Goal: Information Seeking & Learning: Learn about a topic

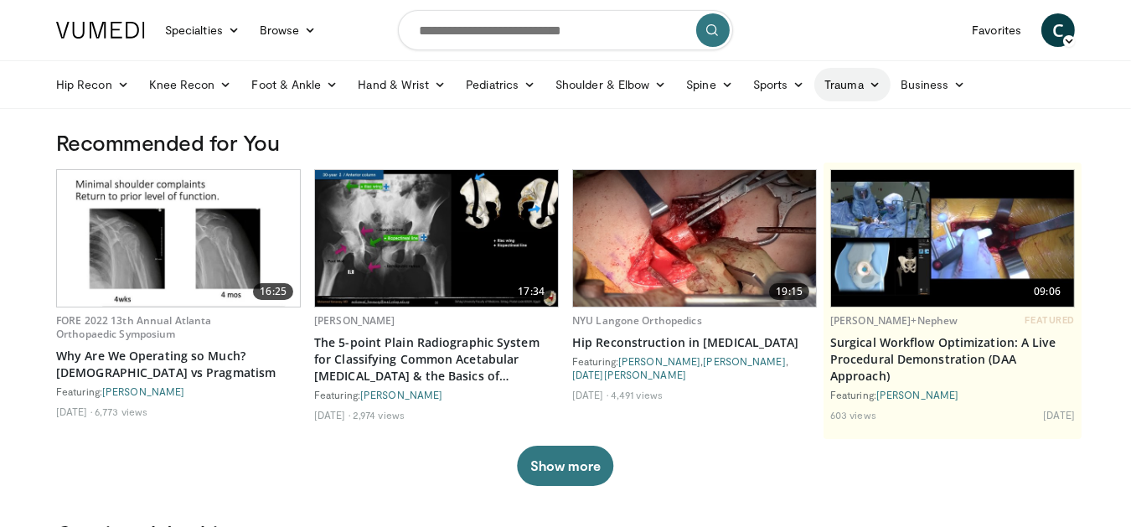
click at [846, 88] on link "Trauma" at bounding box center [852, 85] width 76 height 34
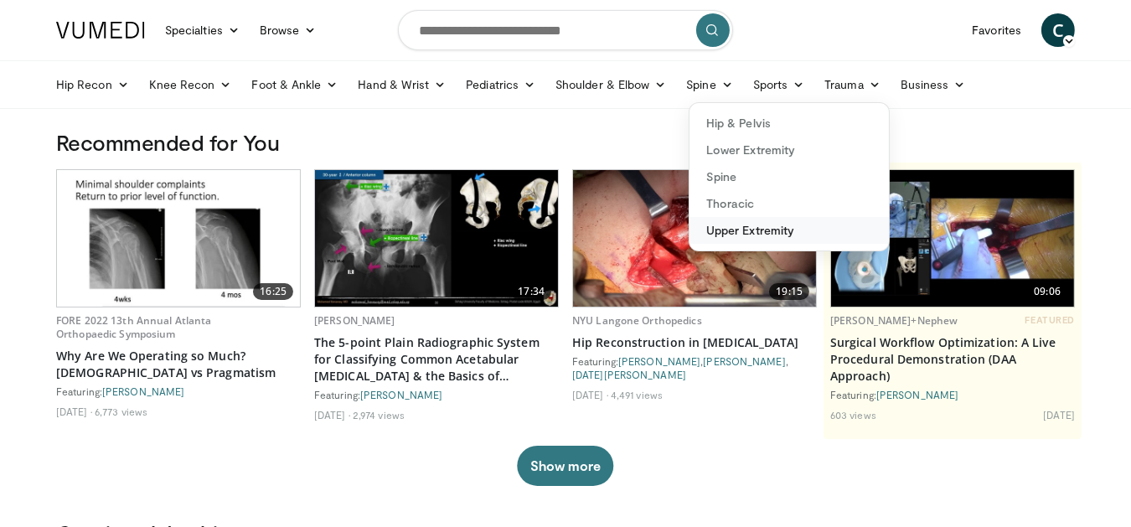
click at [766, 227] on link "Upper Extremity" at bounding box center [788, 230] width 199 height 27
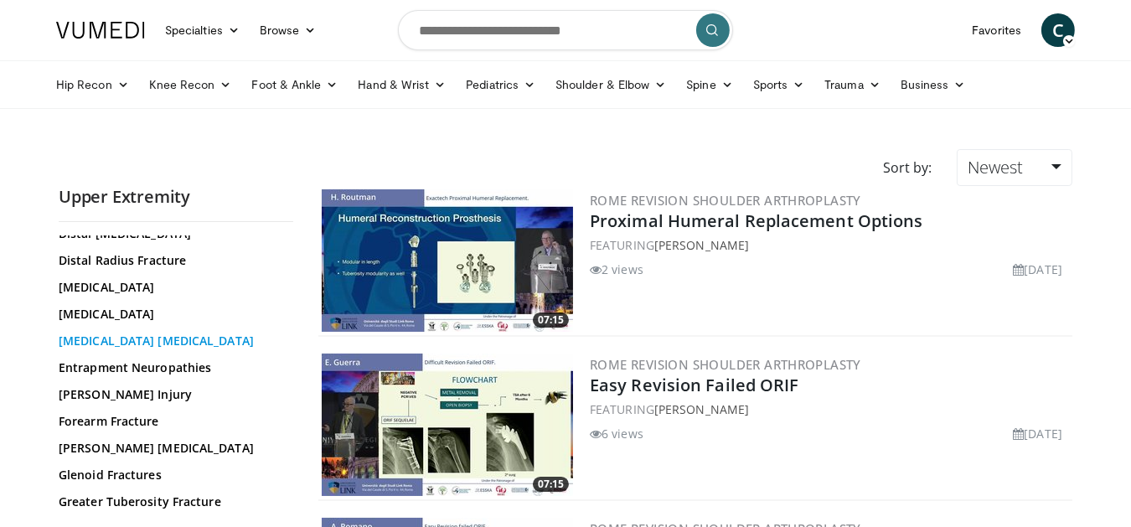
scroll to position [304, 0]
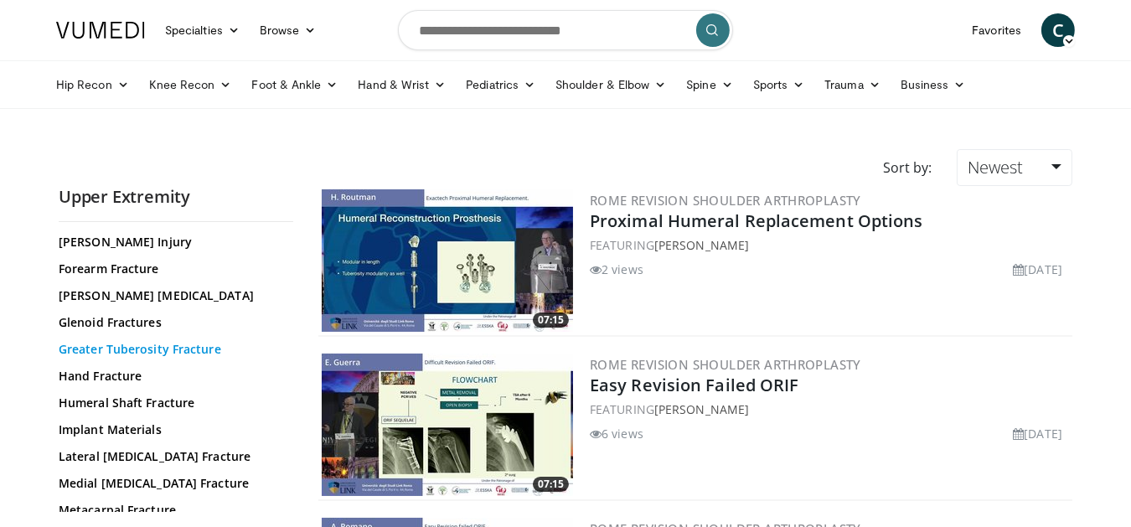
click at [194, 348] on link "Greater Tuberosity Fracture" at bounding box center [172, 349] width 226 height 17
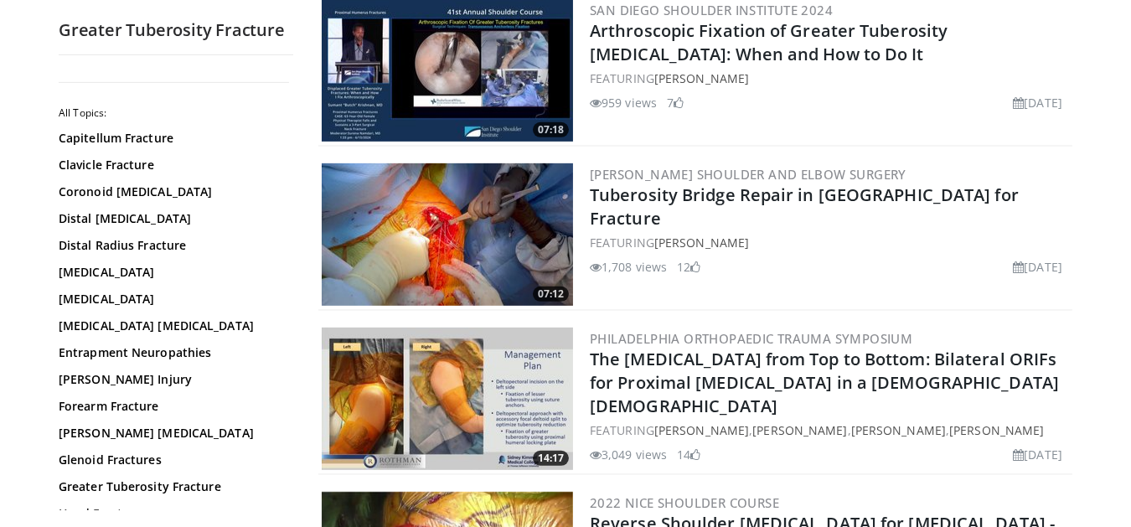
scroll to position [1066, 0]
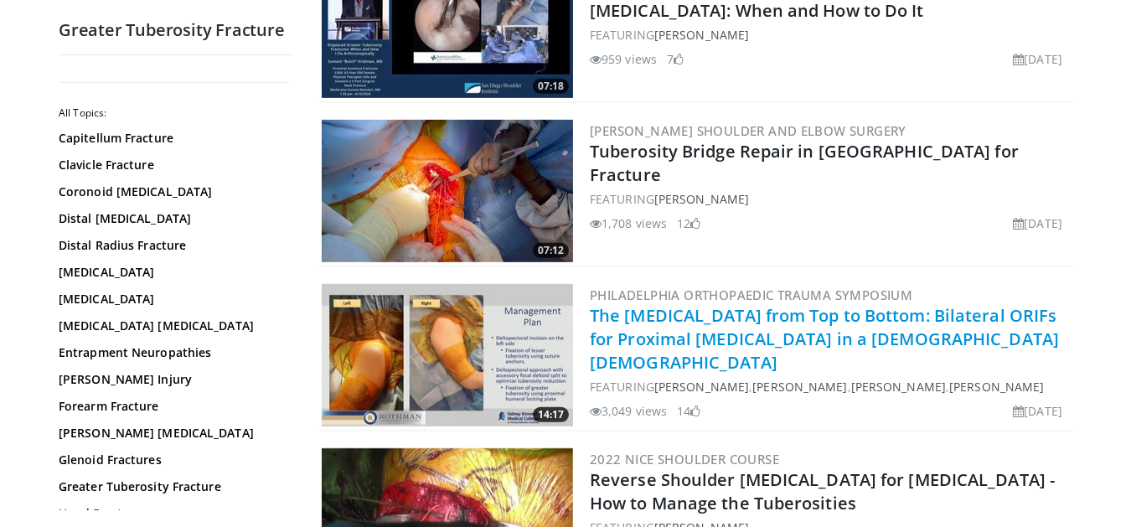
click at [704, 304] on link "The [MEDICAL_DATA] from Top to Bottom: Bilateral ORIFs for Proximal [MEDICAL_DA…" at bounding box center [824, 339] width 469 height 70
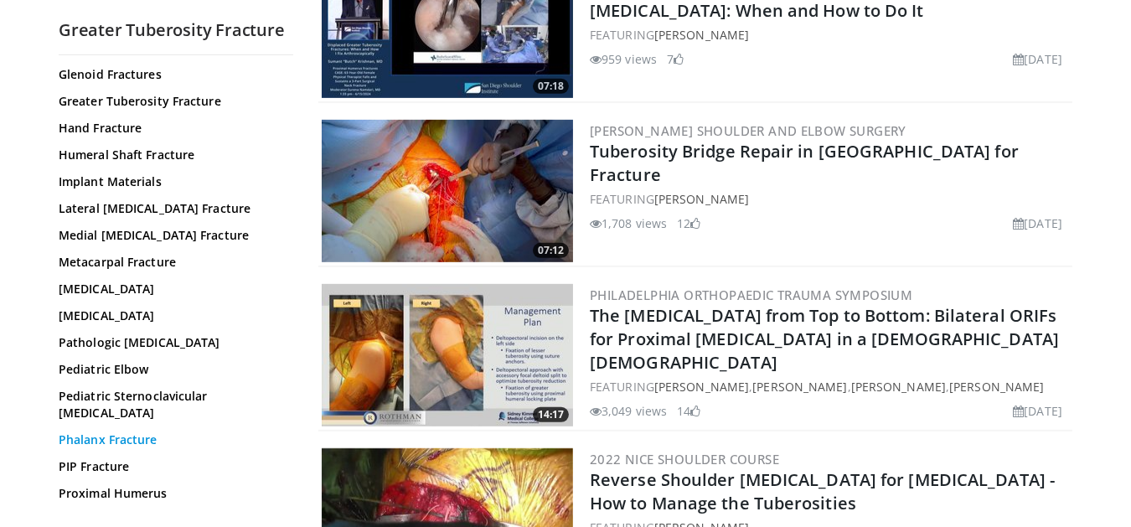
scroll to position [348, 0]
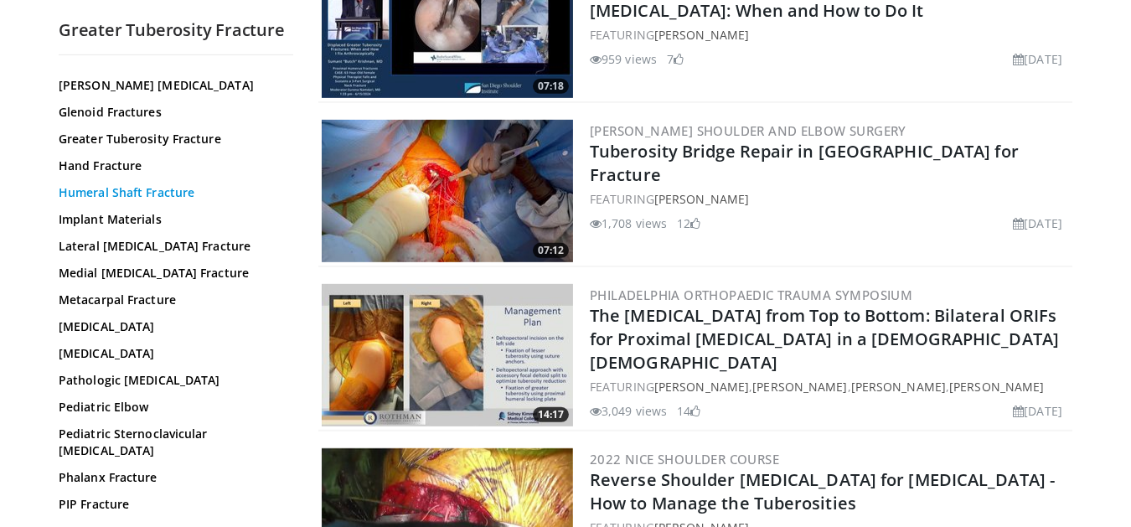
click at [172, 190] on link "Humeral Shaft Fracture" at bounding box center [172, 192] width 226 height 17
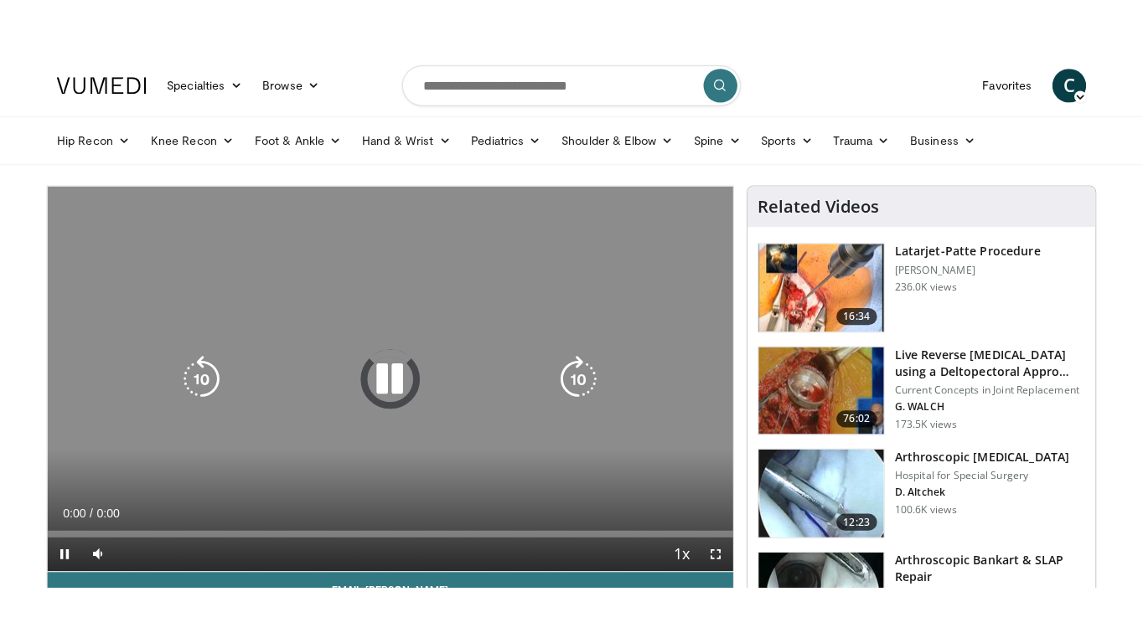
scroll to position [152, 0]
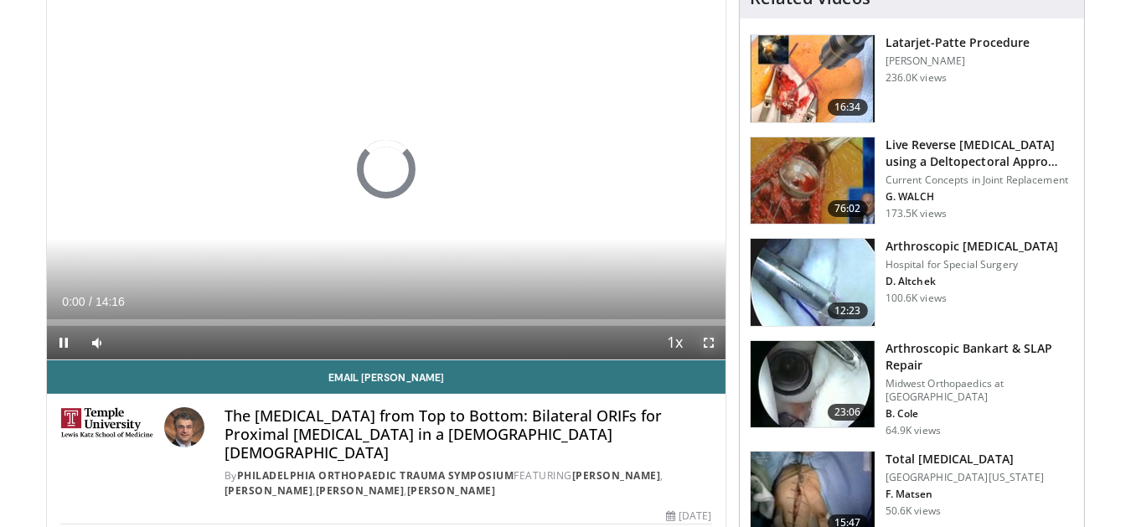
click at [710, 340] on span "Video Player" at bounding box center [709, 343] width 34 height 34
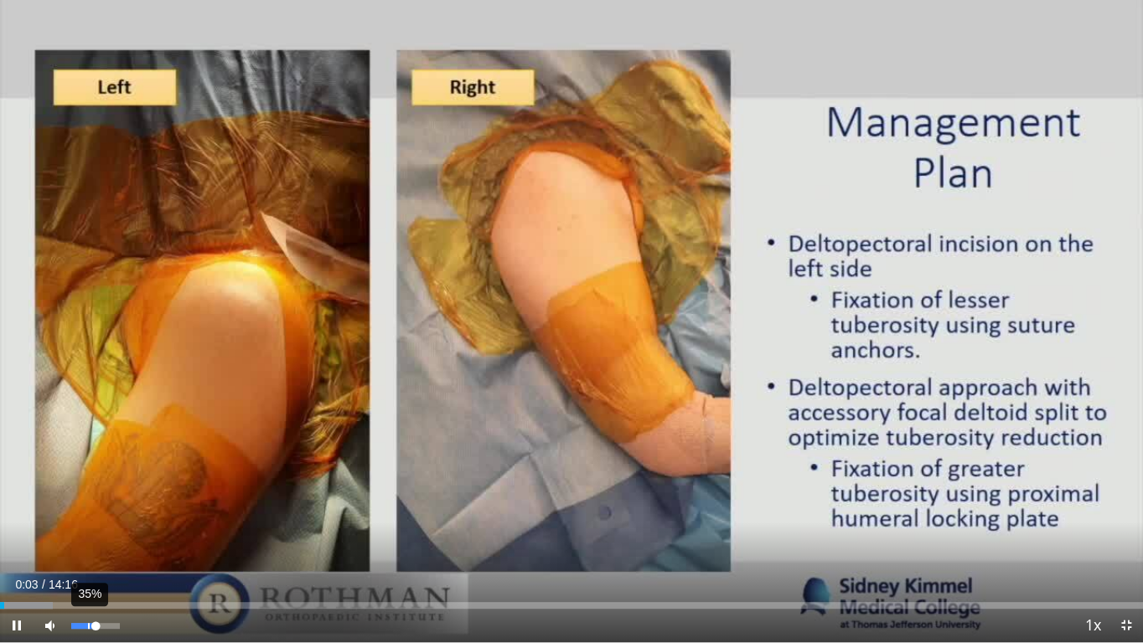
click at [88, 526] on div "35%" at bounding box center [95, 626] width 48 height 6
click at [80, 526] on div "19%" at bounding box center [95, 626] width 48 height 6
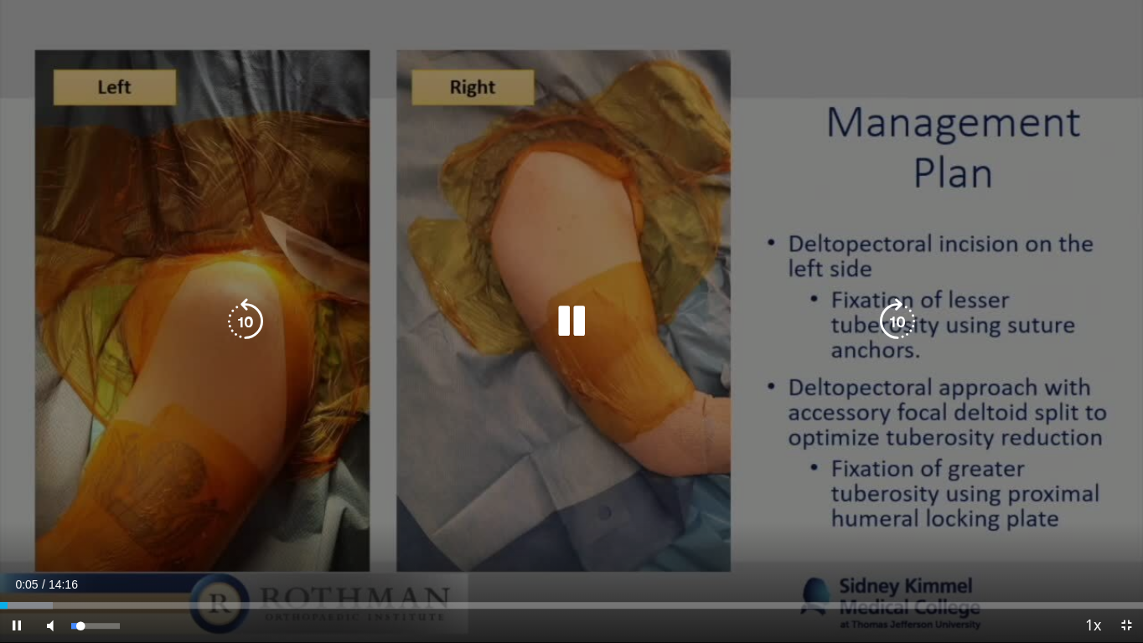
click at [80, 526] on div "Volume Level" at bounding box center [75, 626] width 9 height 6
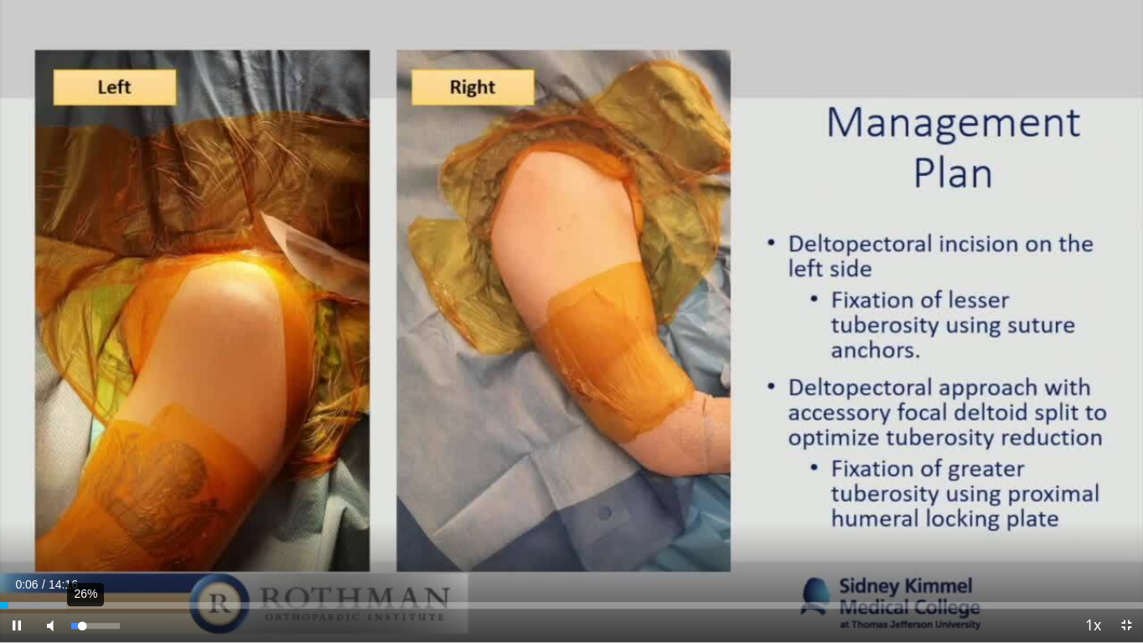
click at [82, 526] on div "Volume Level" at bounding box center [76, 626] width 11 height 6
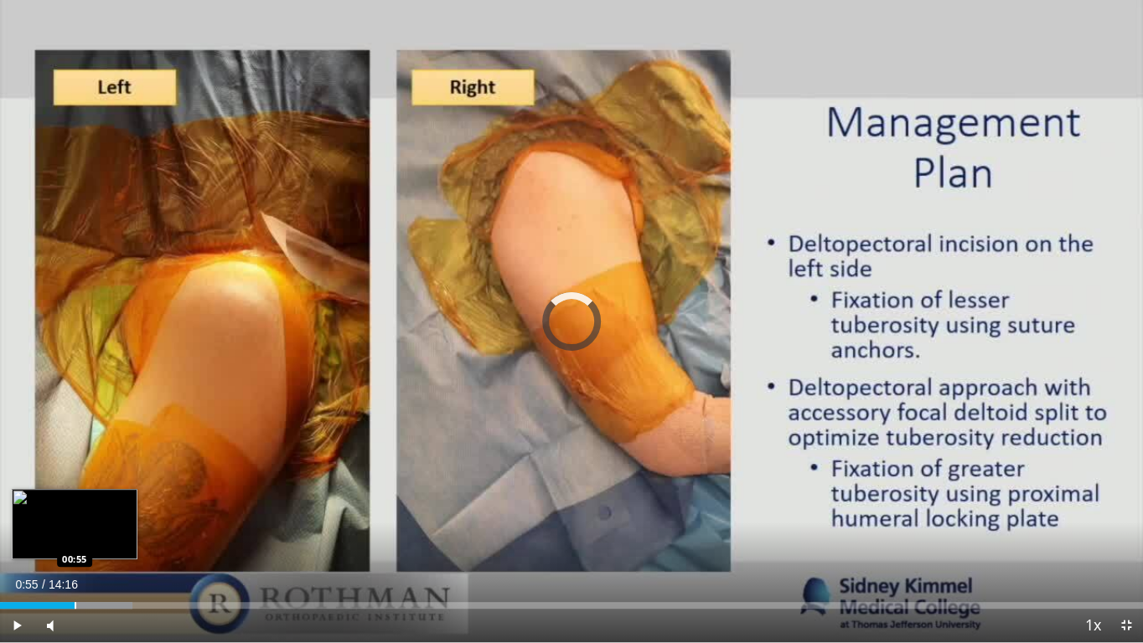
click at [75, 526] on div "Progress Bar" at bounding box center [76, 605] width 2 height 7
click at [106, 526] on div "Progress Bar" at bounding box center [107, 605] width 2 height 7
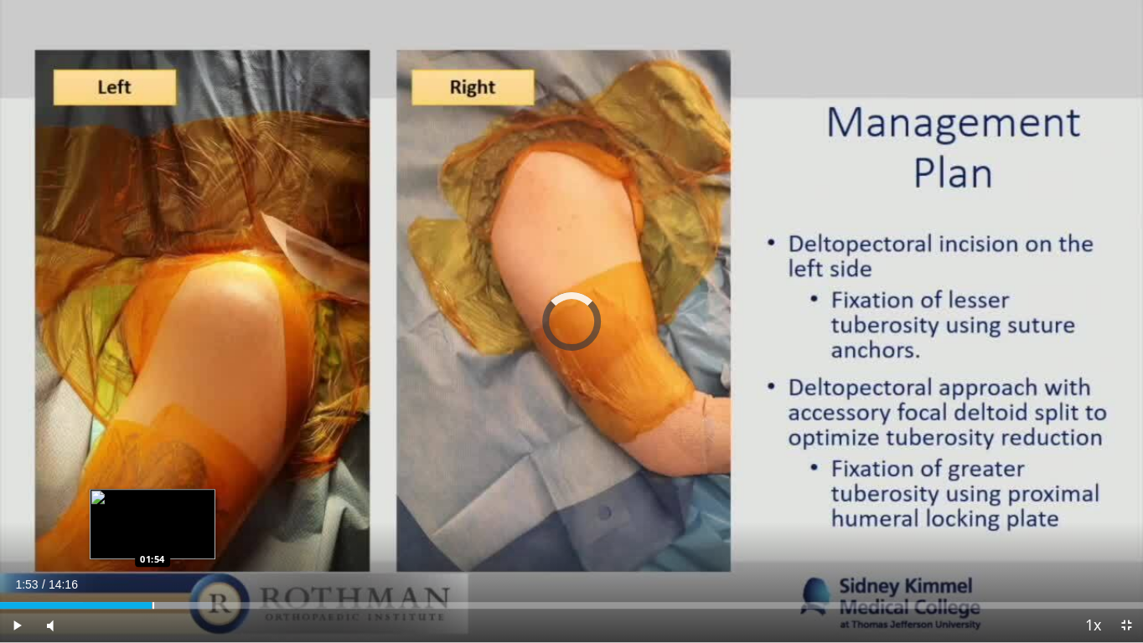
click at [151, 526] on div "Loaded : 18.53% 01:53 01:54" at bounding box center [571, 605] width 1143 height 7
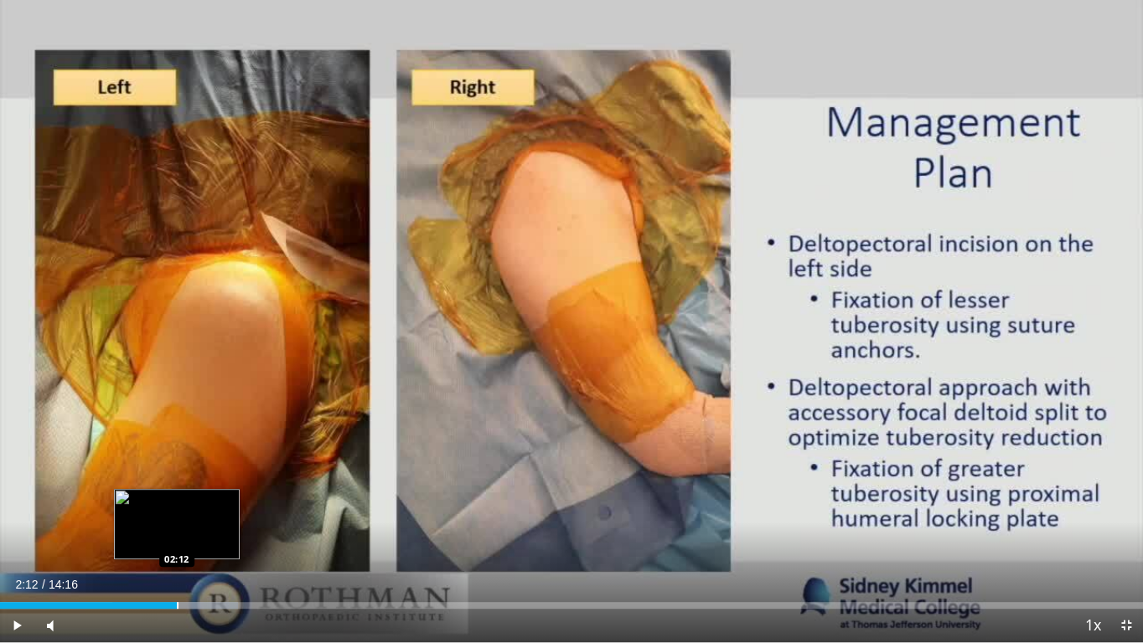
click at [177, 526] on div "Progress Bar" at bounding box center [178, 605] width 2 height 7
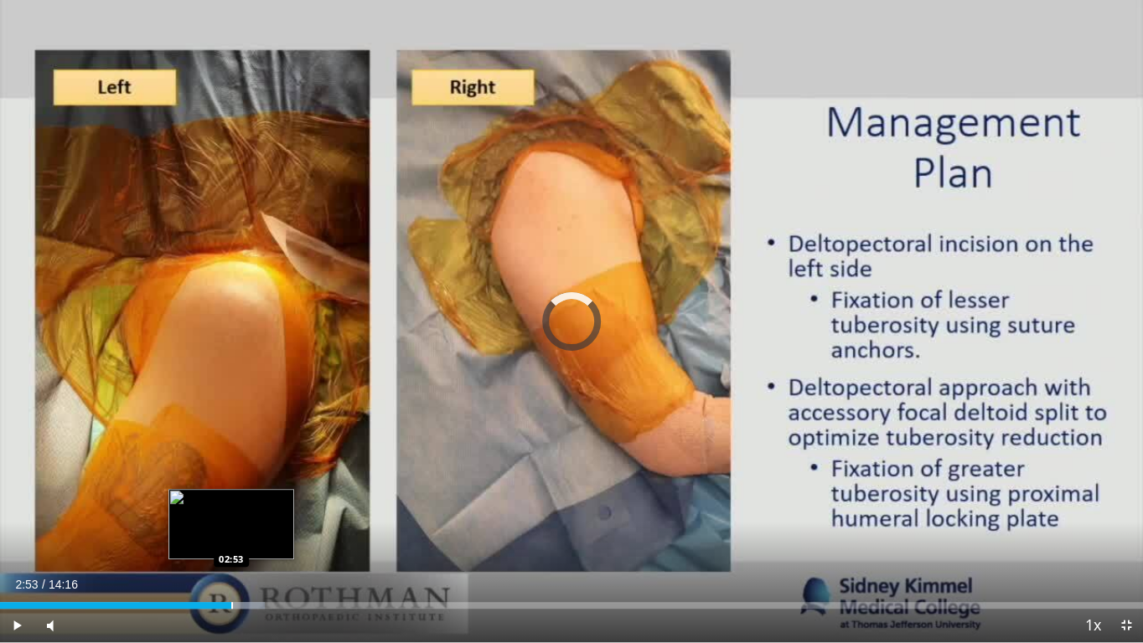
click at [231, 526] on div "Progress Bar" at bounding box center [232, 605] width 2 height 7
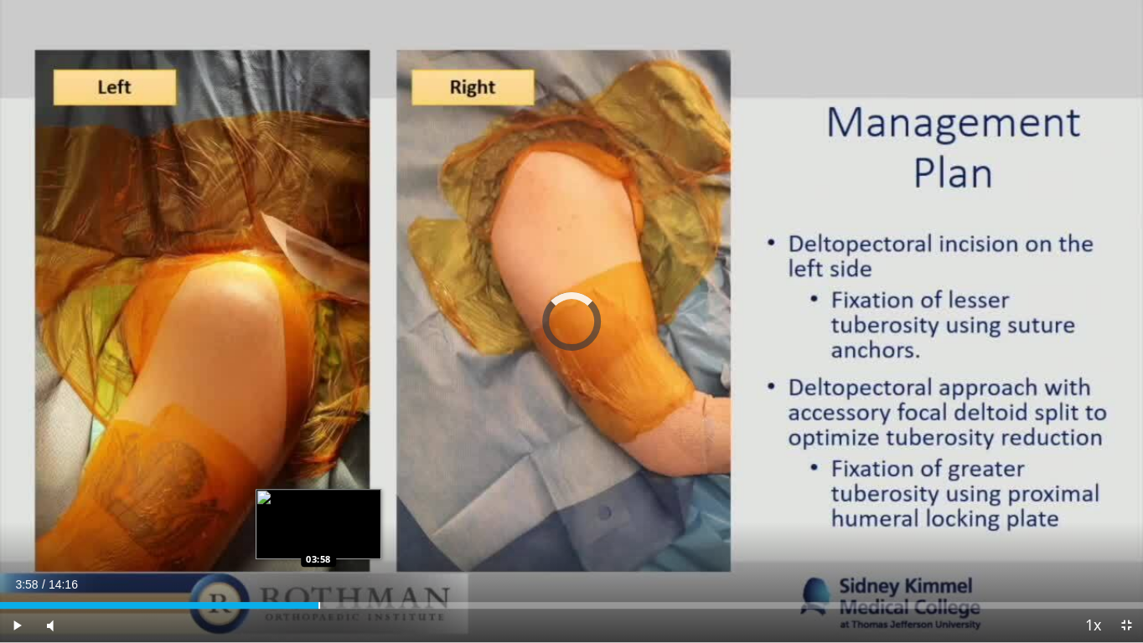
click at [318, 526] on div "Progress Bar" at bounding box center [319, 605] width 2 height 7
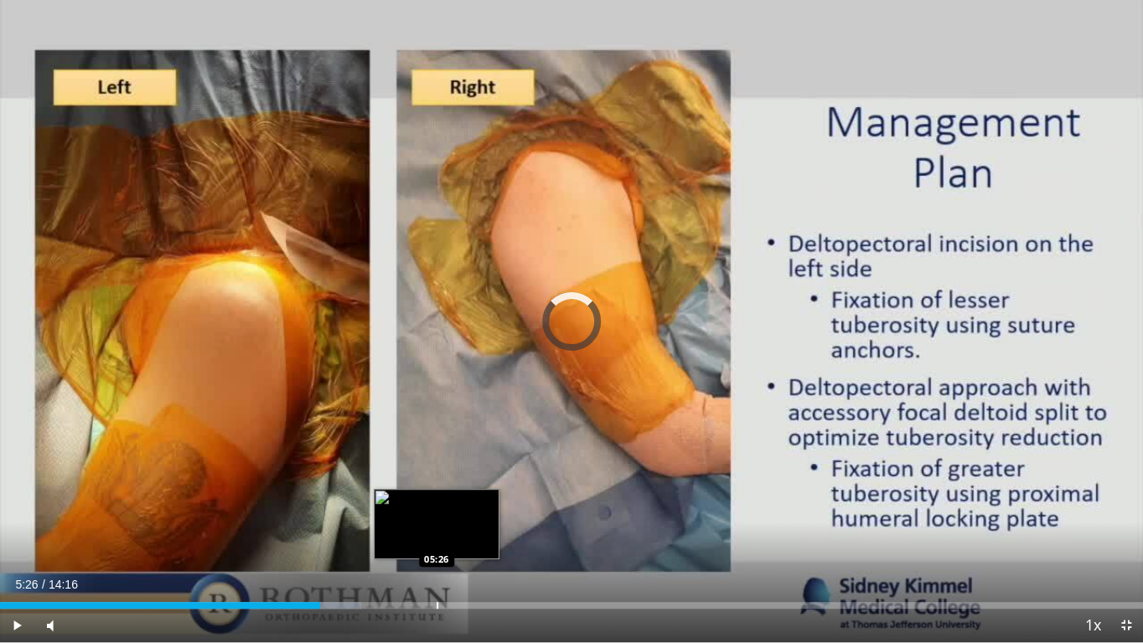
click at [436, 526] on div "Loaded : 31.57% 05:26 05:26" at bounding box center [571, 601] width 1143 height 16
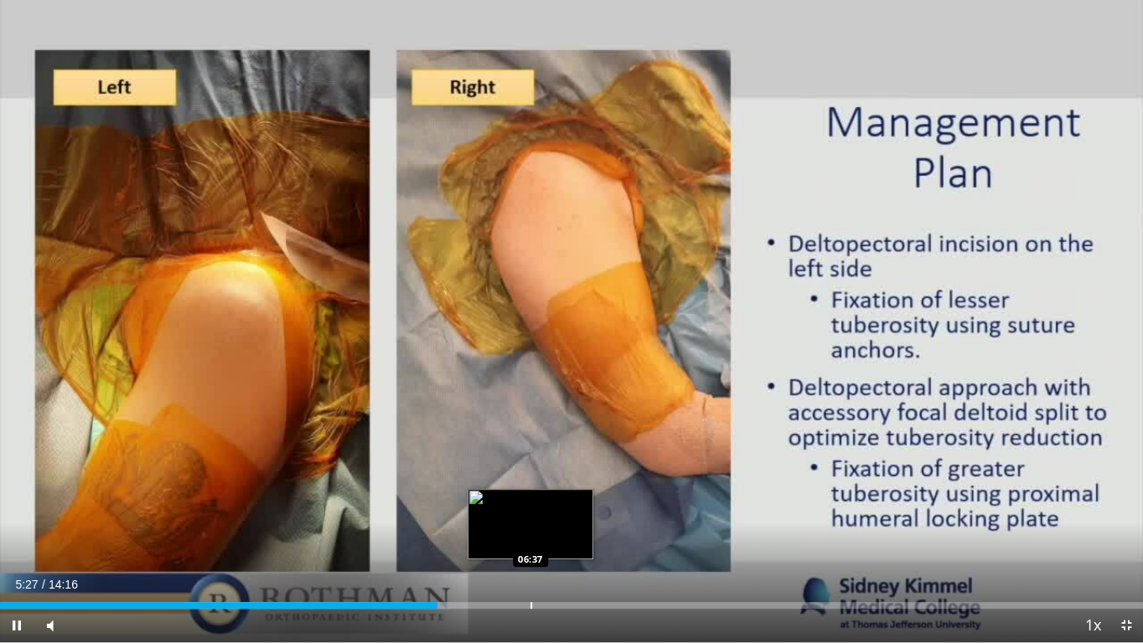
click at [529, 526] on div "Loaded : 39.39% 05:27 06:37" at bounding box center [571, 605] width 1143 height 7
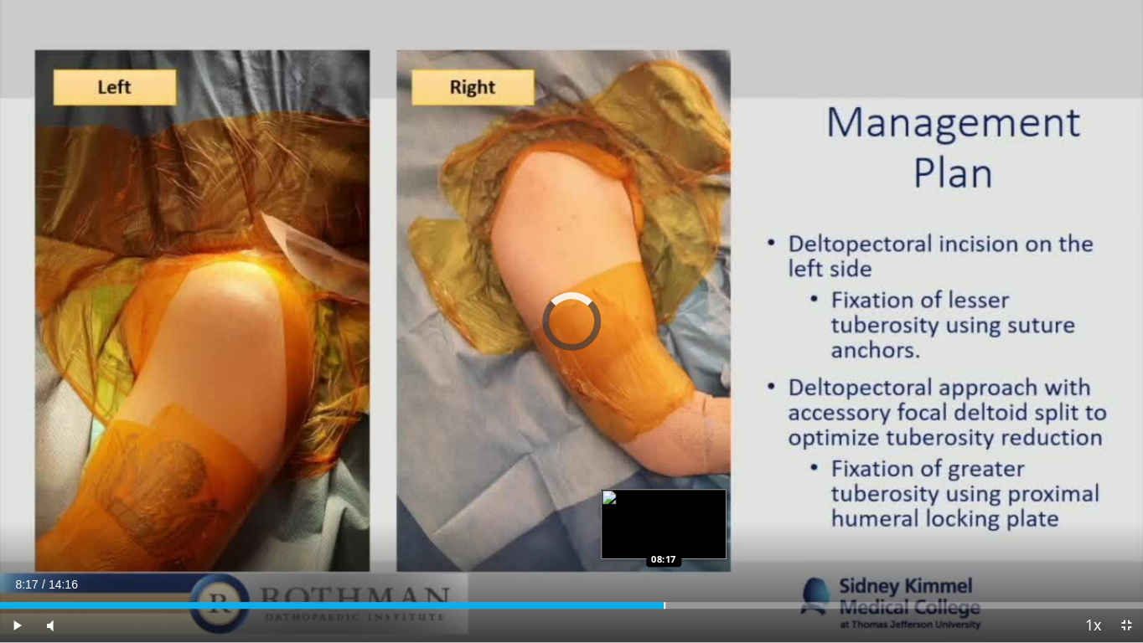
click at [664, 526] on div "Progress Bar" at bounding box center [665, 605] width 2 height 7
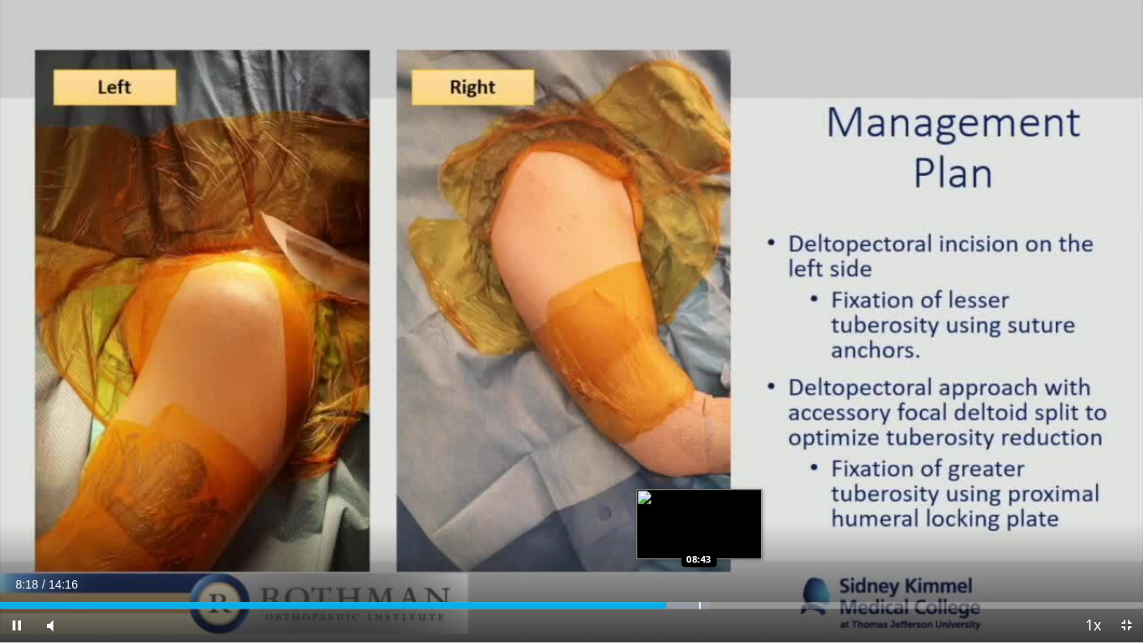
click at [698, 526] on video-js "**********" at bounding box center [571, 321] width 1143 height 643
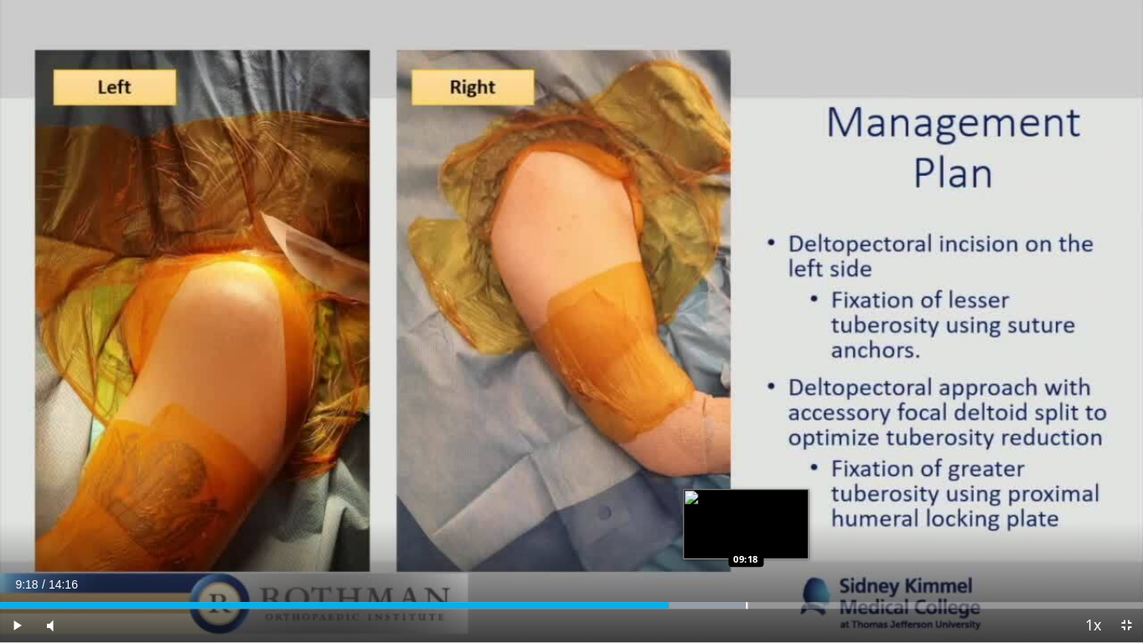
click at [746, 526] on div "Progress Bar" at bounding box center [747, 605] width 2 height 7
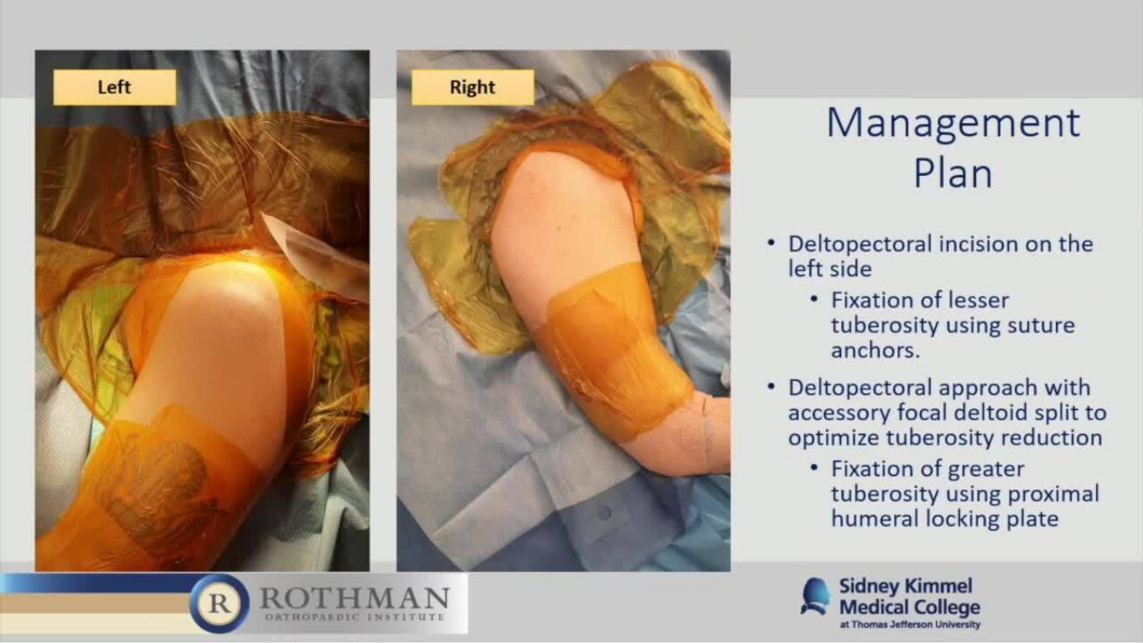
click at [800, 526] on div "10 seconds Tap to unmute" at bounding box center [571, 321] width 1143 height 643
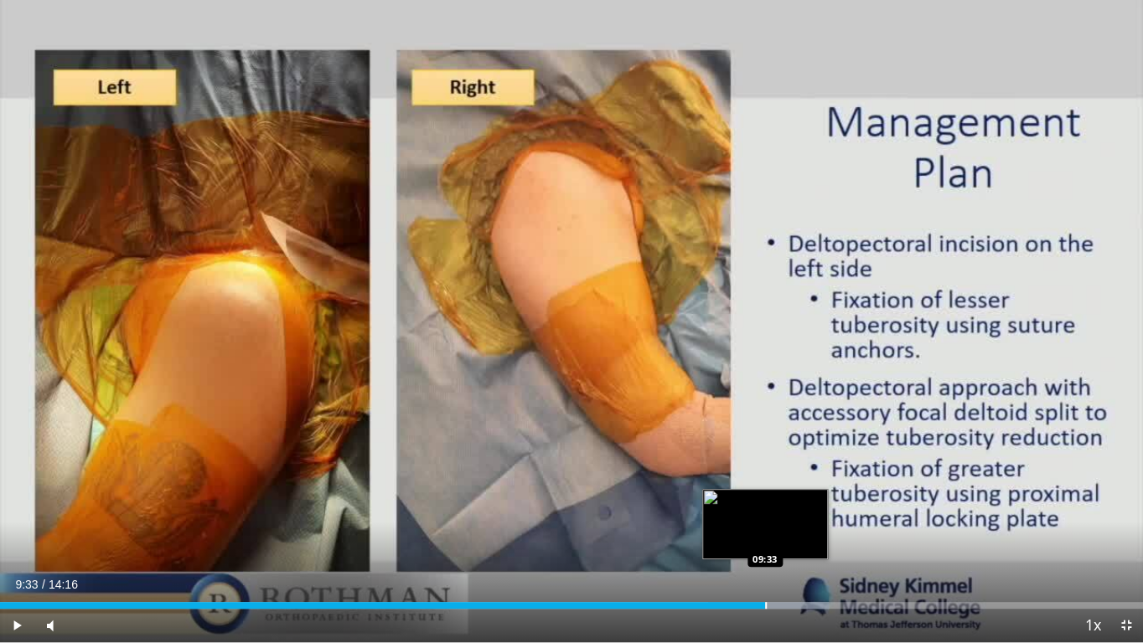
click at [765, 526] on div "Progress Bar" at bounding box center [766, 605] width 2 height 7
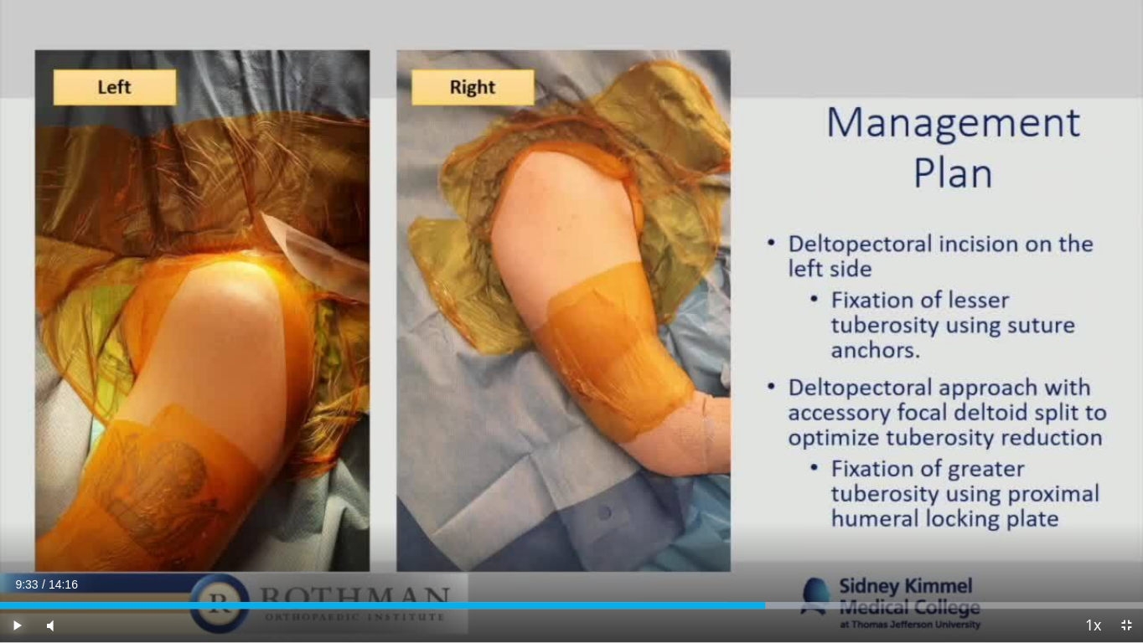
click at [20, 526] on span "Video Player" at bounding box center [17, 626] width 34 height 34
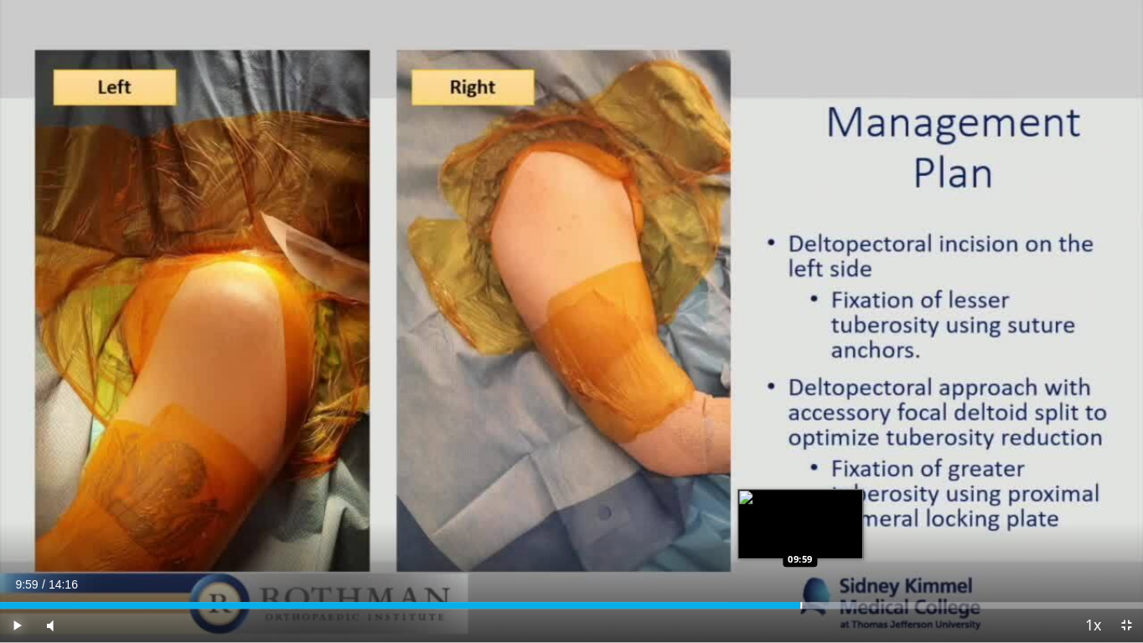
click at [800, 526] on div "Progress Bar" at bounding box center [801, 605] width 2 height 7
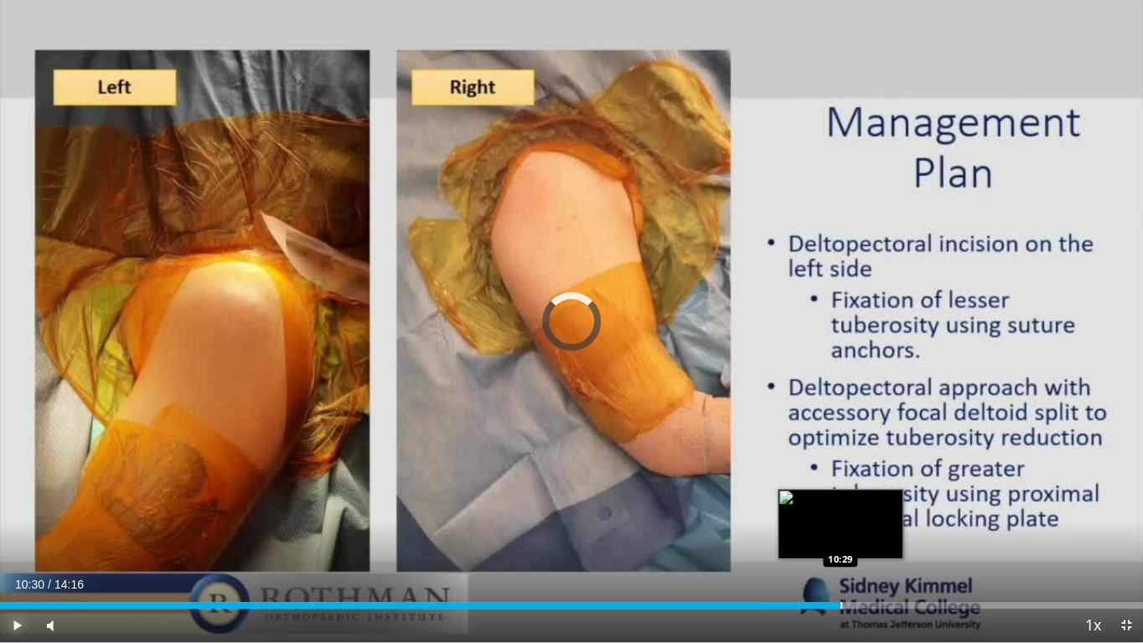
click at [841, 526] on div "Progress Bar" at bounding box center [841, 605] width 2 height 7
click at [831, 526] on video-js "**********" at bounding box center [571, 321] width 1143 height 643
click at [829, 526] on div "Loaded : 77.17% 10:21 10:21" at bounding box center [571, 605] width 1143 height 7
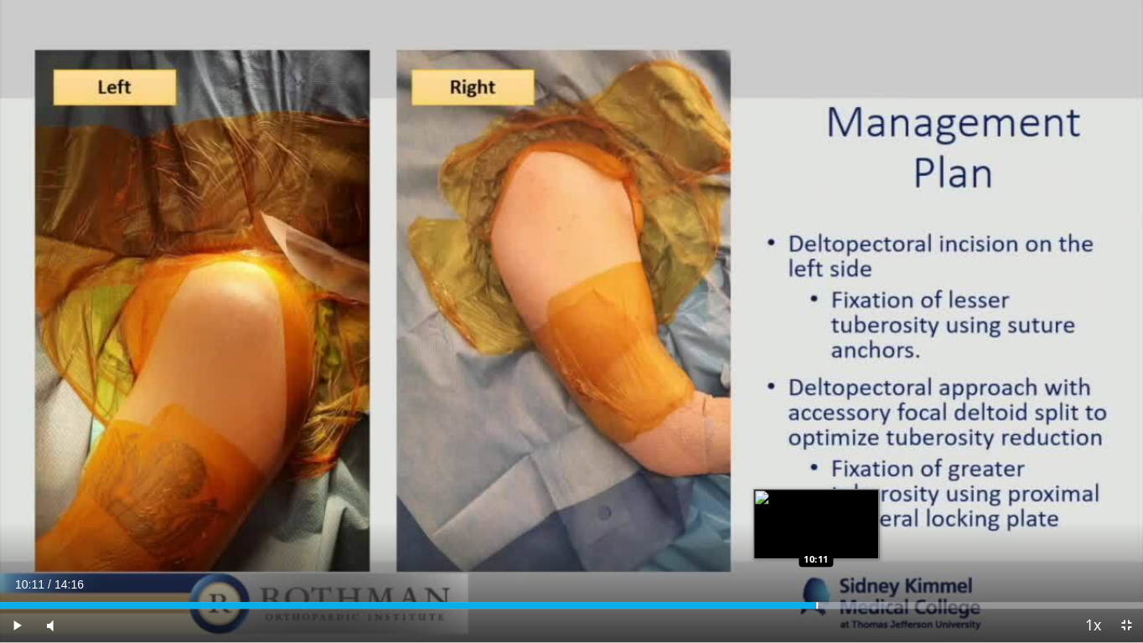
click at [816, 526] on div "Progress Bar" at bounding box center [817, 605] width 2 height 7
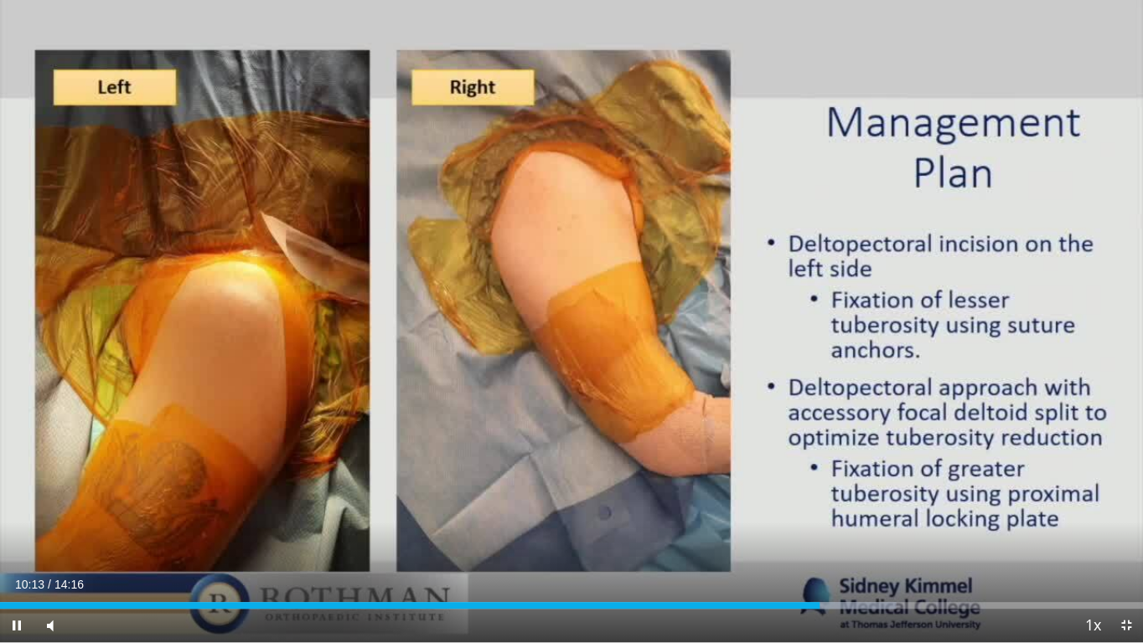
click at [795, 526] on div "Current Time 10:13 / Duration 14:16 Pause Skip Backward Skip Forward Mute 0% Lo…" at bounding box center [571, 626] width 1143 height 34
click at [790, 526] on div "Current Time 10:14 / Duration 14:16 Pause Skip Backward Skip Forward Mute 0% Lo…" at bounding box center [571, 626] width 1143 height 34
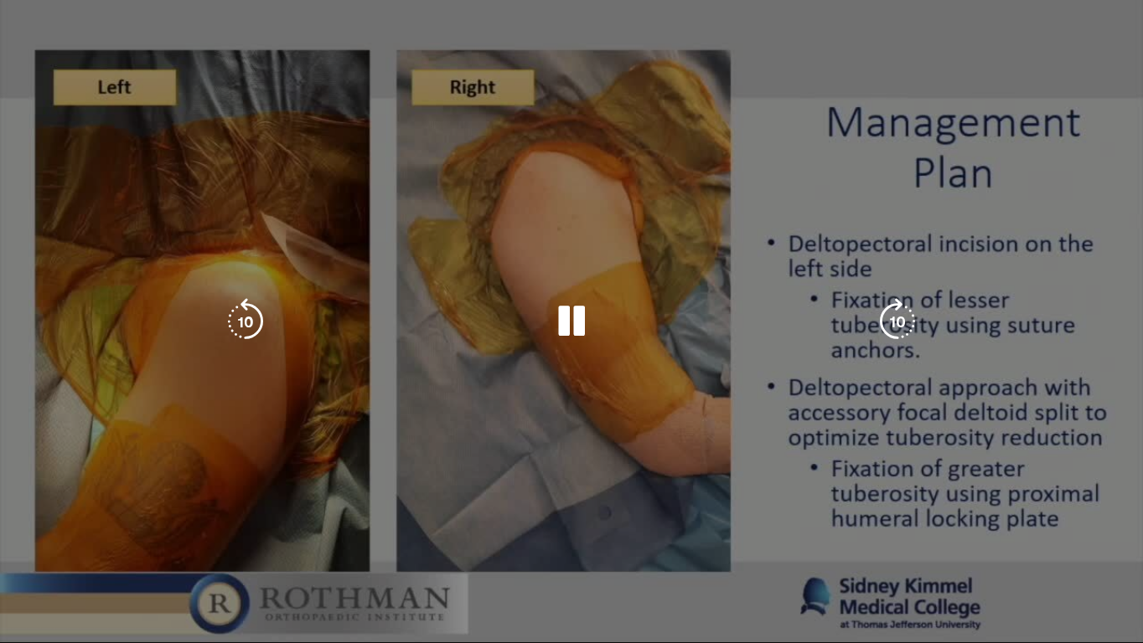
click at [790, 526] on video-js "**********" at bounding box center [571, 321] width 1143 height 643
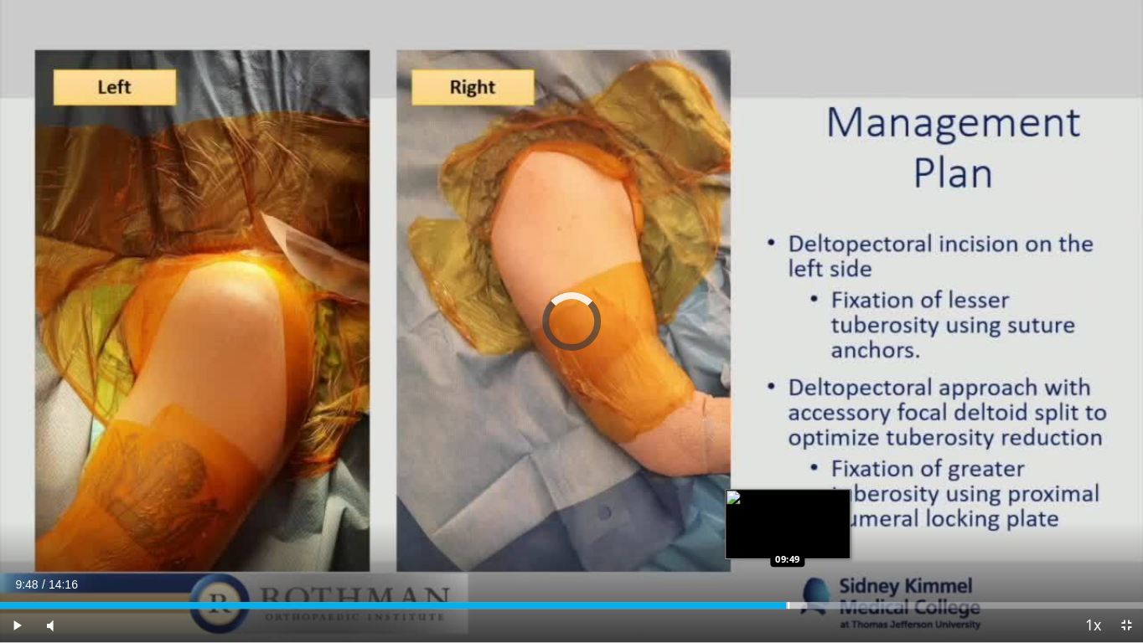
click at [786, 526] on div "Loaded : 78.79% 10:16 09:49" at bounding box center [571, 605] width 1143 height 7
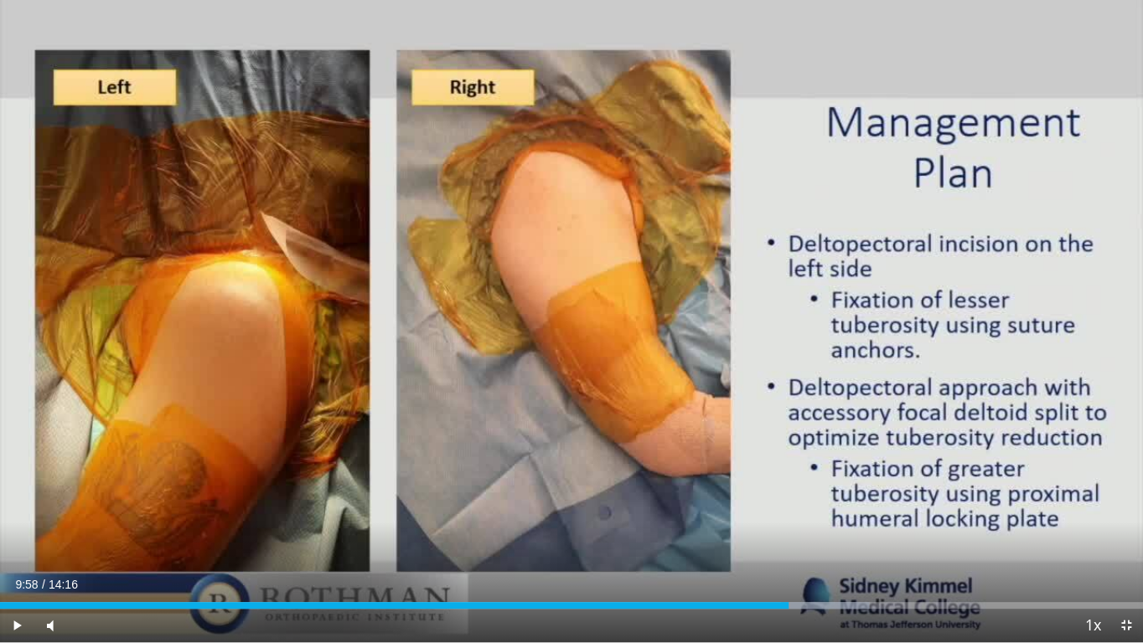
click at [799, 526] on div "Progress Bar" at bounding box center [800, 605] width 2 height 7
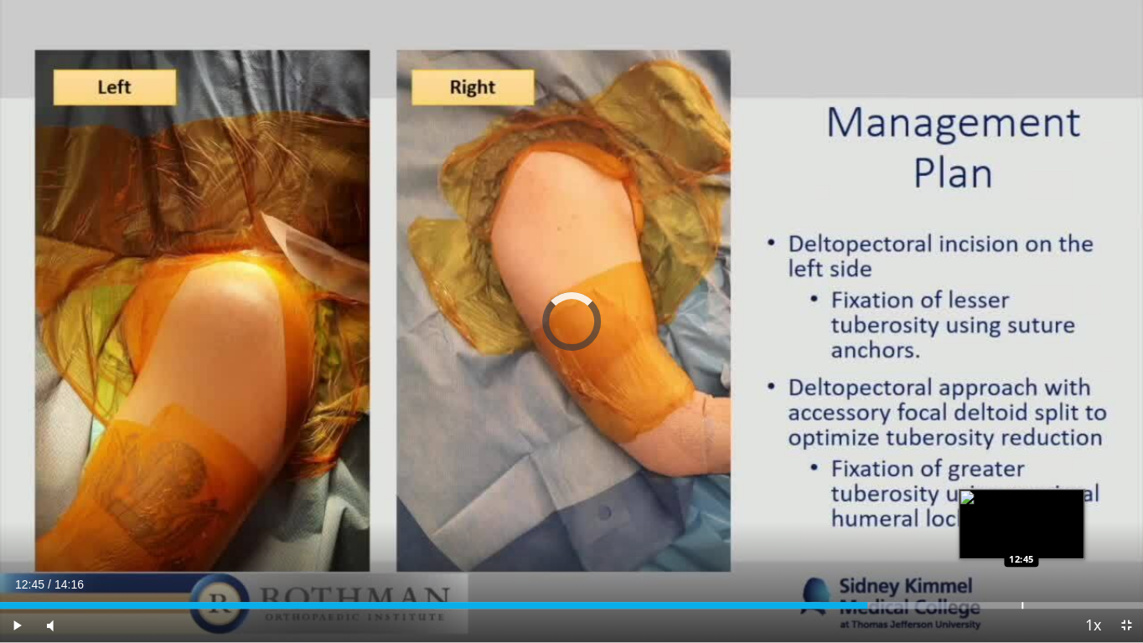
click at [1021, 526] on div "Progress Bar" at bounding box center [1022, 605] width 2 height 7
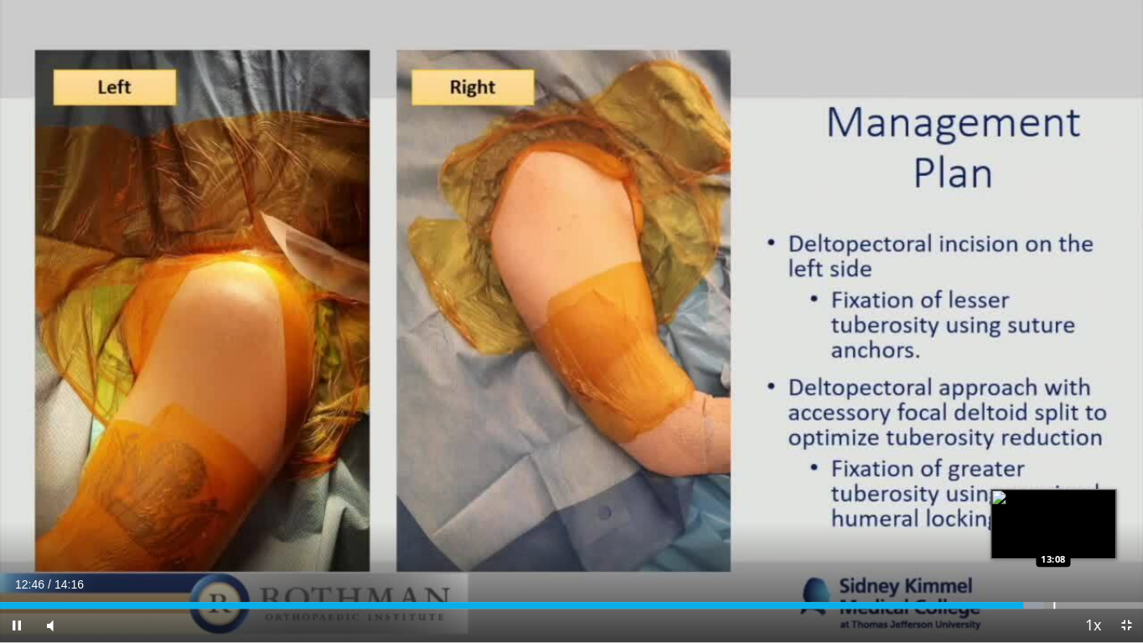
click at [1055, 526] on div "Progress Bar" at bounding box center [1054, 605] width 2 height 7
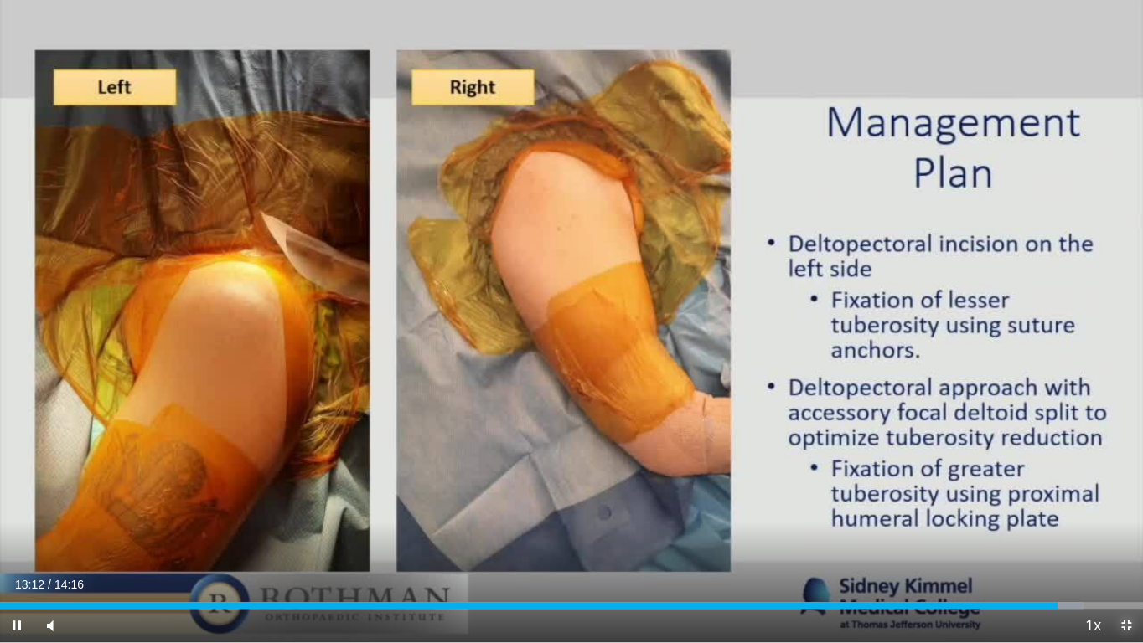
click at [1113, 526] on span "Video Player" at bounding box center [1126, 626] width 34 height 34
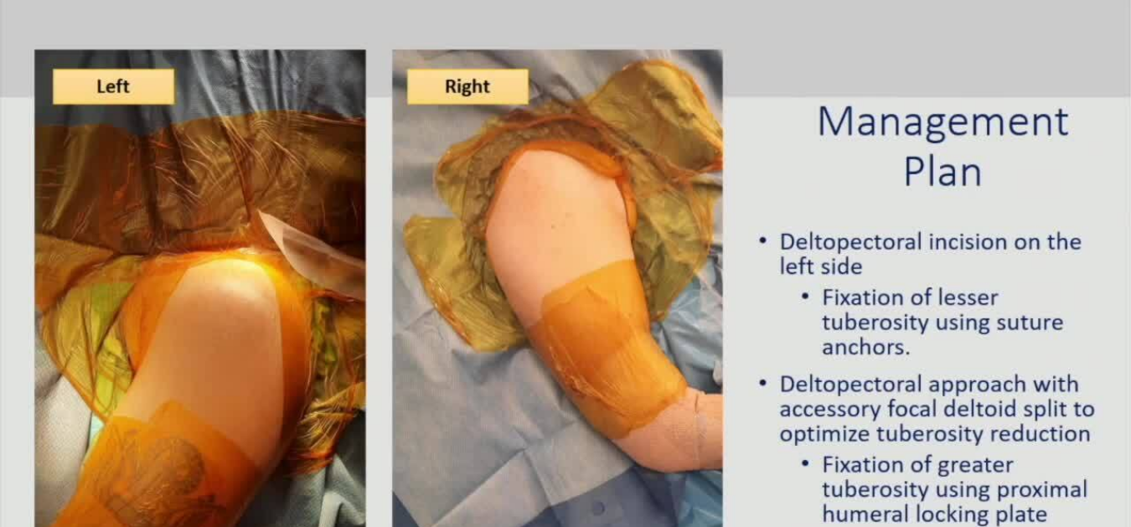
scroll to position [687, 0]
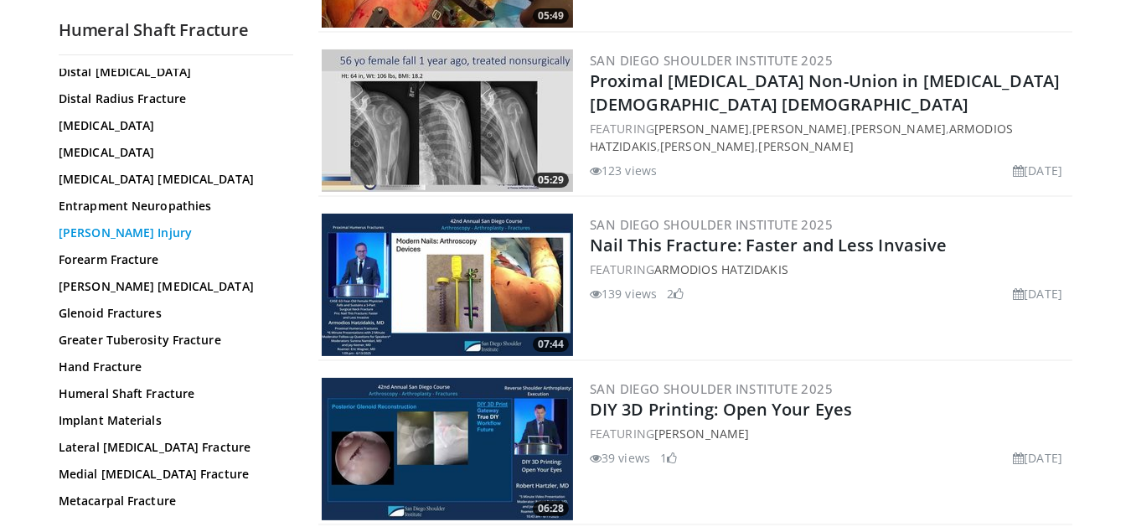
scroll to position [304, 0]
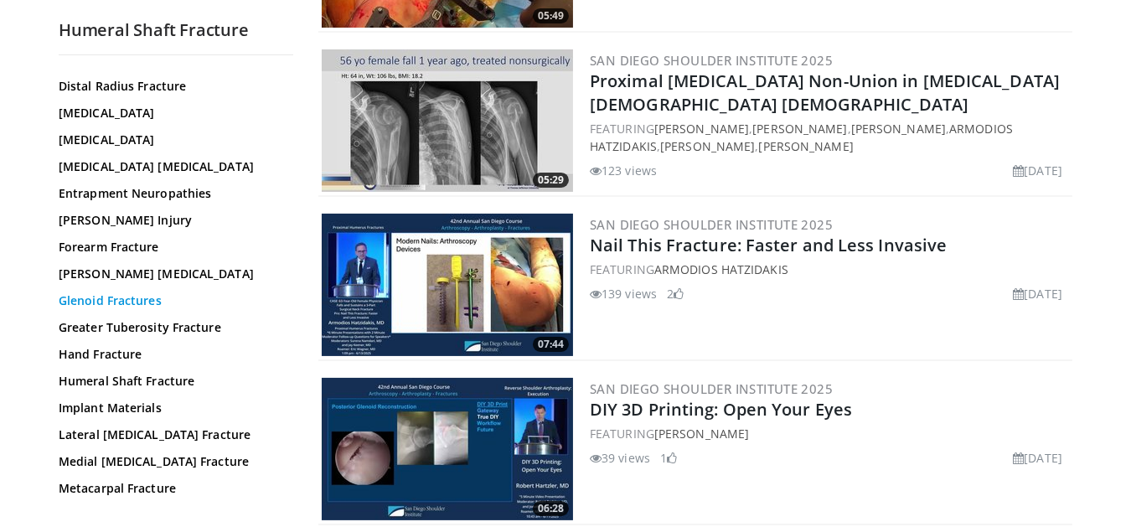
click at [116, 297] on link "Glenoid Fractures" at bounding box center [172, 300] width 226 height 17
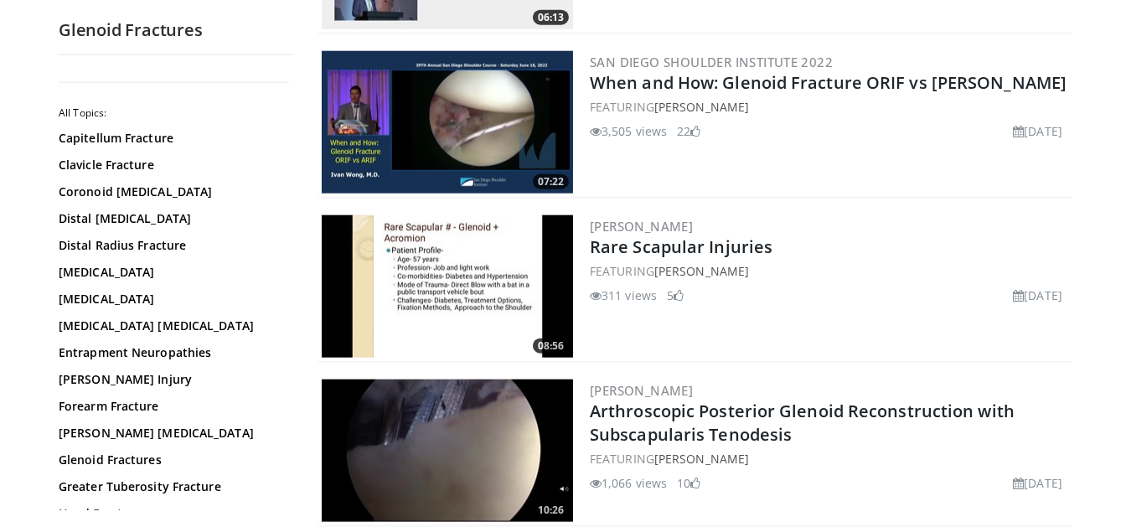
scroll to position [2589, 0]
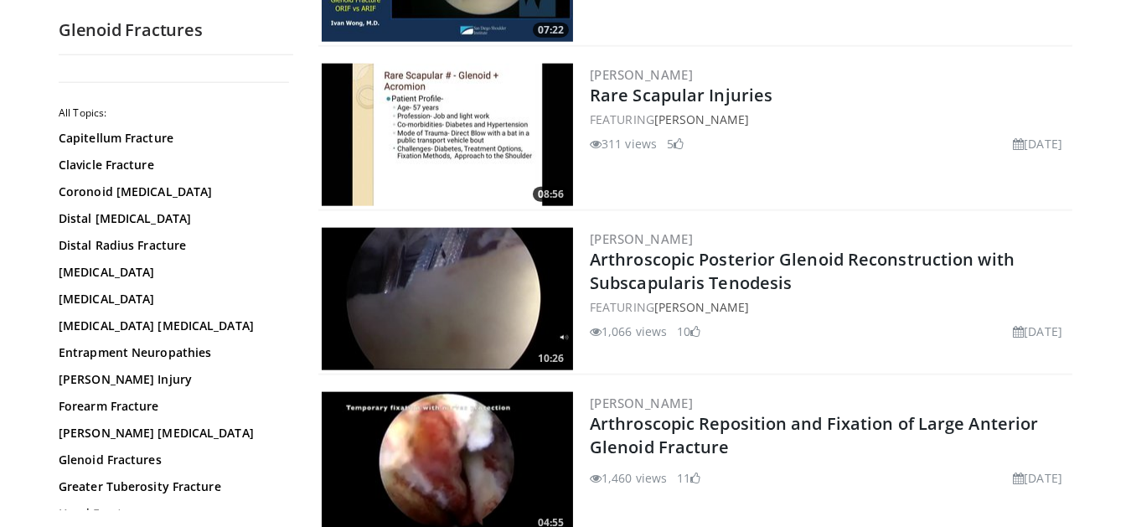
click at [488, 137] on img at bounding box center [447, 135] width 251 height 142
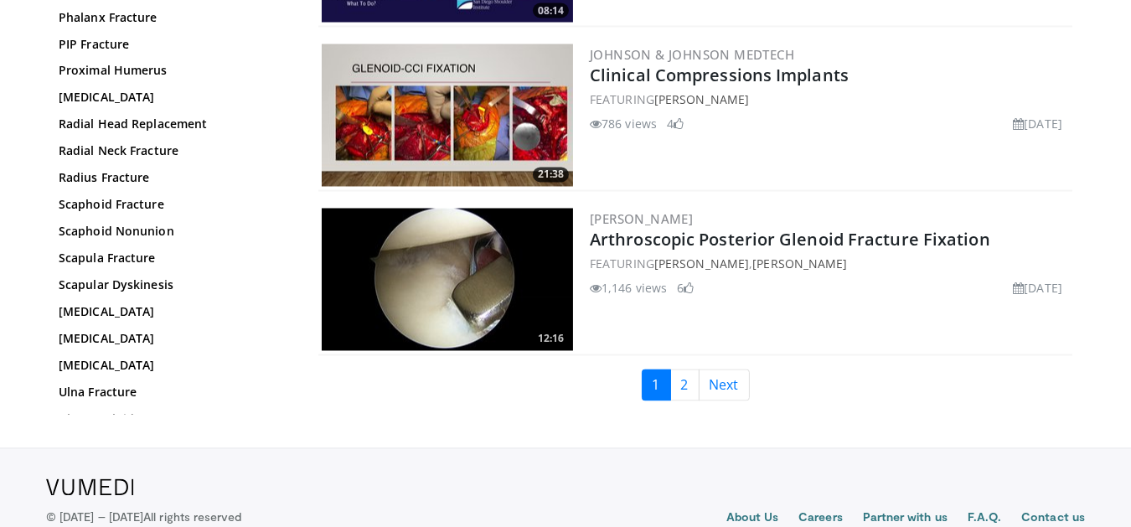
scroll to position [3960, 0]
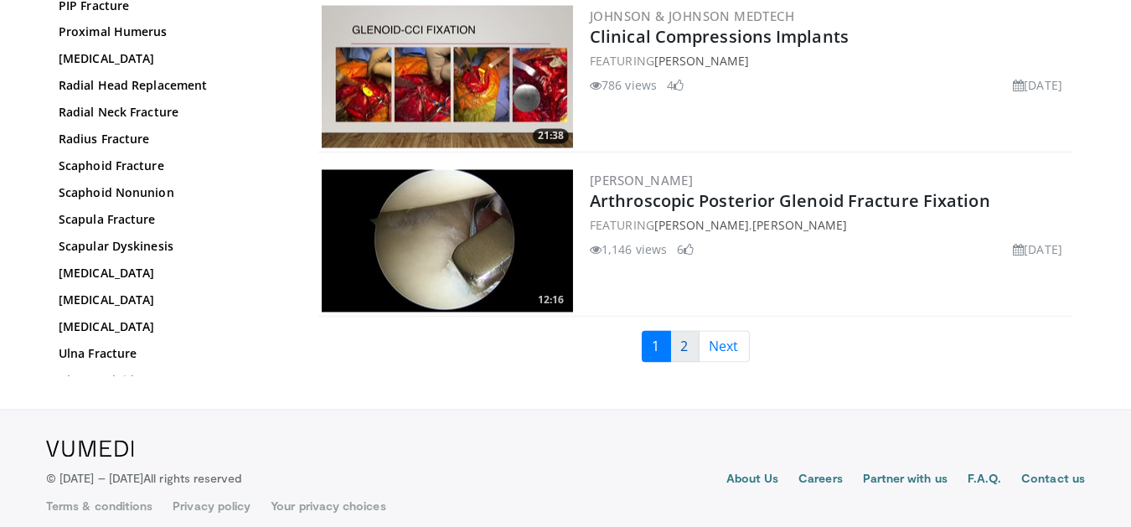
click at [684, 333] on link "2" at bounding box center [684, 347] width 29 height 32
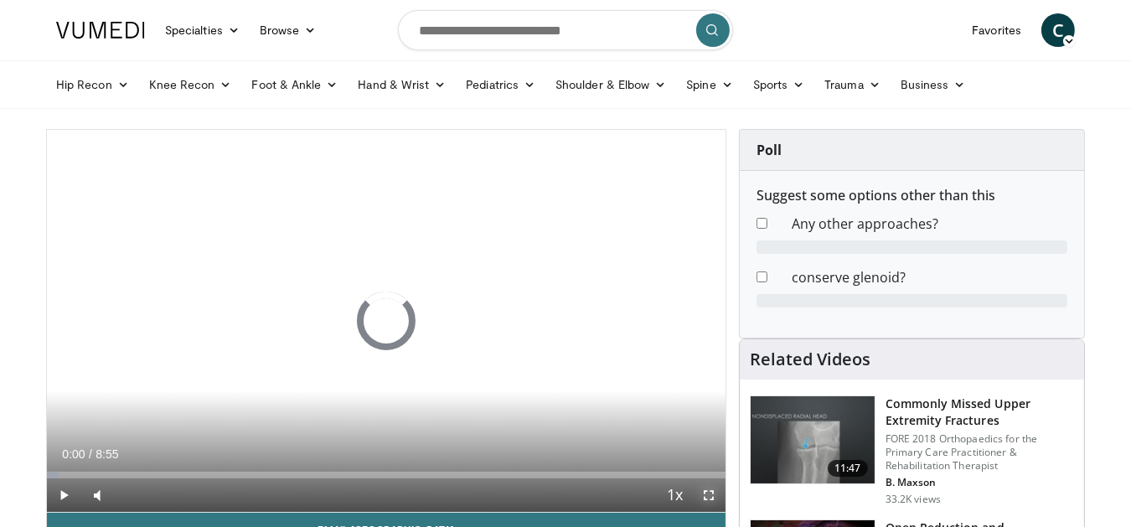
drag, startPoint x: 705, startPoint y: 488, endPoint x: 704, endPoint y: 602, distance: 113.9
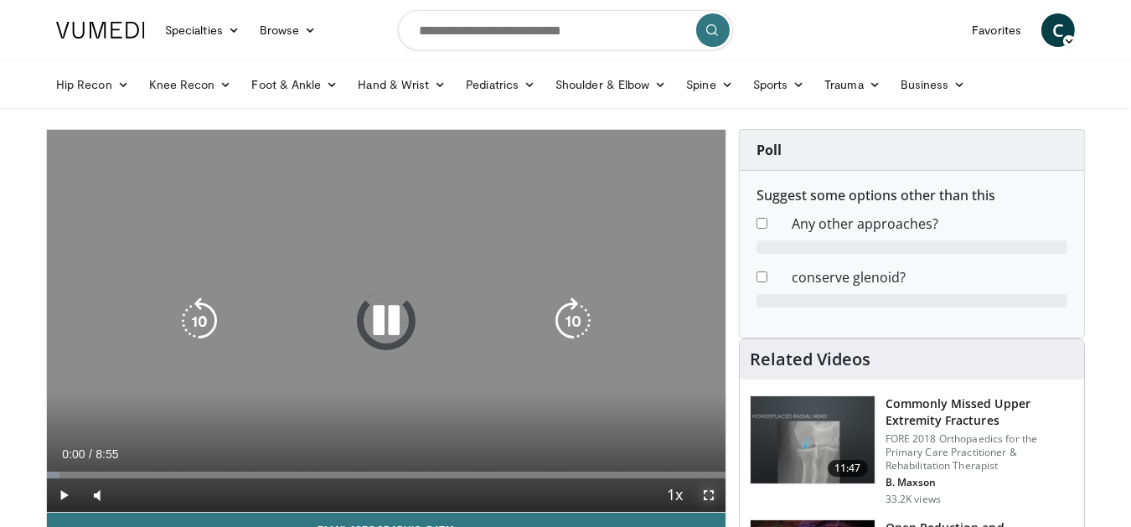
click at [705, 487] on span "Video Player" at bounding box center [709, 495] width 34 height 34
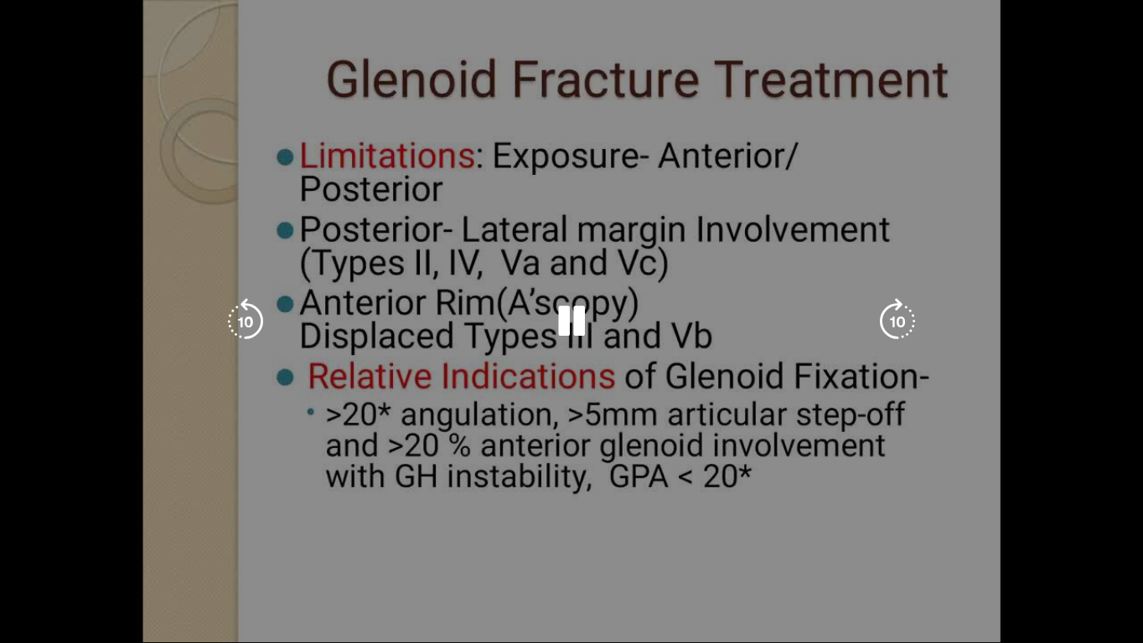
click at [96, 526] on div "10 seconds Tap to unmute" at bounding box center [571, 321] width 1143 height 643
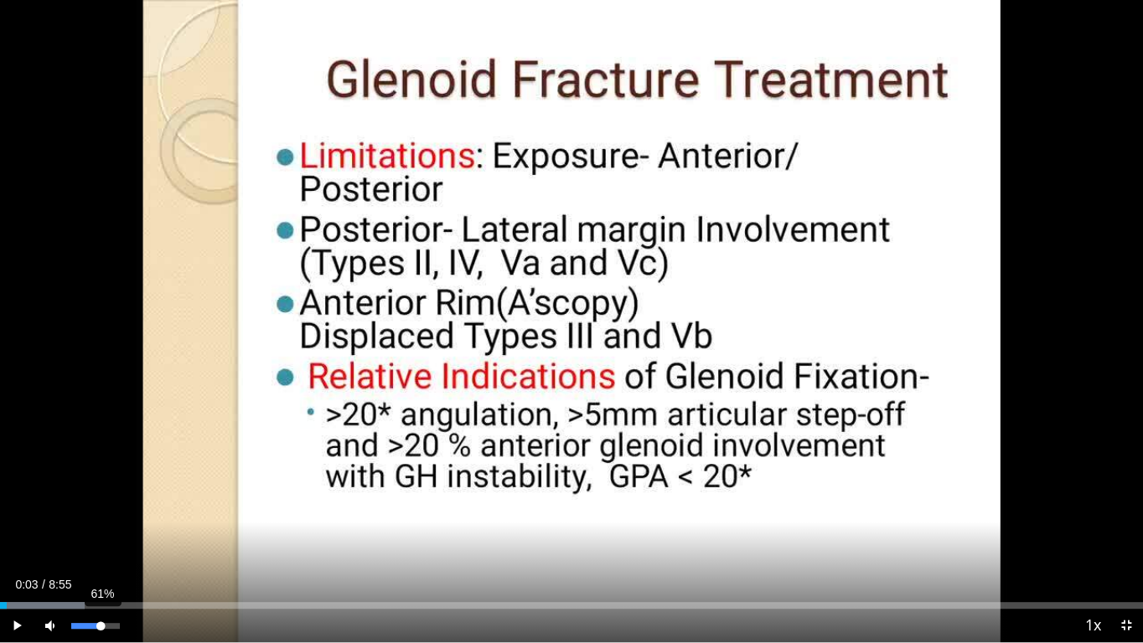
click at [101, 526] on div "61%" at bounding box center [95, 626] width 48 height 6
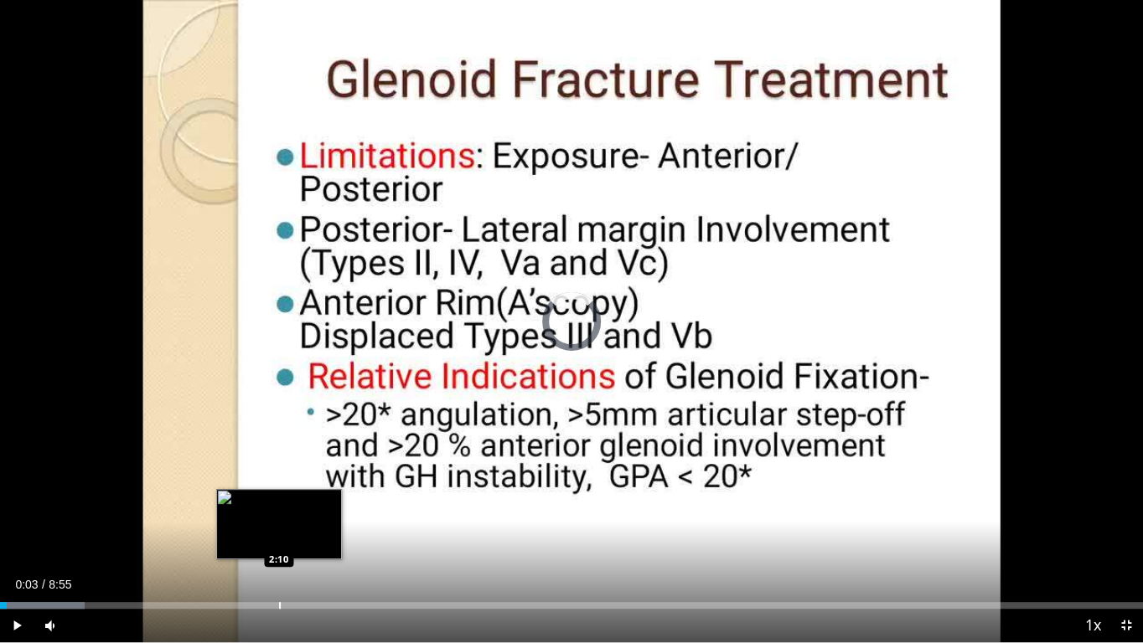
click at [279, 526] on div "Progress Bar" at bounding box center [280, 605] width 2 height 7
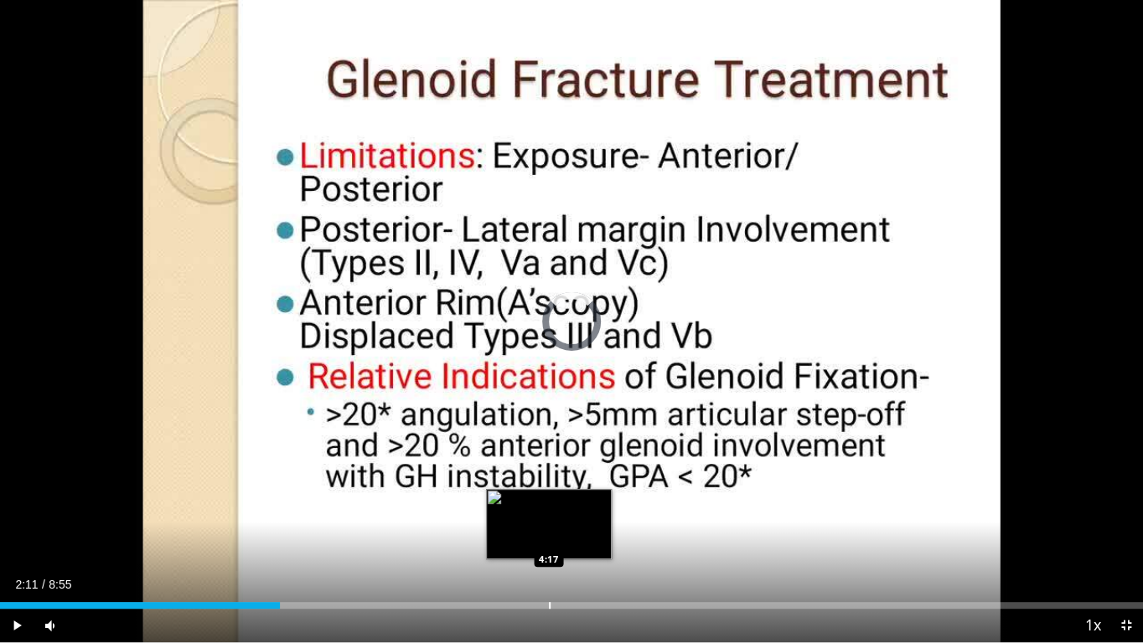
click at [548, 526] on div "Loaded : 0.00% 2:11 4:17" at bounding box center [571, 601] width 1143 height 16
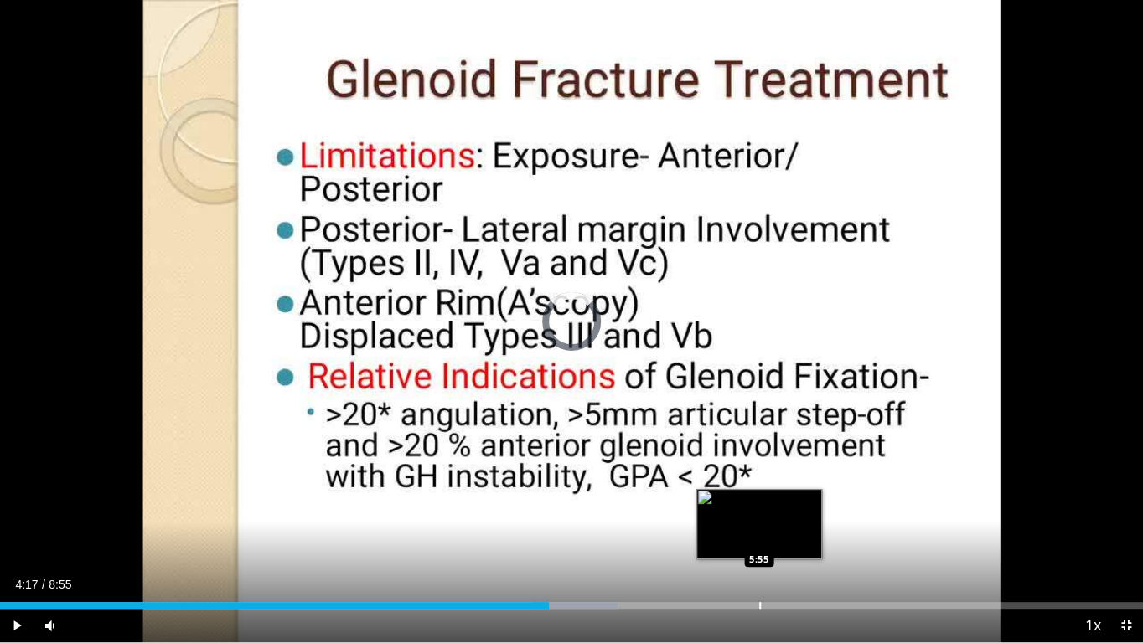
click at [759, 526] on div "Progress Bar" at bounding box center [760, 605] width 2 height 7
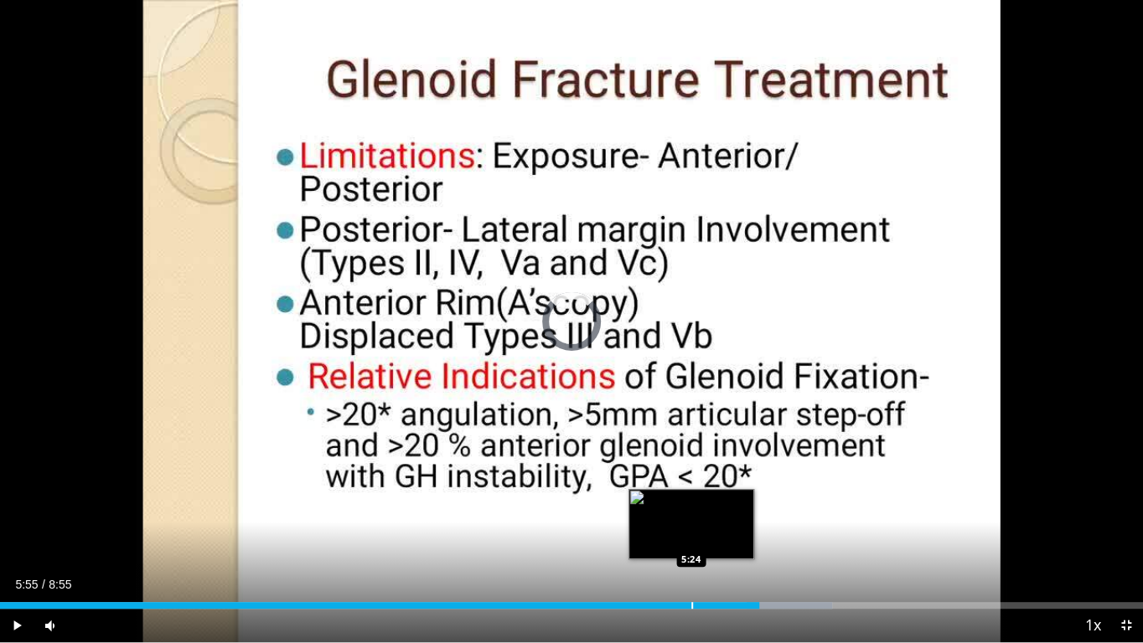
click at [691, 526] on div "Progress Bar" at bounding box center [692, 605] width 2 height 7
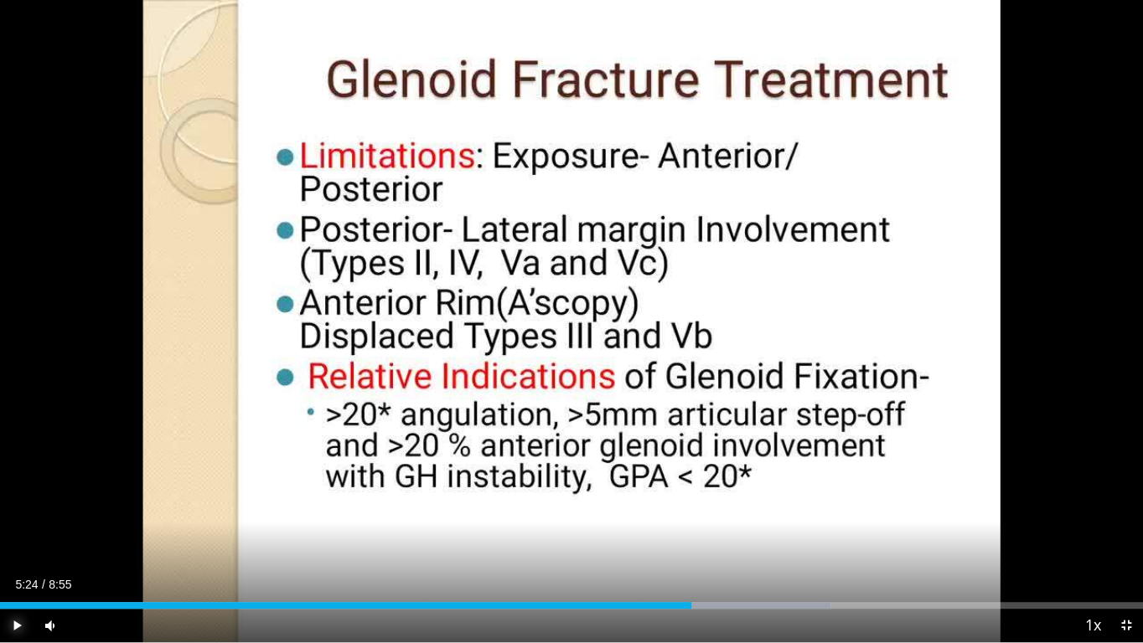
click at [22, 526] on span "Video Player" at bounding box center [17, 626] width 34 height 34
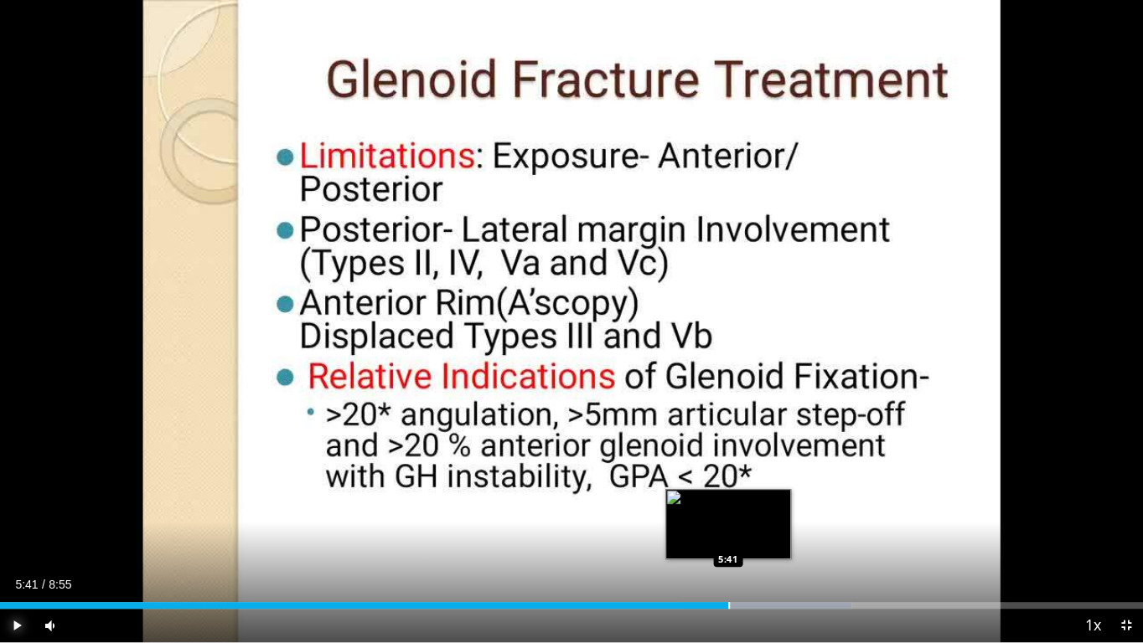
click at [728, 526] on div "Progress Bar" at bounding box center [729, 605] width 2 height 7
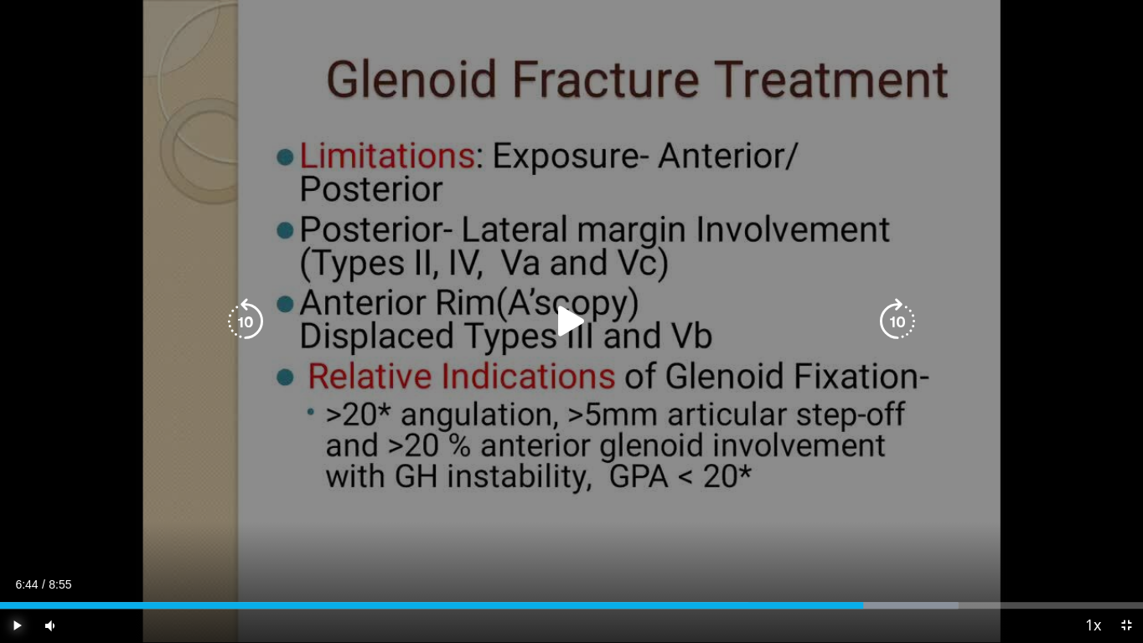
click at [862, 526] on div "Loaded : 83.83% 6:44 6:44" at bounding box center [571, 601] width 1143 height 16
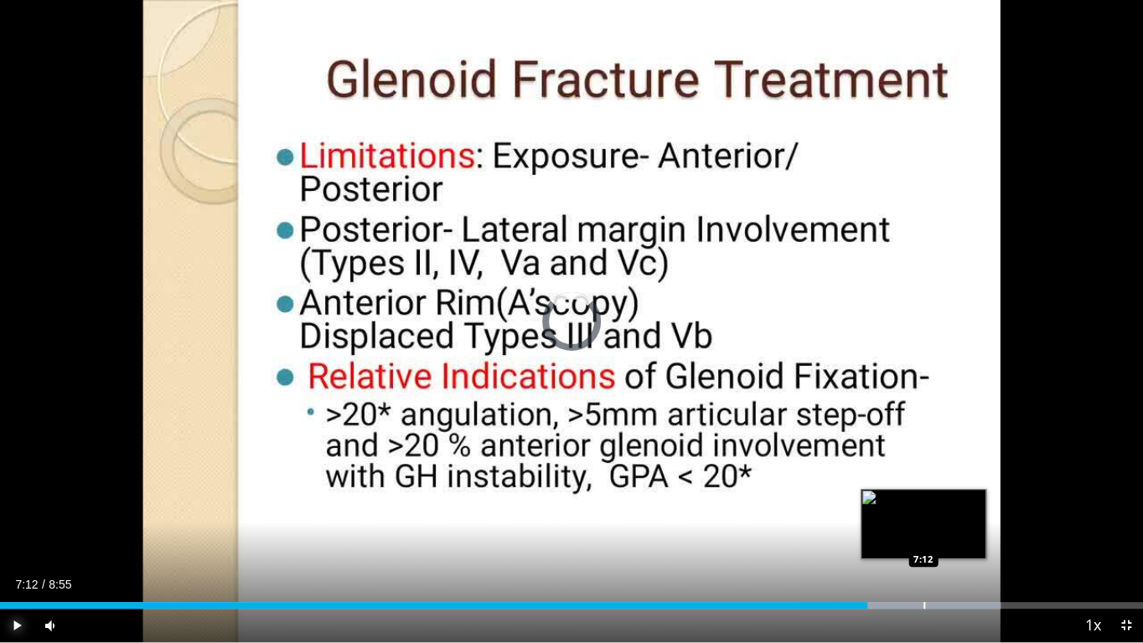
click at [923, 526] on div "Progress Bar" at bounding box center [924, 605] width 2 height 7
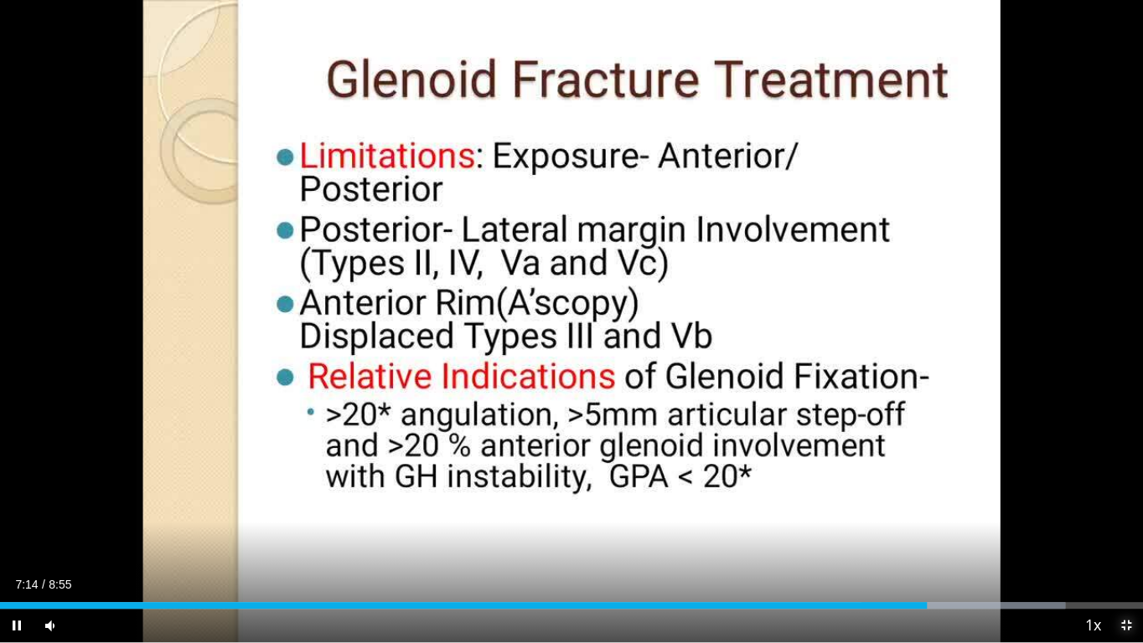
click at [1125, 526] on span "Video Player" at bounding box center [1126, 626] width 34 height 34
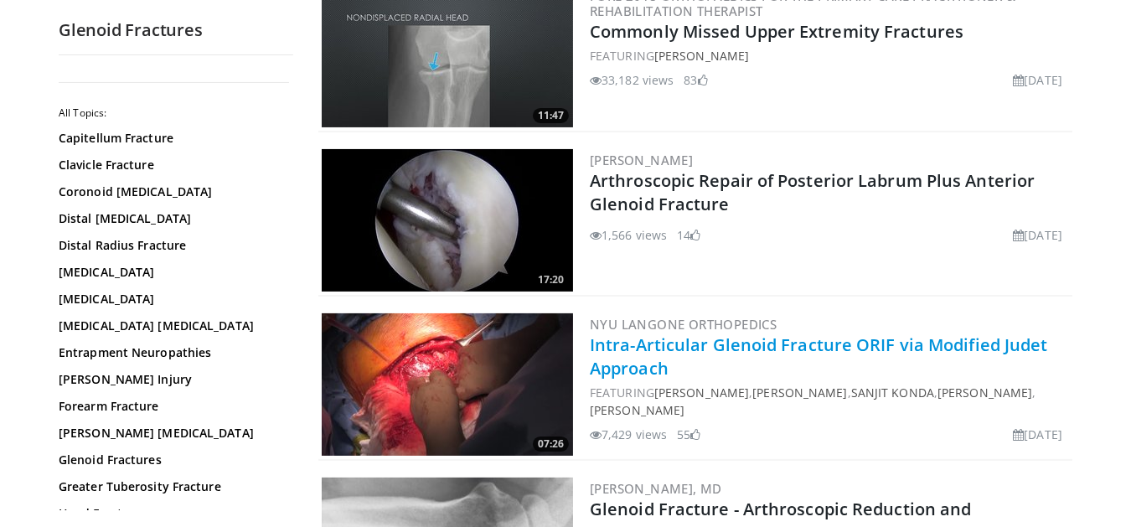
scroll to position [457, 0]
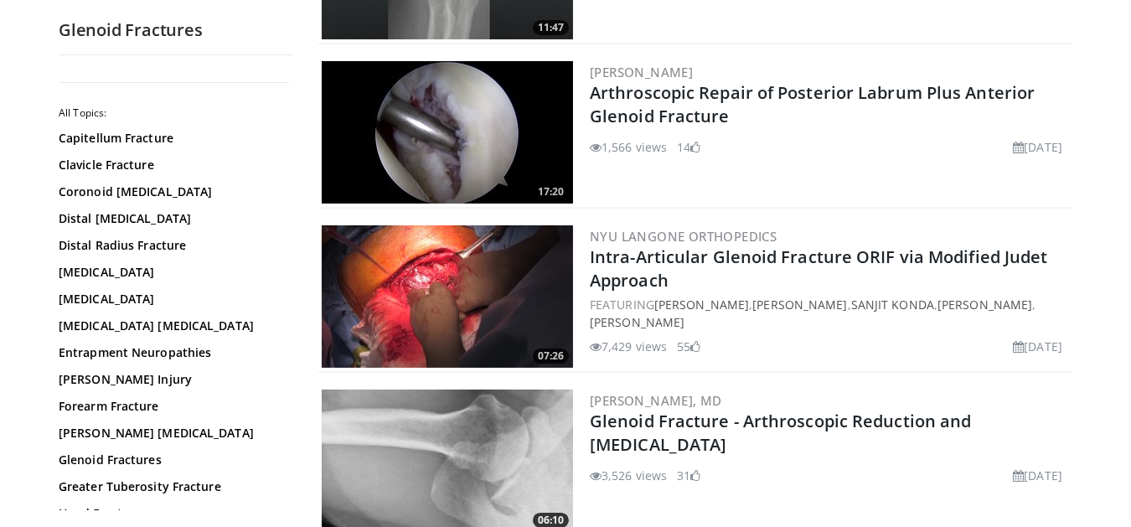
click at [503, 293] on img at bounding box center [447, 296] width 251 height 142
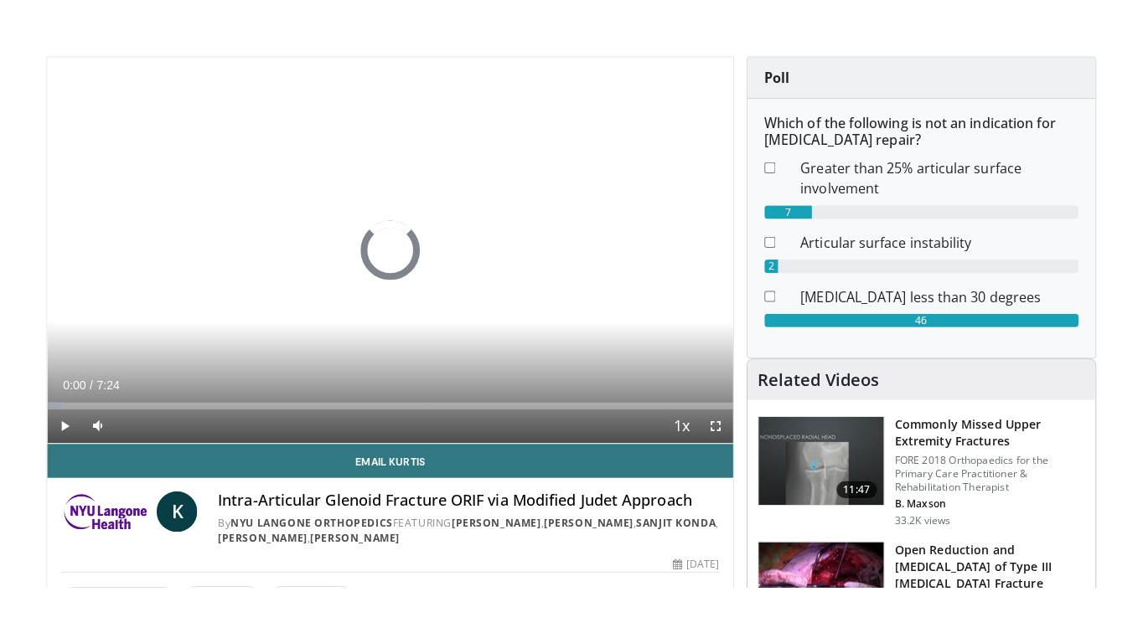
scroll to position [152, 0]
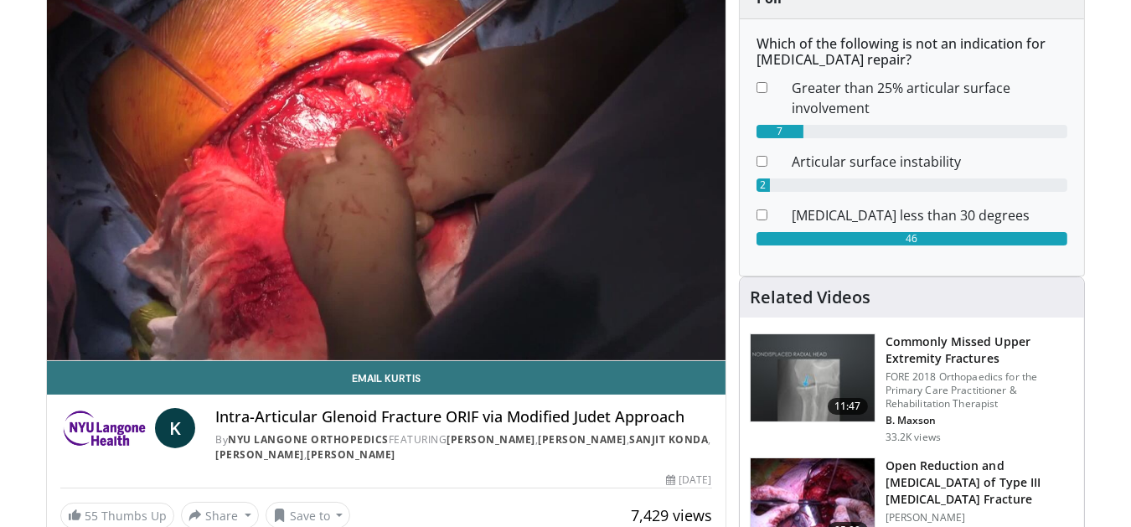
click at [710, 496] on div "Email Kurtis K Intra-Articular Glenoid Fracture ORIF via Modified Judet Approac…" at bounding box center [386, 445] width 679 height 168
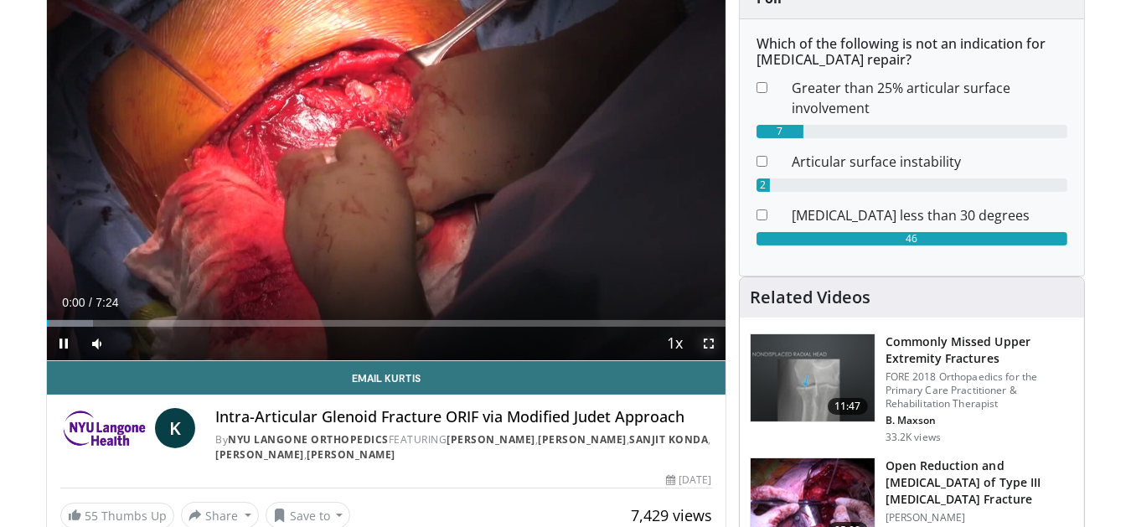
click at [708, 339] on span "Video Player" at bounding box center [709, 344] width 34 height 34
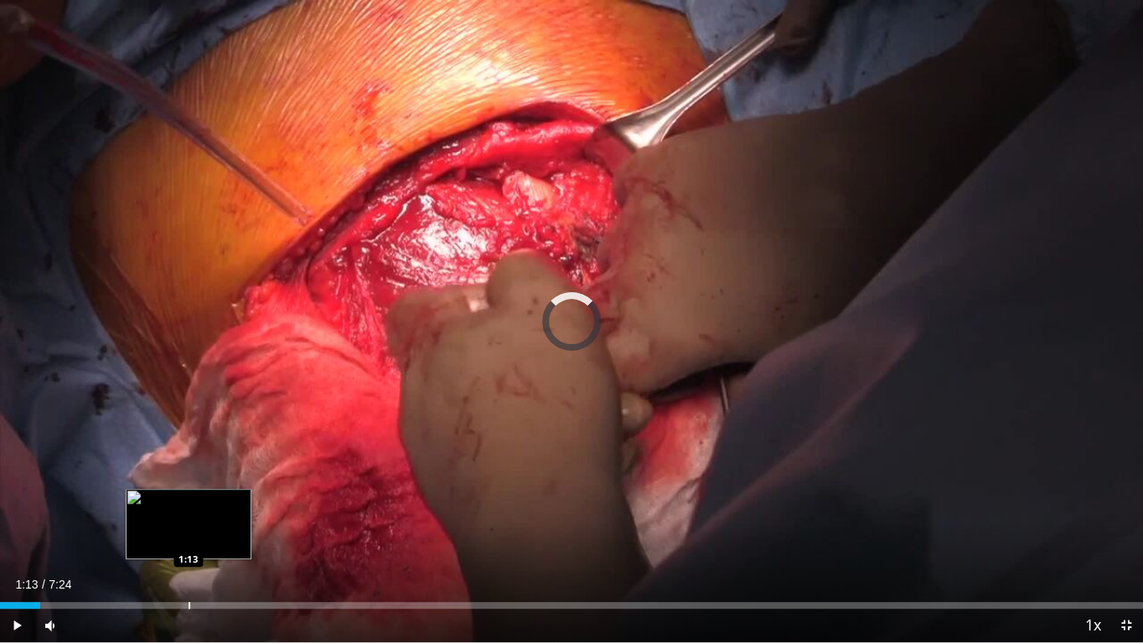
click at [188, 526] on div "Loaded : 0.00% 0:15 1:13" at bounding box center [571, 605] width 1143 height 7
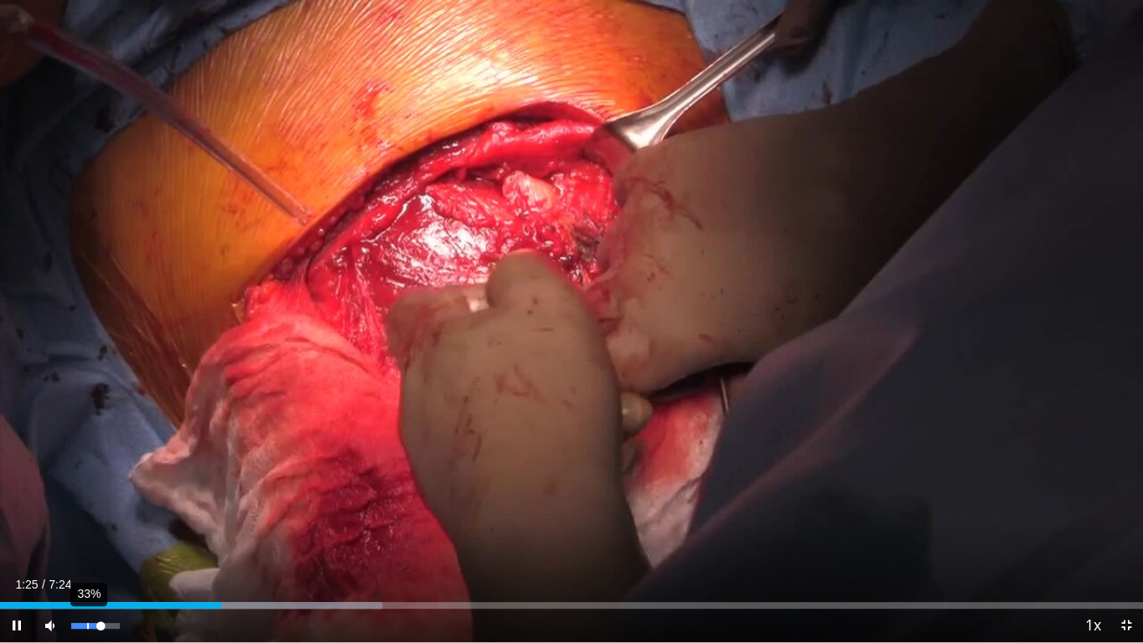
click at [87, 526] on div "33%" at bounding box center [95, 626] width 59 height 34
click at [87, 526] on div "32%" at bounding box center [95, 626] width 48 height 6
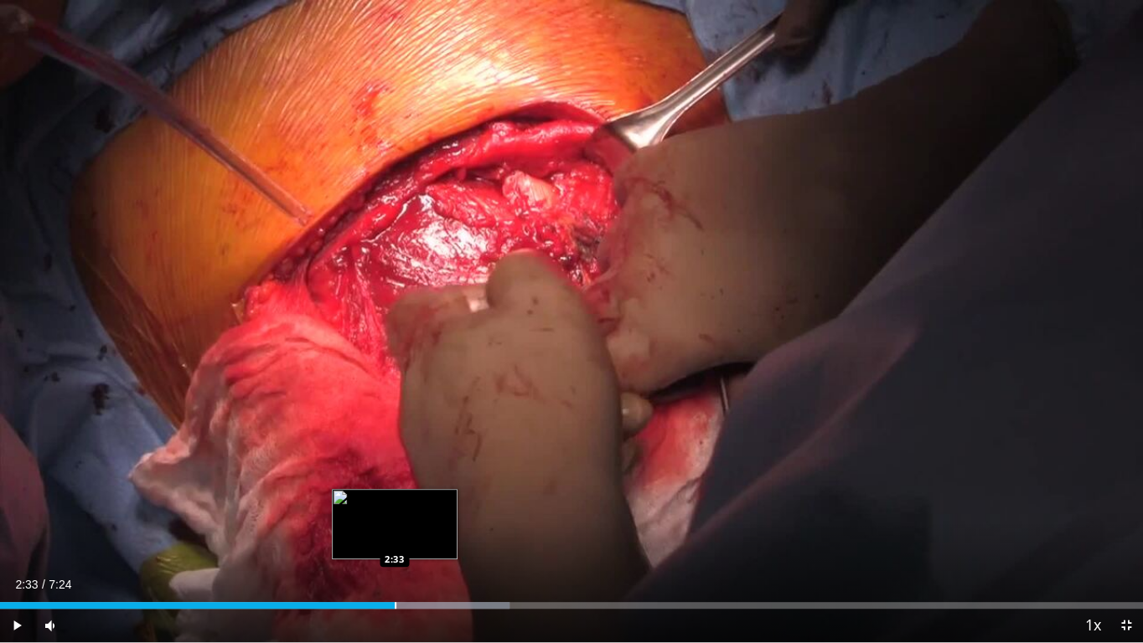
click at [395, 526] on div "Progress Bar" at bounding box center [396, 605] width 2 height 7
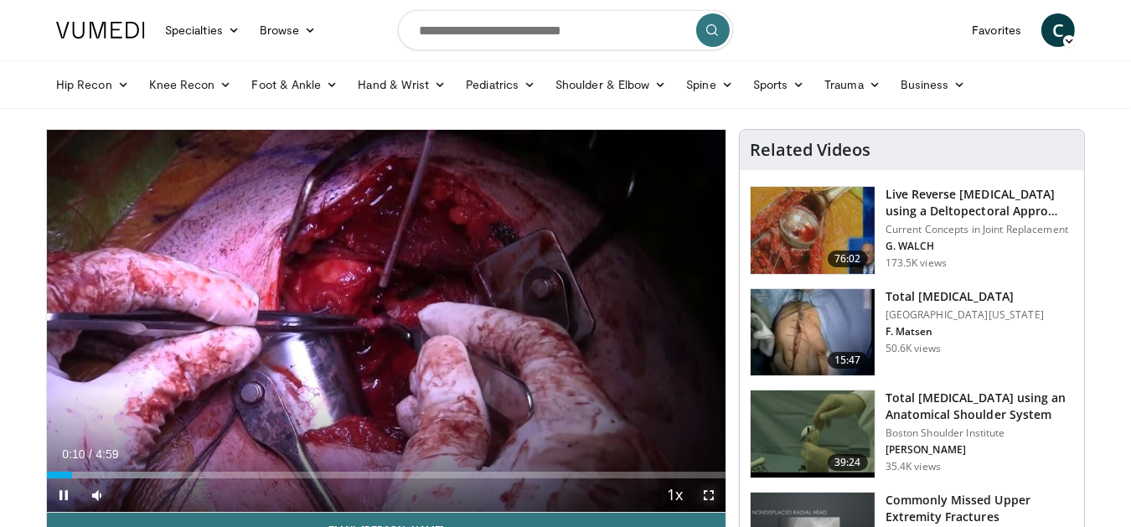
click at [712, 493] on span "Video Player" at bounding box center [709, 495] width 34 height 34
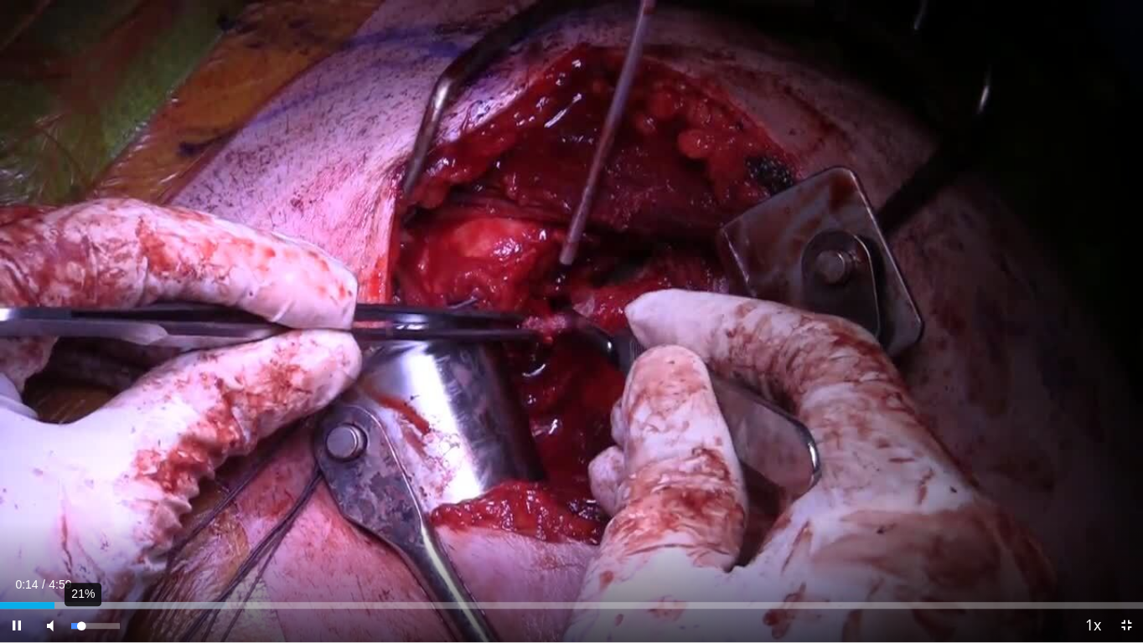
click at [81, 526] on div "21%" at bounding box center [95, 626] width 59 height 34
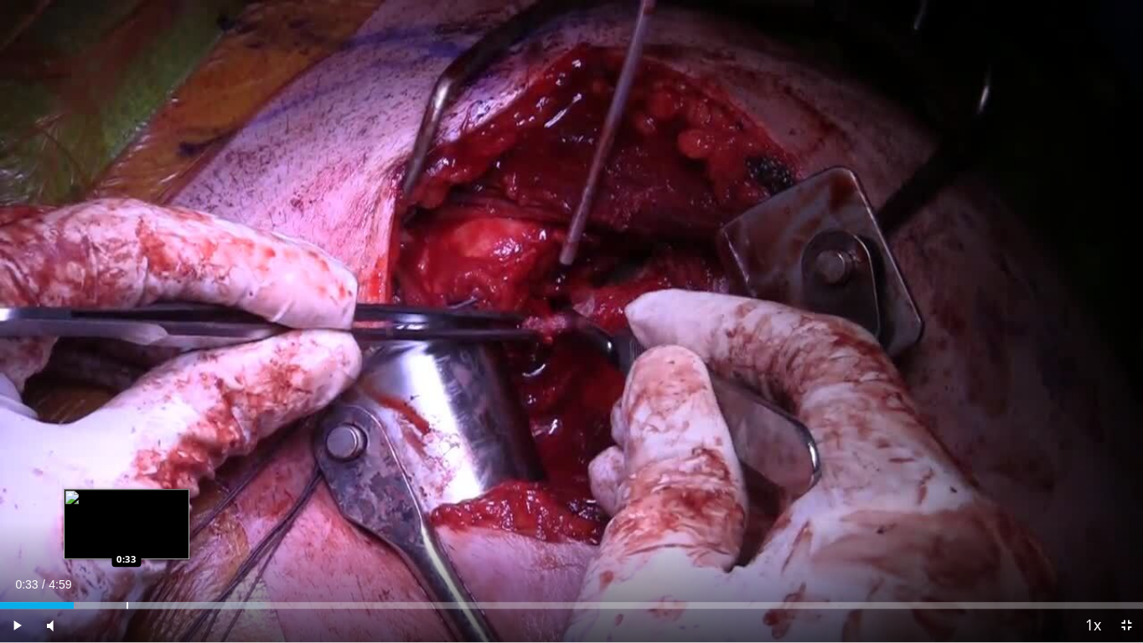
click at [127, 526] on div "Progress Bar" at bounding box center [128, 605] width 2 height 7
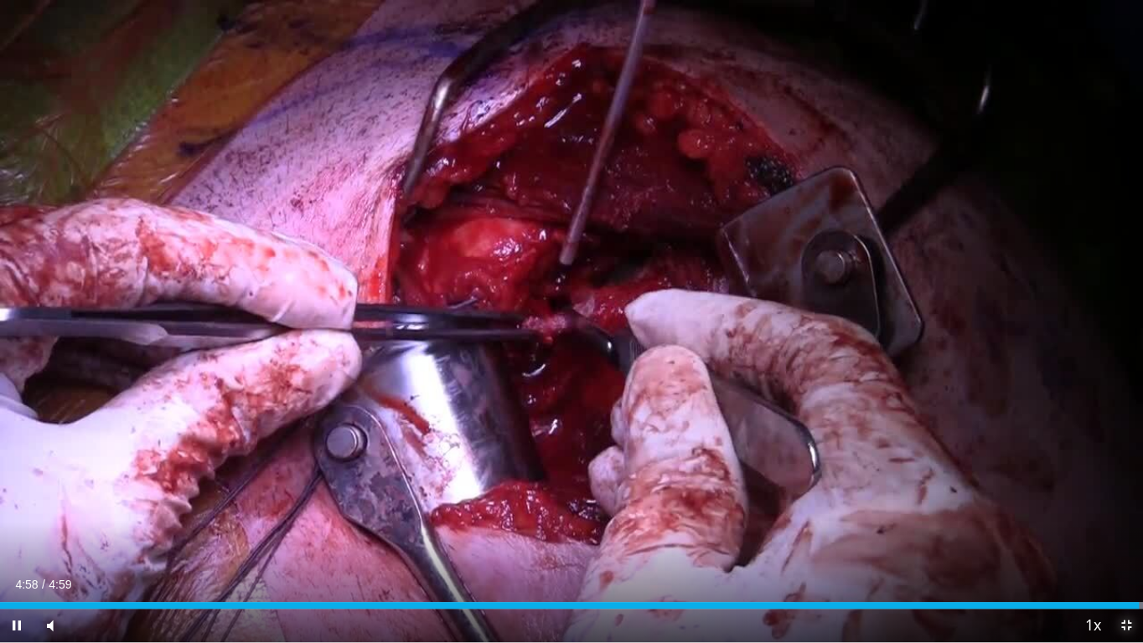
click at [1125, 526] on span "Video Player" at bounding box center [1126, 626] width 34 height 34
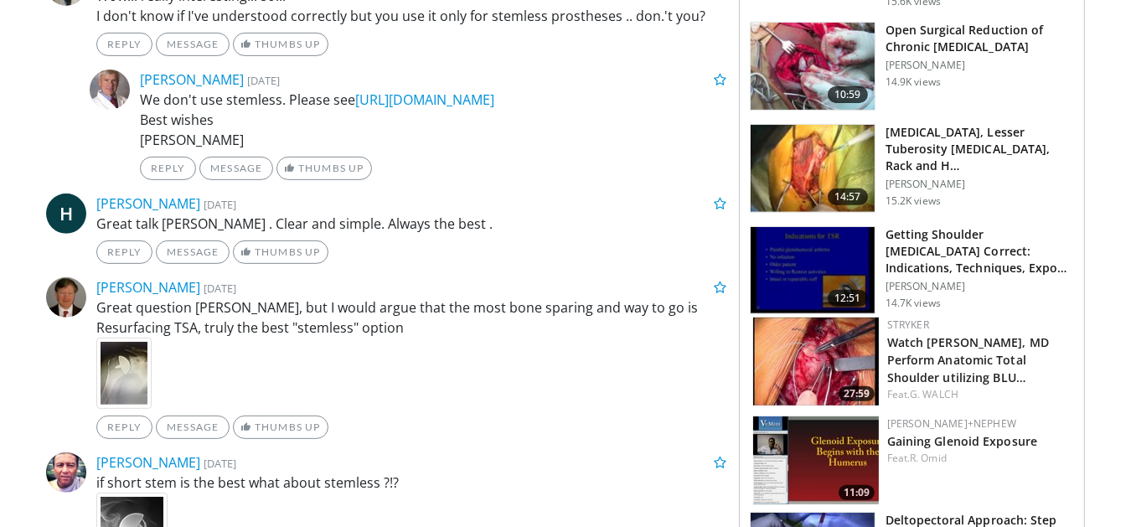
scroll to position [913, 0]
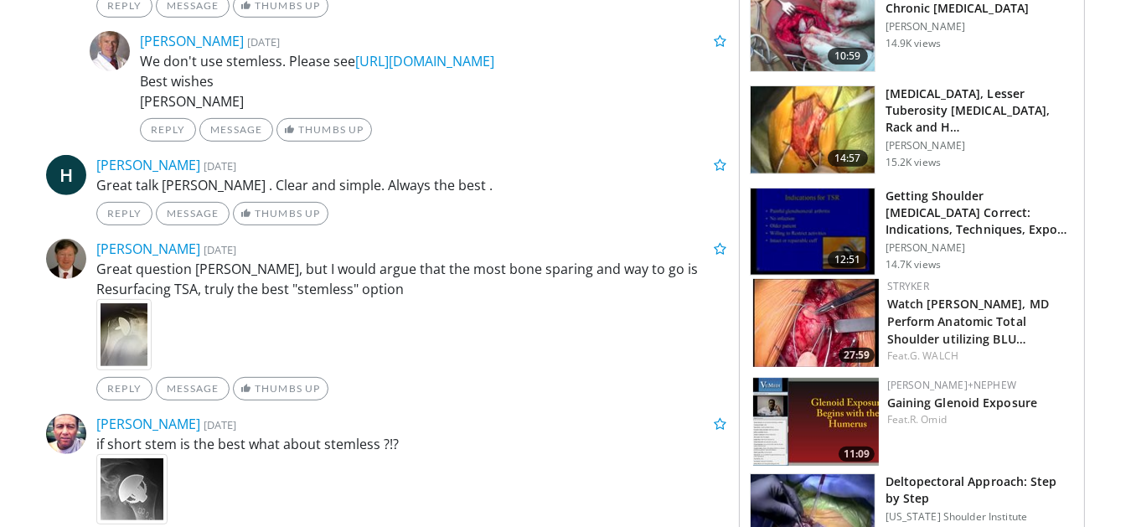
click at [835, 348] on img at bounding box center [816, 323] width 126 height 88
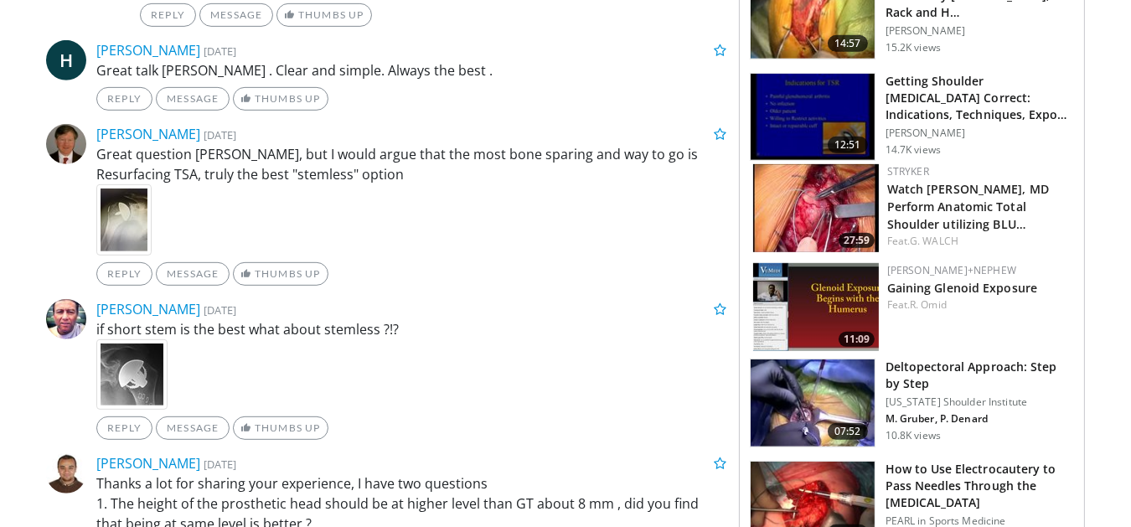
scroll to position [1066, 0]
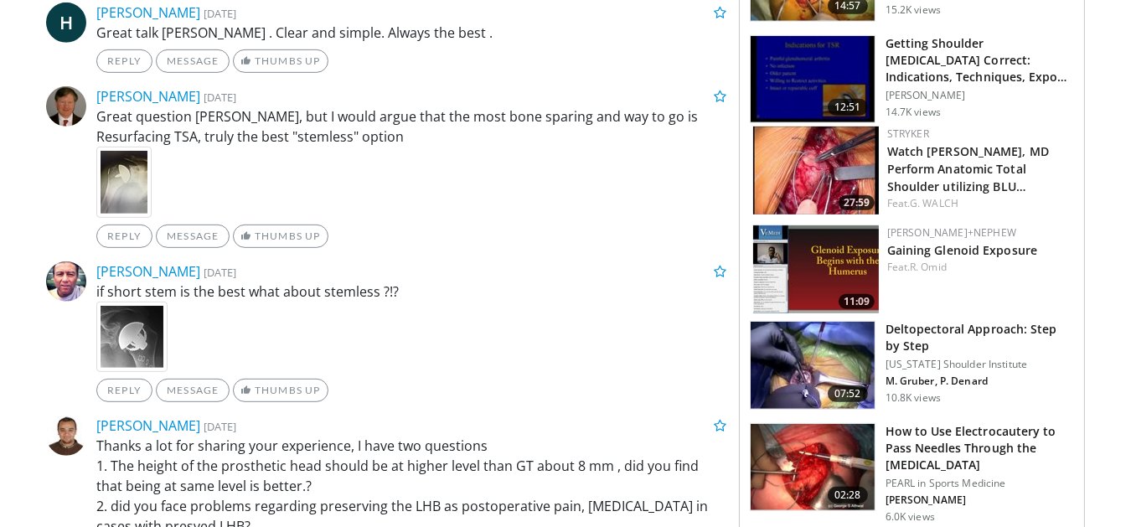
click at [818, 409] on img at bounding box center [813, 365] width 124 height 87
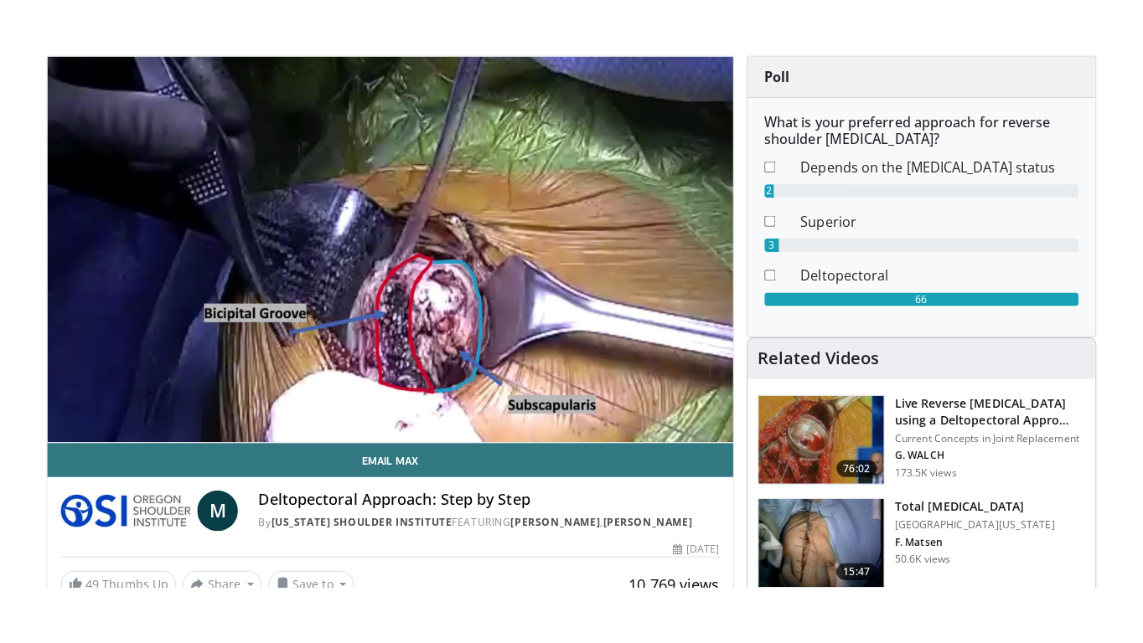
scroll to position [152, 0]
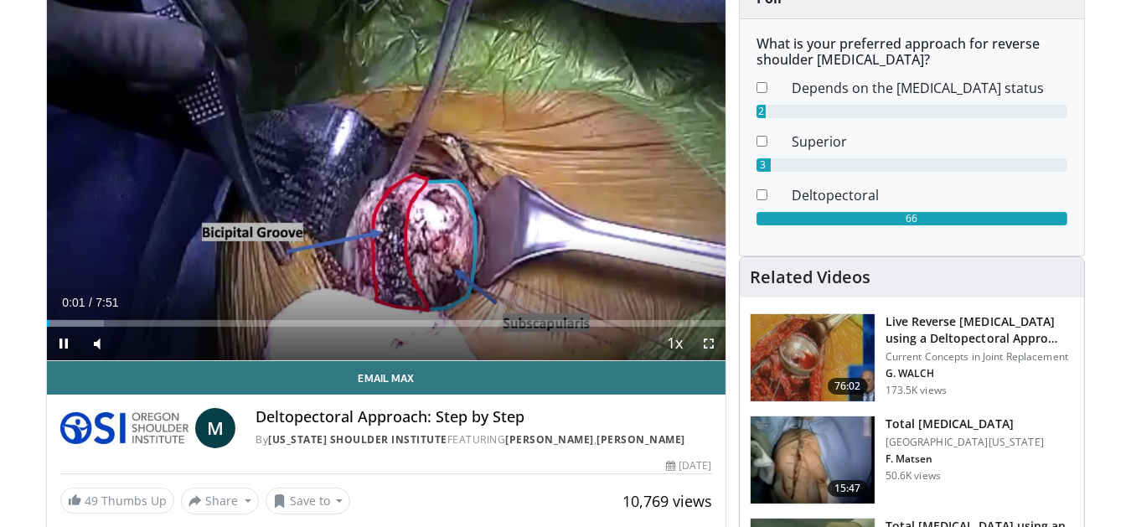
click at [709, 345] on span "Video Player" at bounding box center [709, 344] width 34 height 34
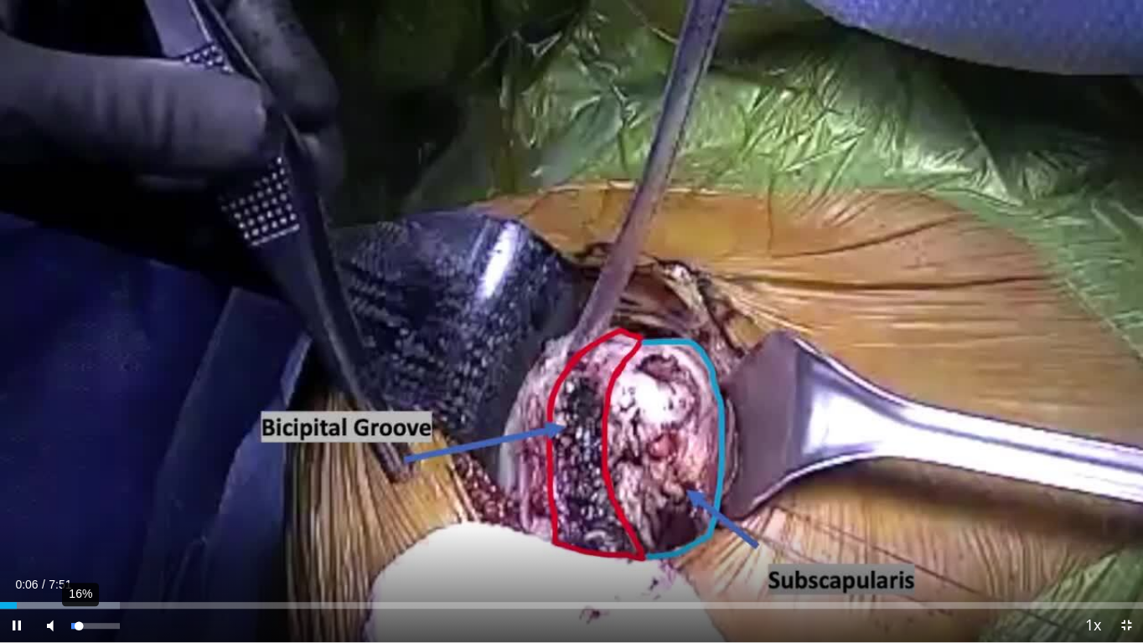
click at [79, 526] on div "Volume Level" at bounding box center [75, 626] width 8 height 6
click at [80, 526] on div "Volume Level" at bounding box center [75, 626] width 8 height 6
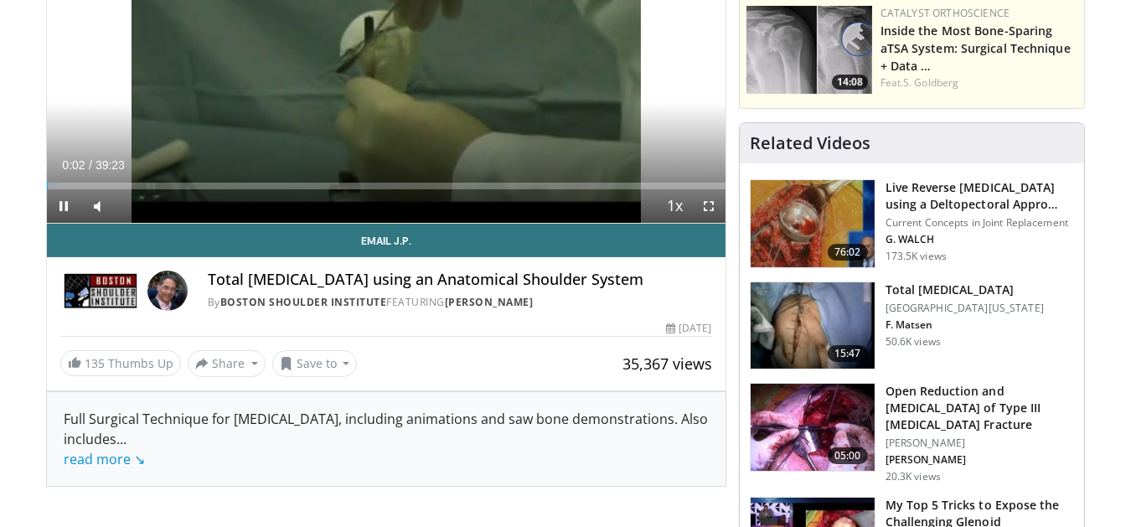
scroll to position [304, 0]
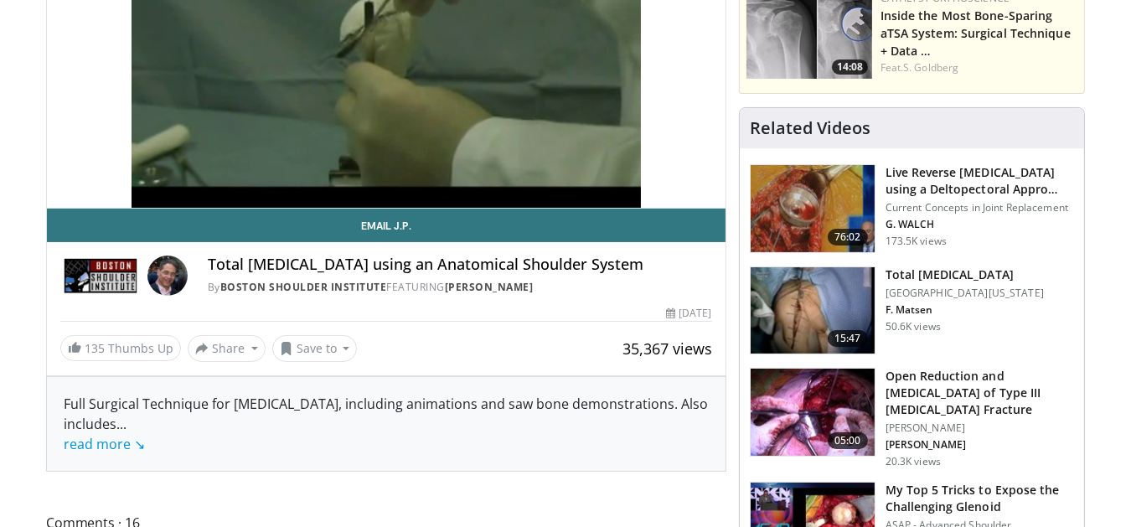
click at [820, 202] on img at bounding box center [813, 208] width 124 height 87
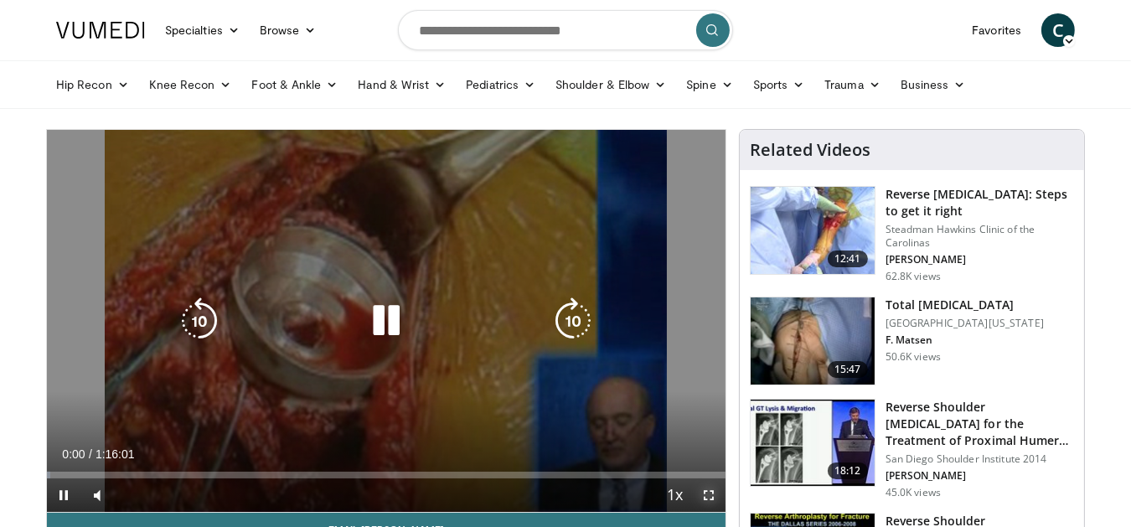
click at [712, 492] on span "Video Player" at bounding box center [709, 495] width 34 height 34
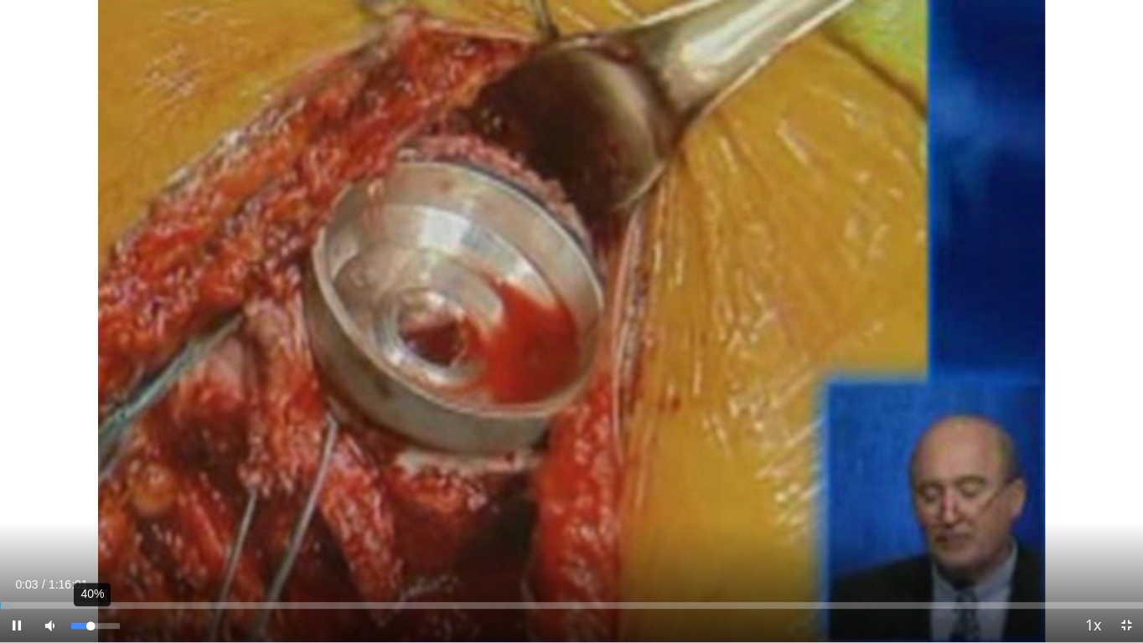
click at [90, 526] on div "40%" at bounding box center [95, 626] width 48 height 6
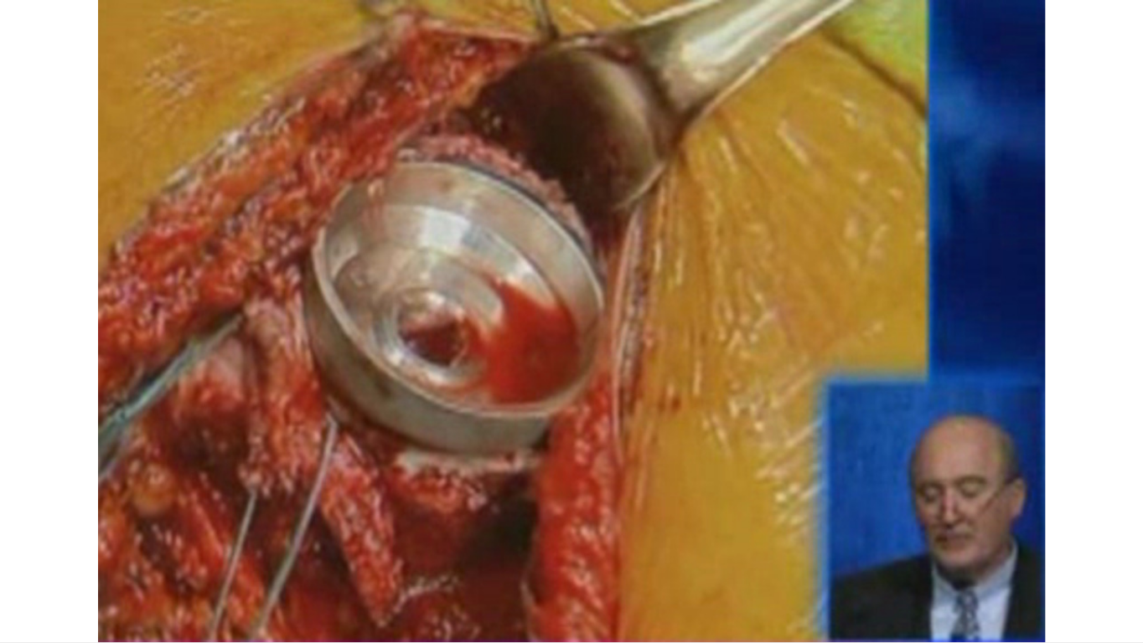
click at [87, 526] on video-js "**********" at bounding box center [571, 321] width 1143 height 643
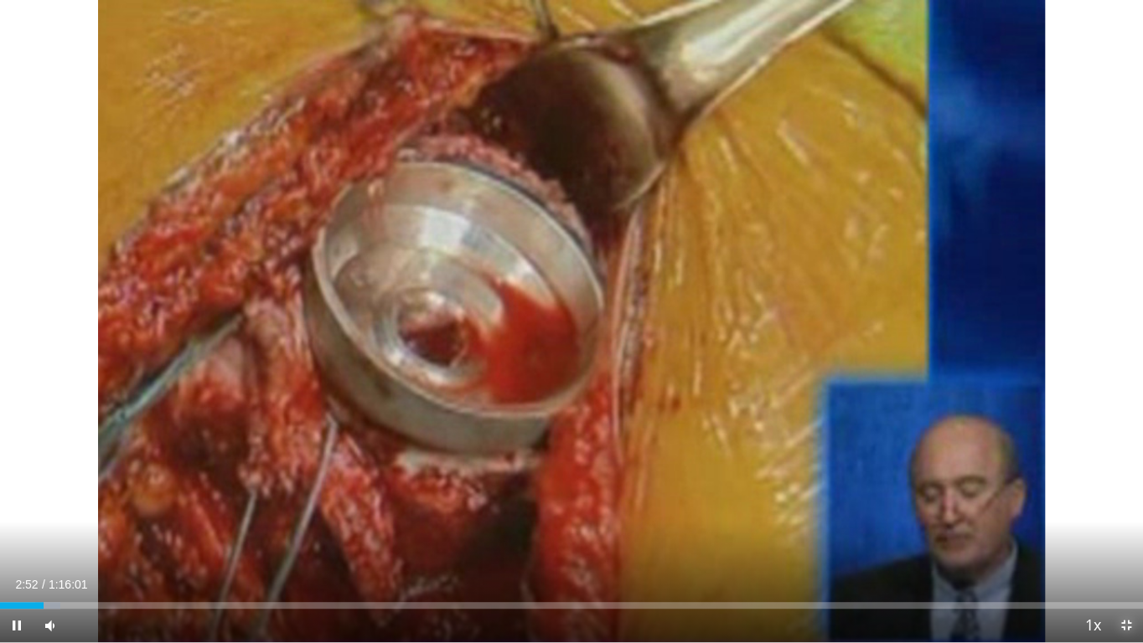
click at [1121, 526] on span "Video Player" at bounding box center [1126, 626] width 34 height 34
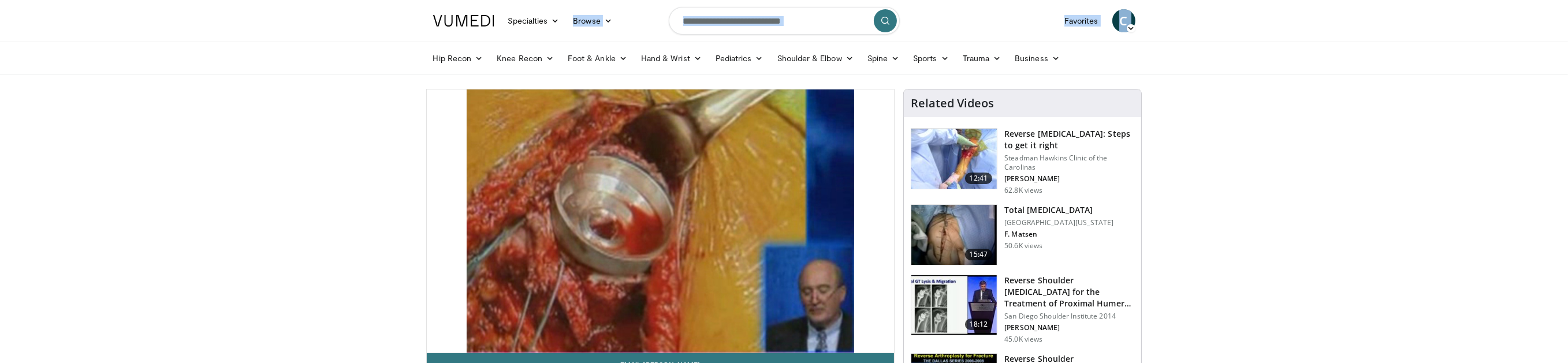
drag, startPoint x: 1, startPoint y: 44, endPoint x: 517, endPoint y: 33, distance: 516.1
click at [517, 33] on header "Specialties Adult & Family Medicine Allergy, [MEDICAL_DATA], Immunology Anesthe…" at bounding box center [784, 37] width 1568 height 75
click at [2, 41] on header "Specialties Adult & Family Medicine Allergy, [MEDICAL_DATA], Immunology Anesthe…" at bounding box center [784, 37] width 1568 height 75
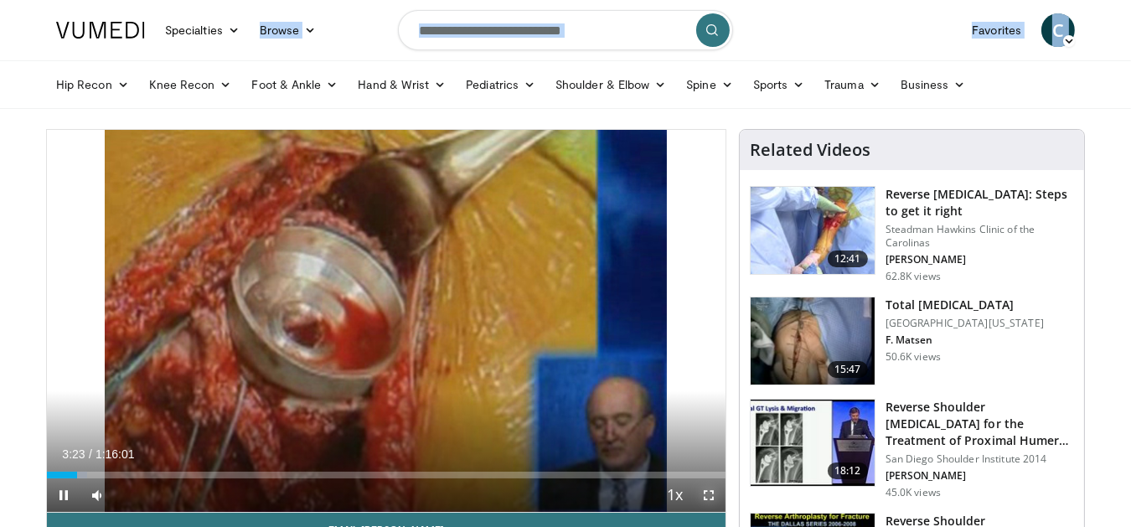
click at [710, 492] on span "Video Player" at bounding box center [709, 495] width 34 height 34
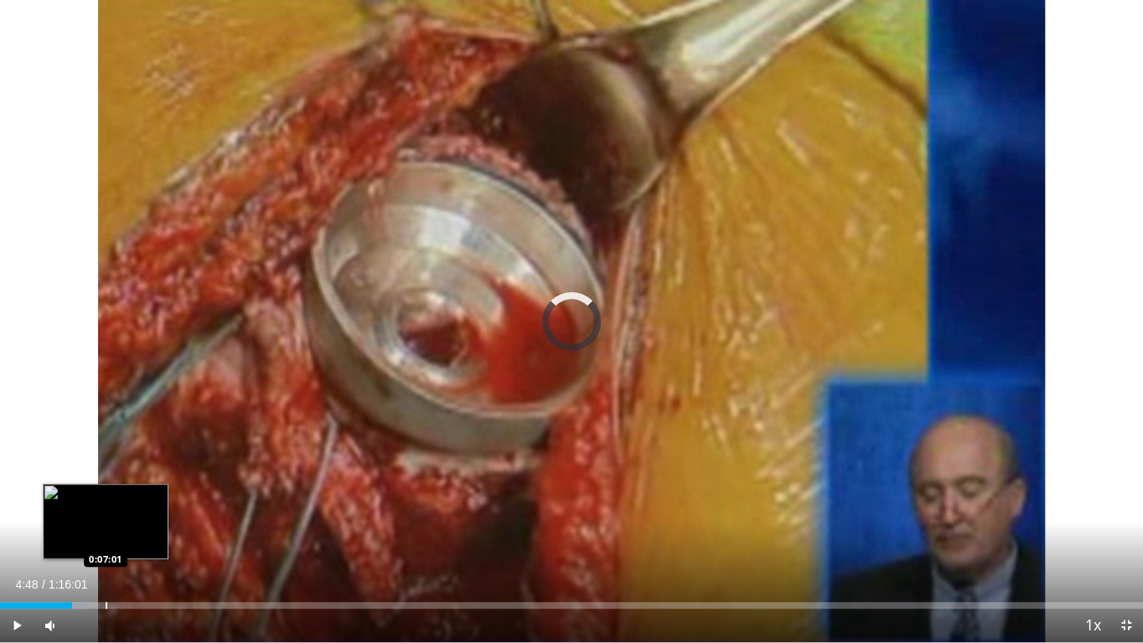
click at [106, 526] on div "Progress Bar" at bounding box center [107, 605] width 2 height 7
click at [94, 526] on div "Progress Bar" at bounding box center [95, 605] width 2 height 7
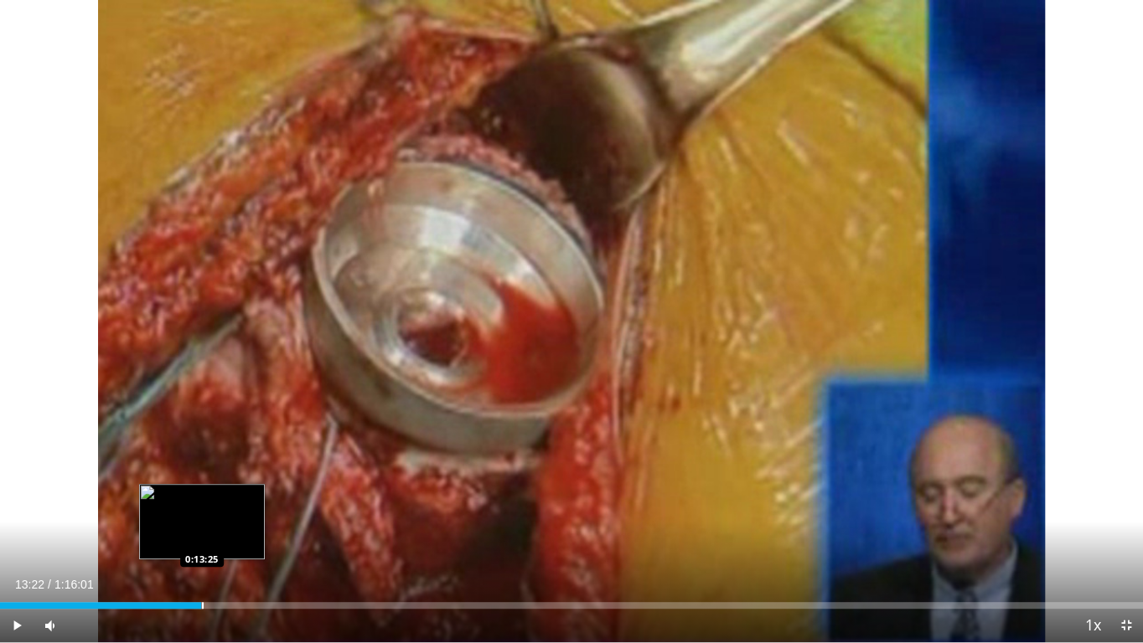
click at [201, 526] on div "Progress Bar" at bounding box center [192, 605] width 23 height 7
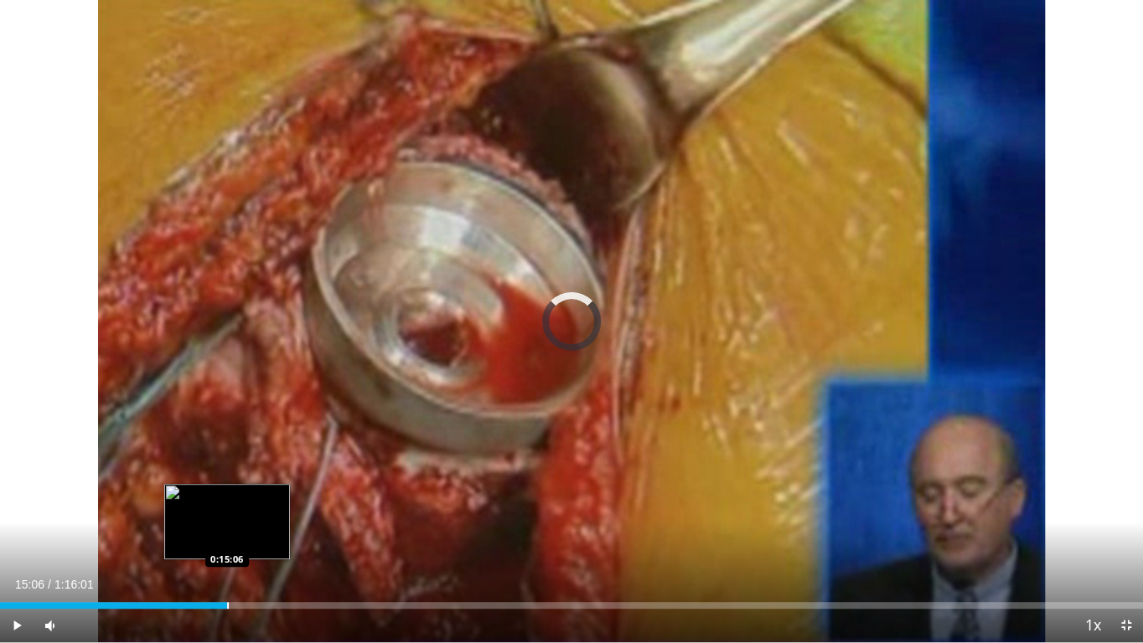
click at [227, 526] on div "Progress Bar" at bounding box center [228, 605] width 2 height 7
click at [249, 526] on div "Progress Bar" at bounding box center [250, 605] width 2 height 7
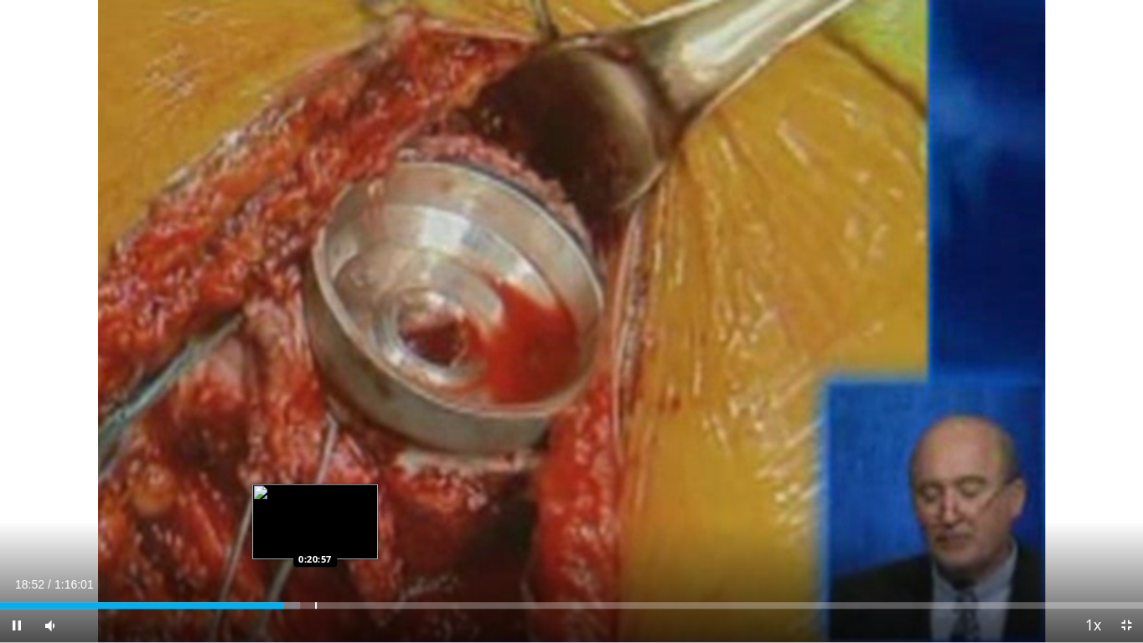
click at [316, 526] on div "Progress Bar" at bounding box center [316, 605] width 2 height 7
click at [307, 526] on div "Progress Bar" at bounding box center [308, 605] width 2 height 7
click at [328, 526] on div "Progress Bar" at bounding box center [329, 605] width 2 height 7
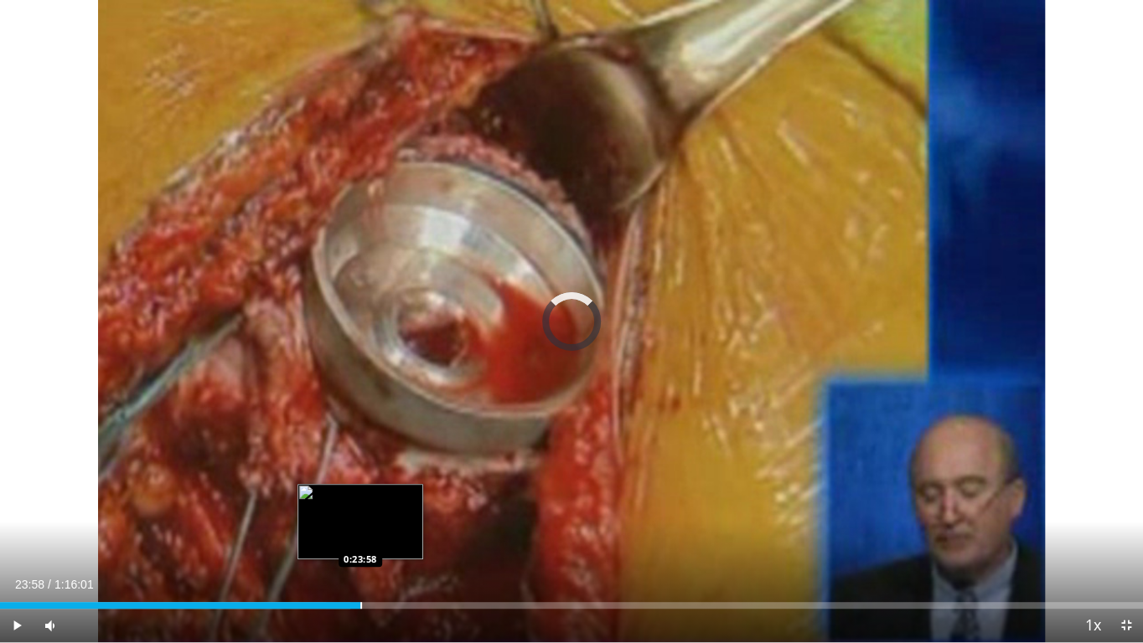
click at [360, 526] on div "Progress Bar" at bounding box center [361, 605] width 2 height 7
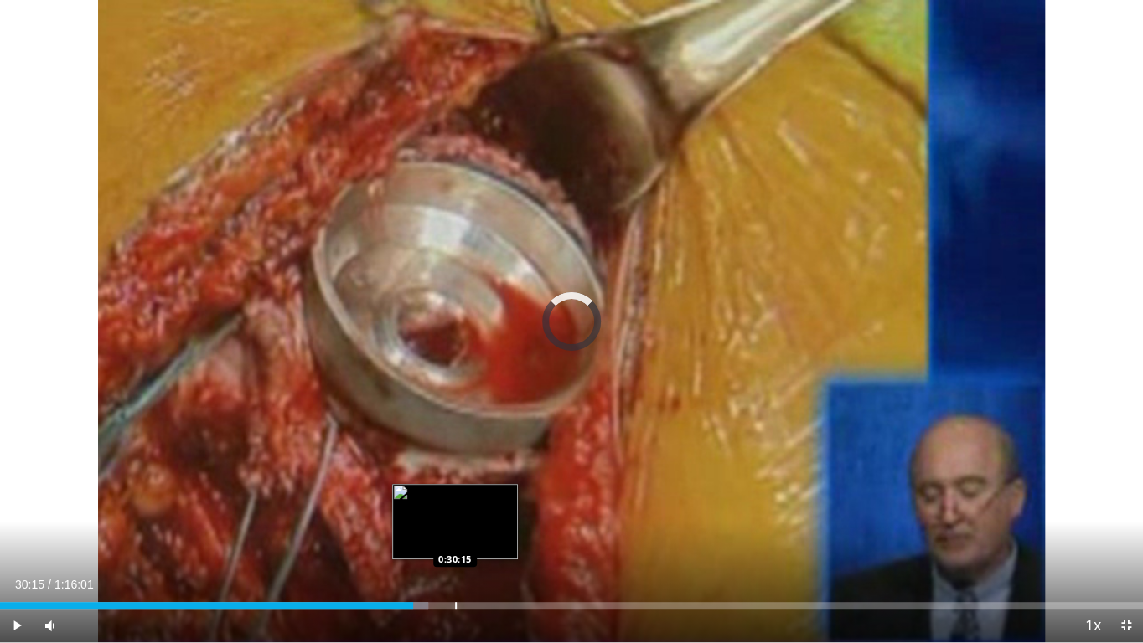
click at [455, 526] on div "Progress Bar" at bounding box center [456, 605] width 2 height 7
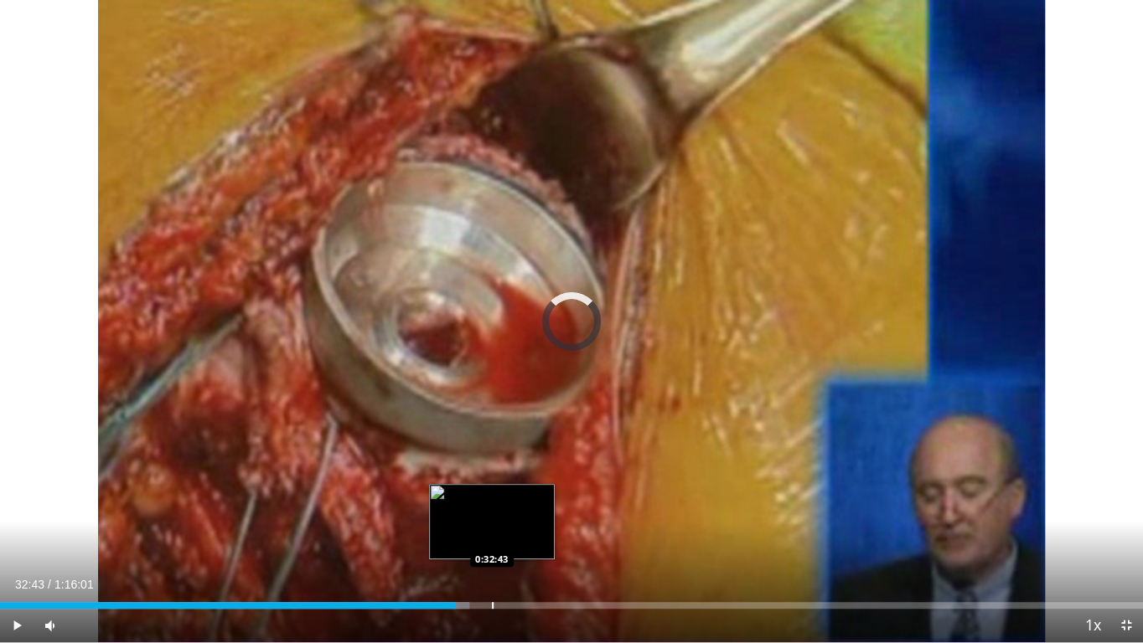
click at [492, 526] on div "Progress Bar" at bounding box center [493, 605] width 2 height 7
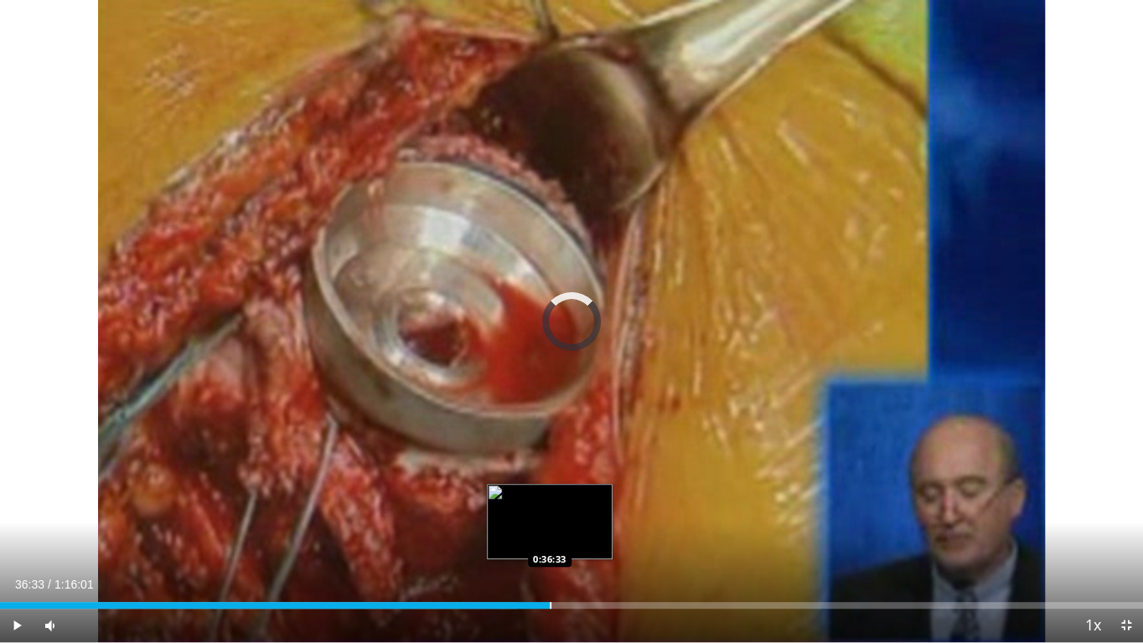
click at [550, 526] on div "Progress Bar" at bounding box center [551, 605] width 2 height 7
click at [568, 526] on div "Progress Bar" at bounding box center [569, 605] width 2 height 7
click at [584, 526] on div "Progress Bar" at bounding box center [585, 605] width 2 height 7
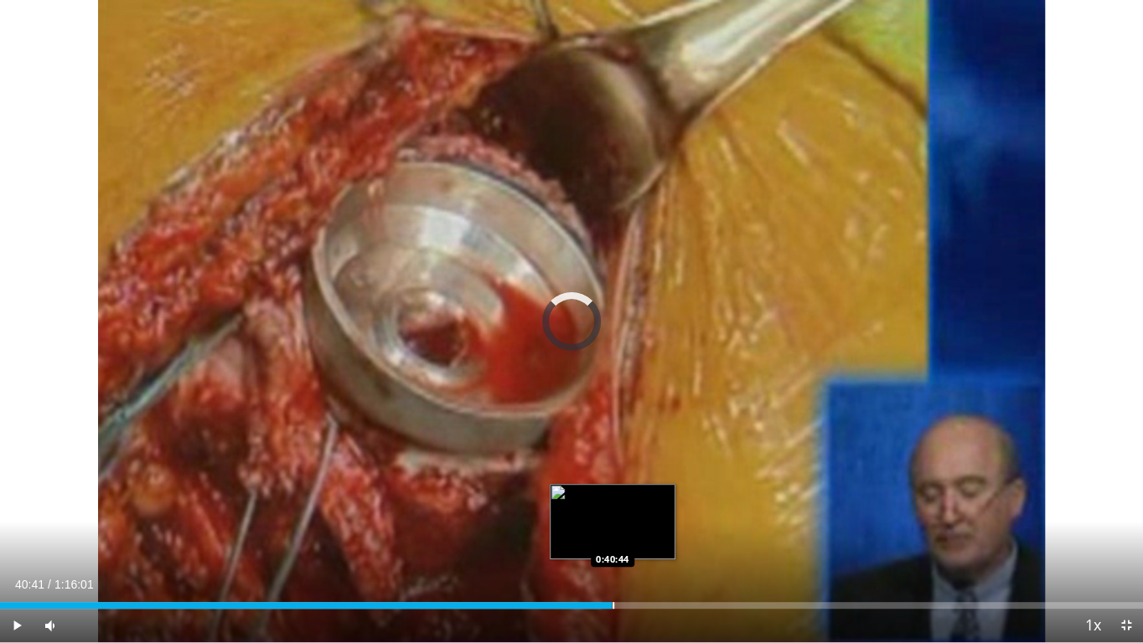
click at [612, 526] on div "Loaded : 52.53% 0:40:41 0:40:44" at bounding box center [571, 605] width 1143 height 7
click at [592, 526] on div "Progress Bar" at bounding box center [593, 605] width 2 height 7
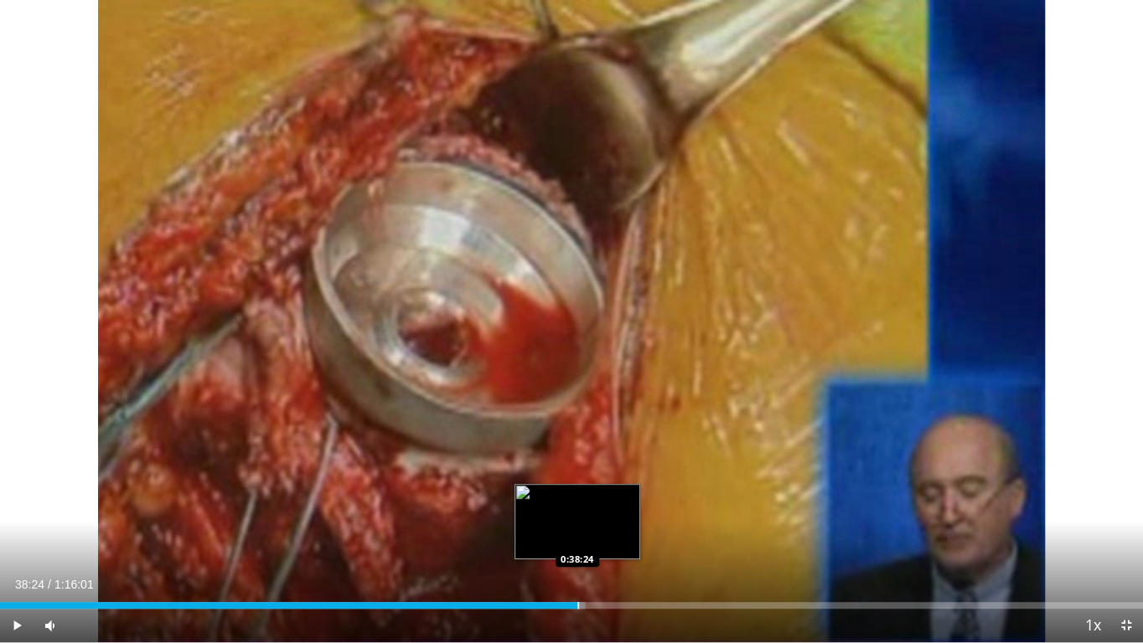
click at [577, 526] on div "Progress Bar" at bounding box center [578, 605] width 2 height 7
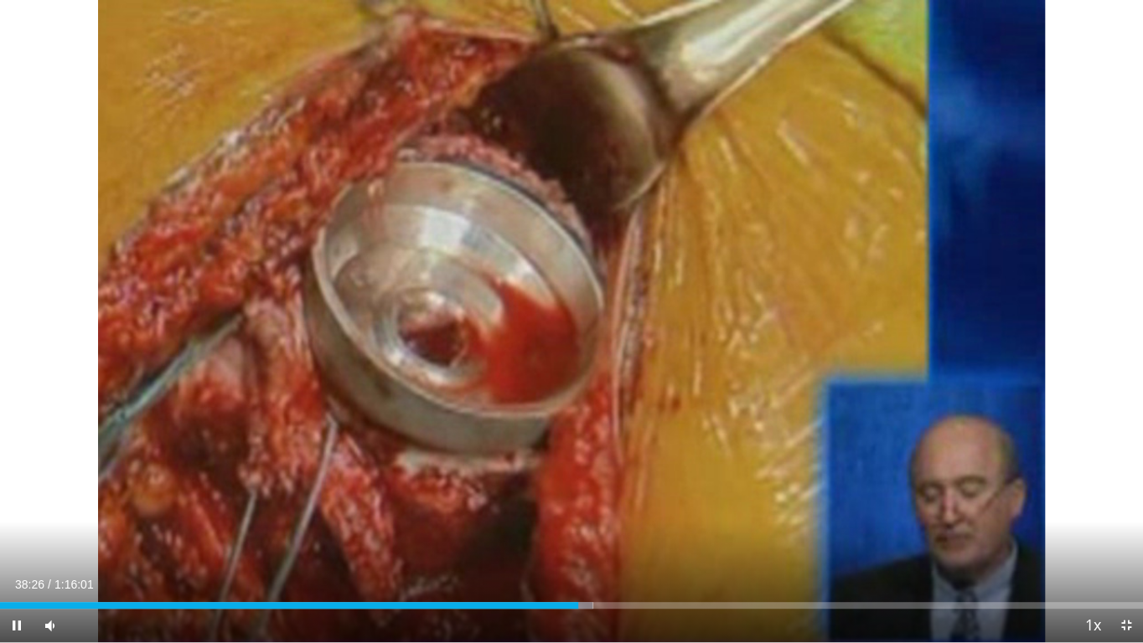
click at [560, 526] on div "Current Time 38:26 / Duration 1:16:01 Pause Skip Backward Skip Forward Mute 33%…" at bounding box center [571, 626] width 1143 height 34
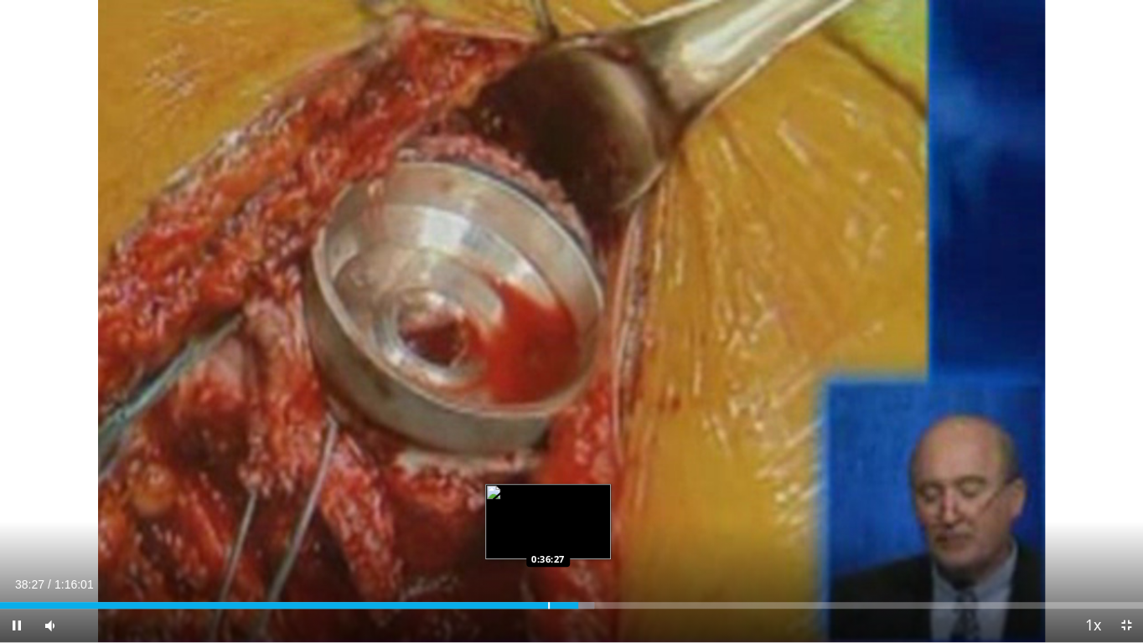
click at [550, 526] on div "Progress Bar" at bounding box center [549, 605] width 2 height 7
click at [537, 526] on div "Progress Bar" at bounding box center [538, 605] width 2 height 7
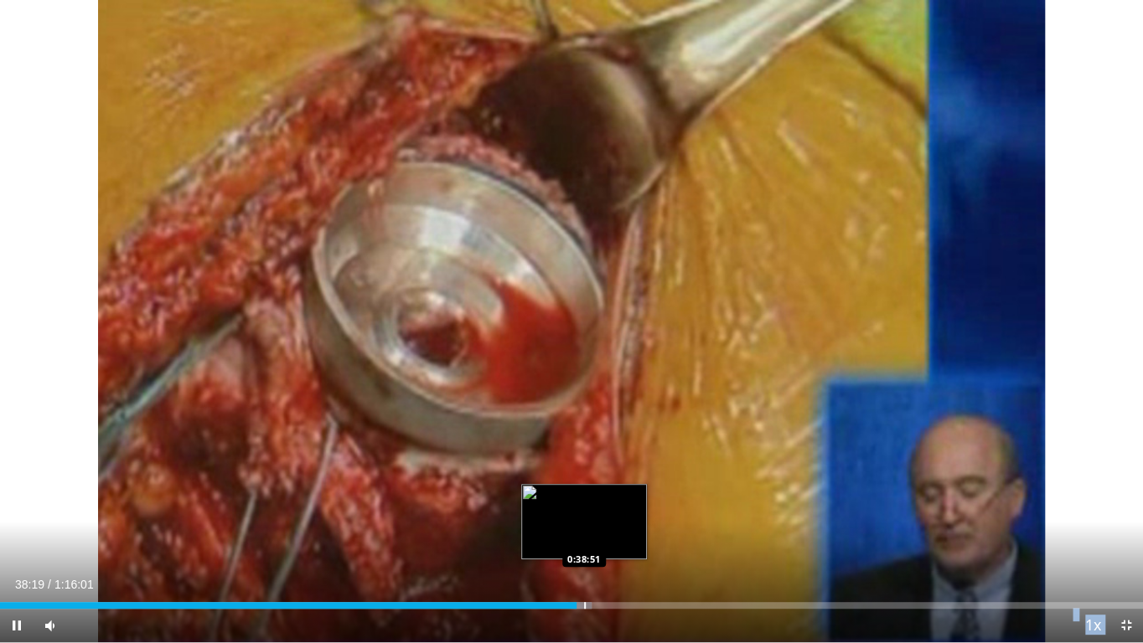
click at [583, 526] on video-js "**********" at bounding box center [571, 321] width 1143 height 643
click at [591, 526] on div "Progress Bar" at bounding box center [592, 605] width 2 height 7
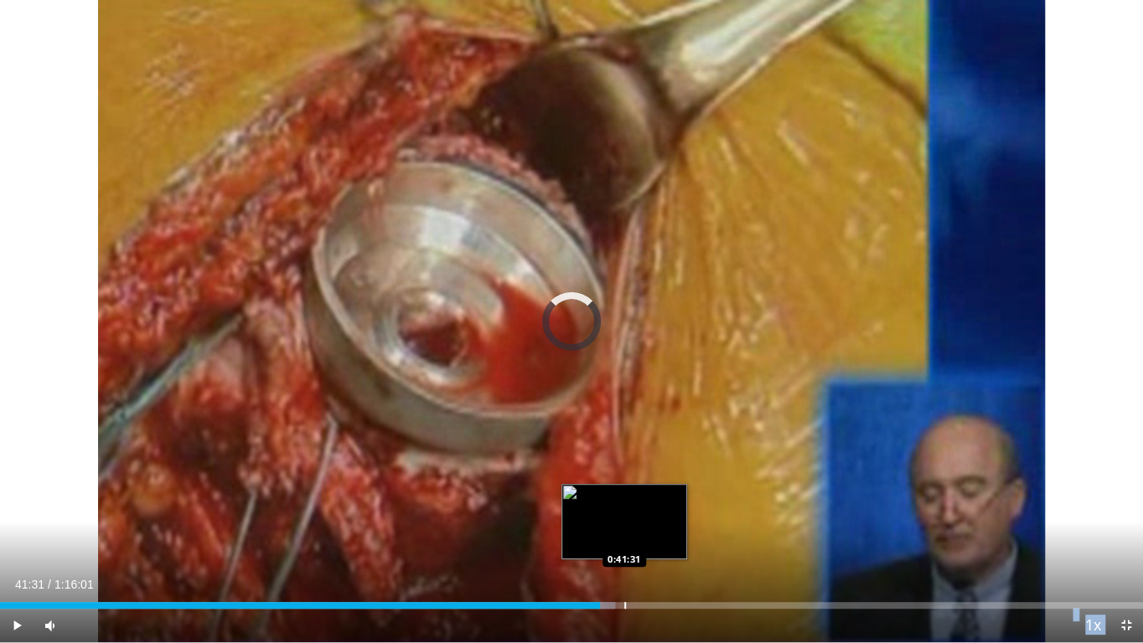
click at [624, 526] on div "Progress Bar" at bounding box center [625, 605] width 2 height 7
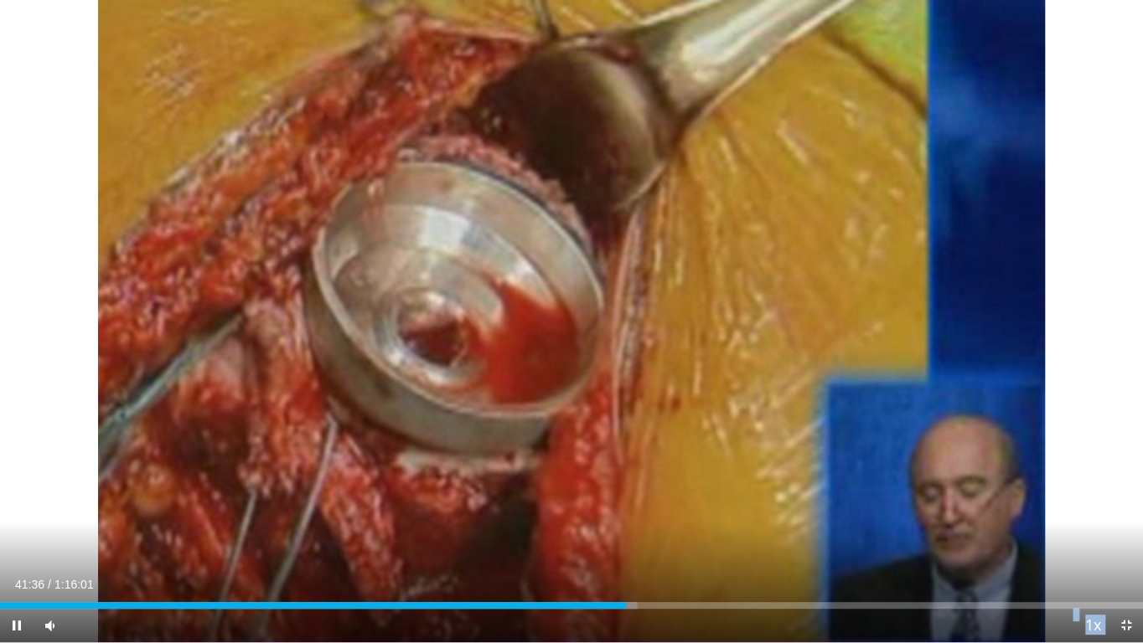
click at [607, 526] on div "Current Time 41:36 / Duration 1:16:01 Pause Skip Backward Skip Forward Mute 33%…" at bounding box center [571, 626] width 1143 height 34
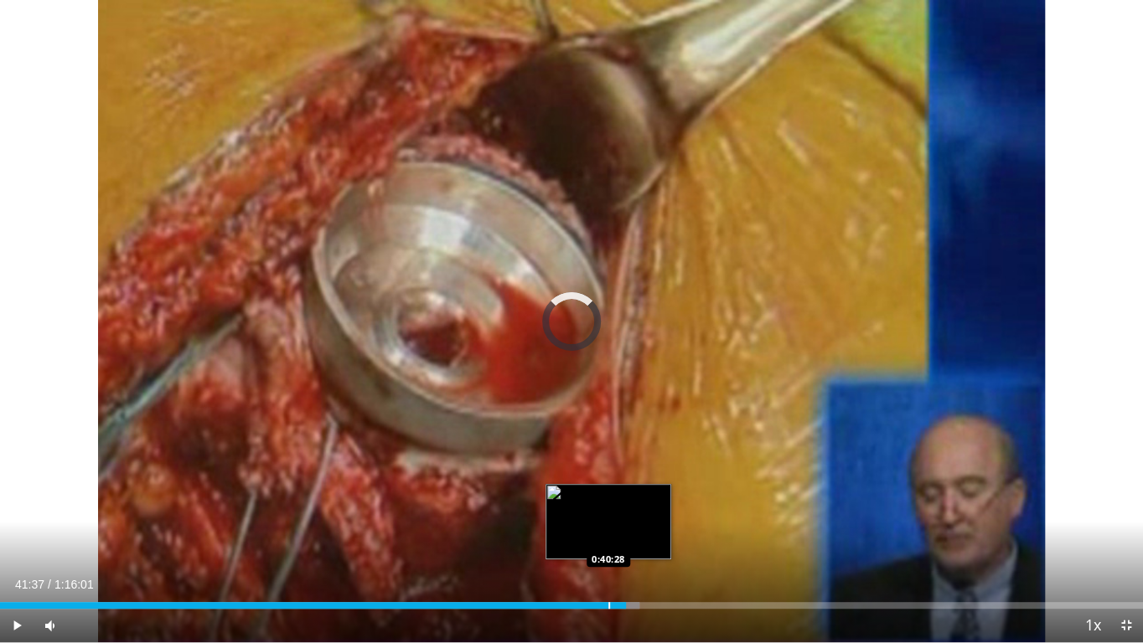
click at [608, 526] on div "Progress Bar" at bounding box center [609, 605] width 2 height 7
click at [596, 526] on div "Progress Bar" at bounding box center [597, 605] width 2 height 7
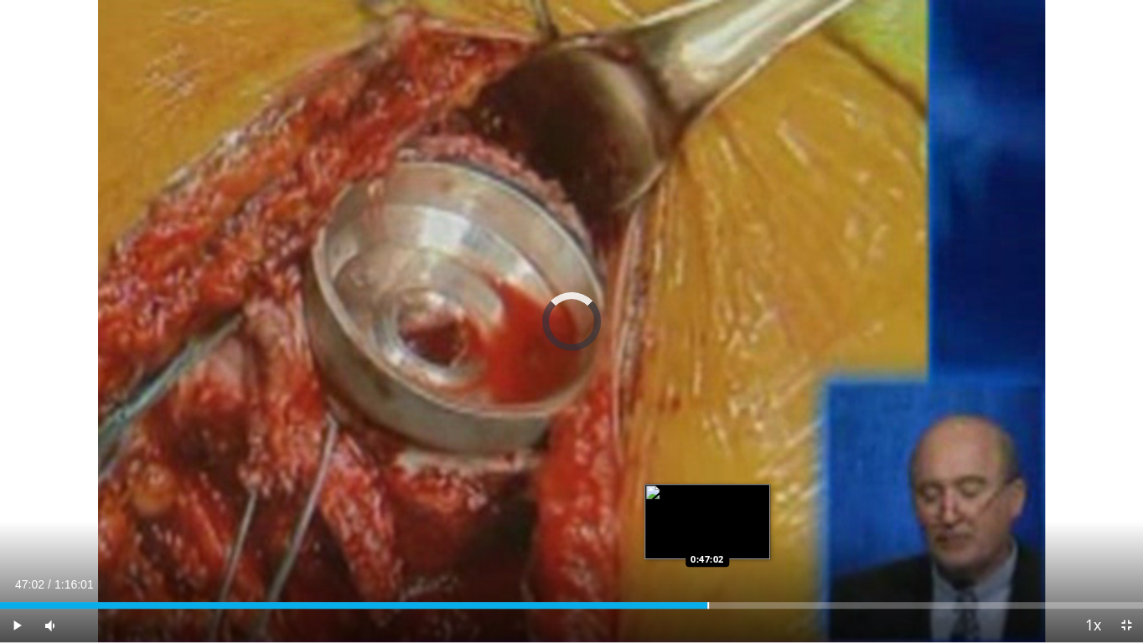
click at [707, 526] on div "Loaded : 0.00% 0:47:02 0:47:02" at bounding box center [571, 601] width 1143 height 16
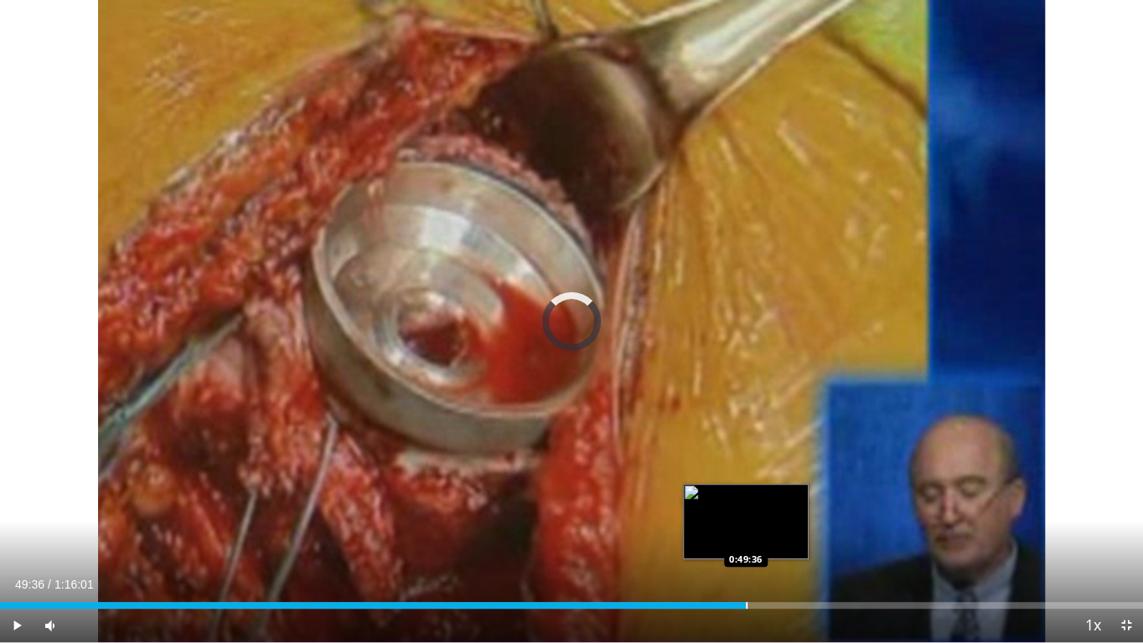
click at [746, 526] on div "Progress Bar" at bounding box center [747, 605] width 2 height 7
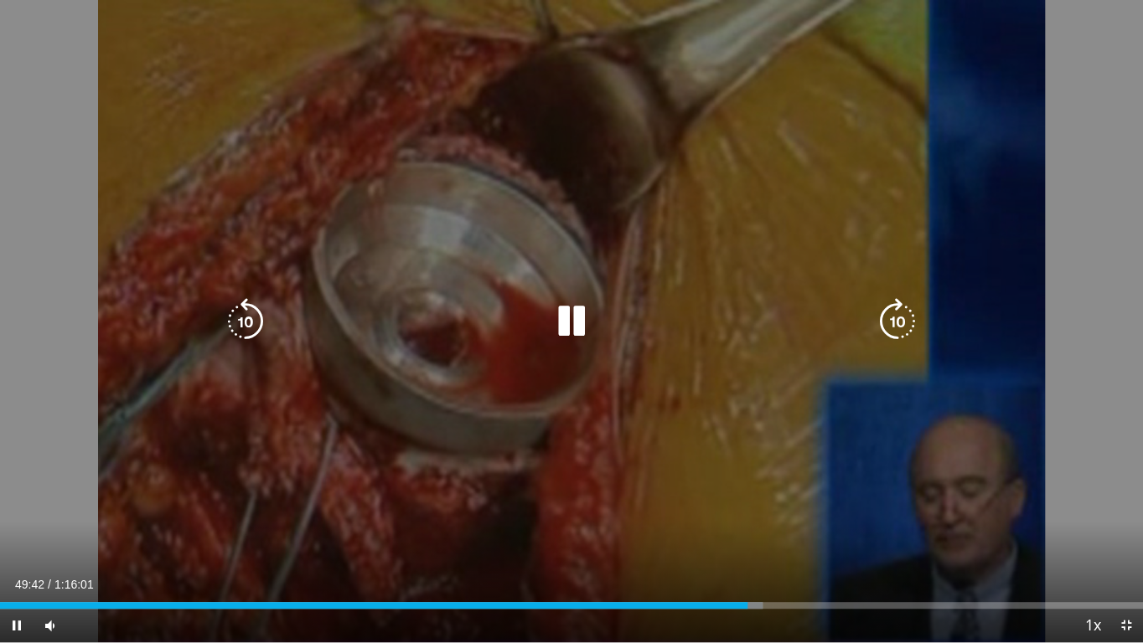
click at [720, 526] on div "Current Time 49:42 / Duration 1:16:01 Pause Skip Backward Skip Forward Mute 33%…" at bounding box center [571, 626] width 1143 height 34
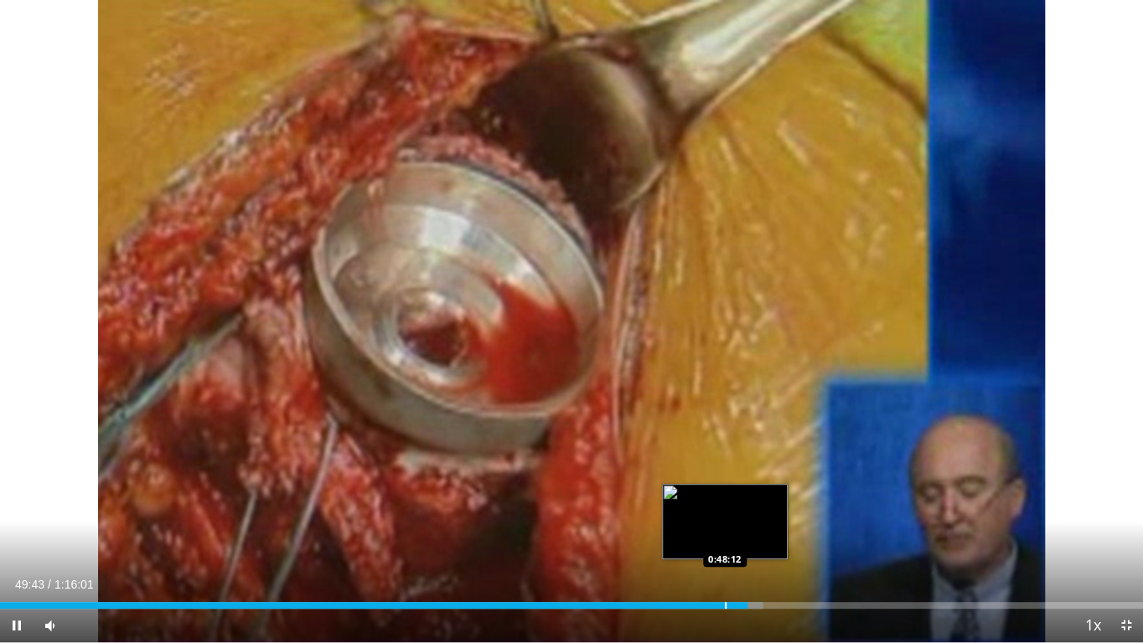
click at [725, 526] on video-js "**********" at bounding box center [571, 321] width 1143 height 643
click at [726, 526] on div "Progress Bar" at bounding box center [727, 605] width 2 height 7
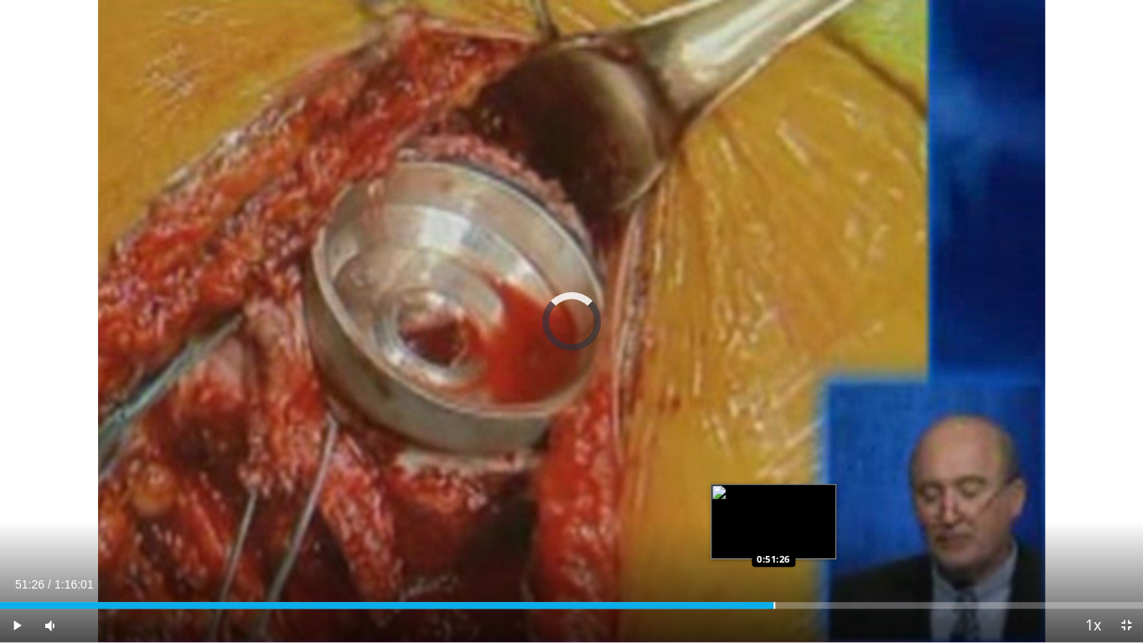
click at [773, 526] on div "Progress Bar" at bounding box center [774, 605] width 2 height 7
click at [800, 526] on div "Progress Bar" at bounding box center [801, 605] width 2 height 7
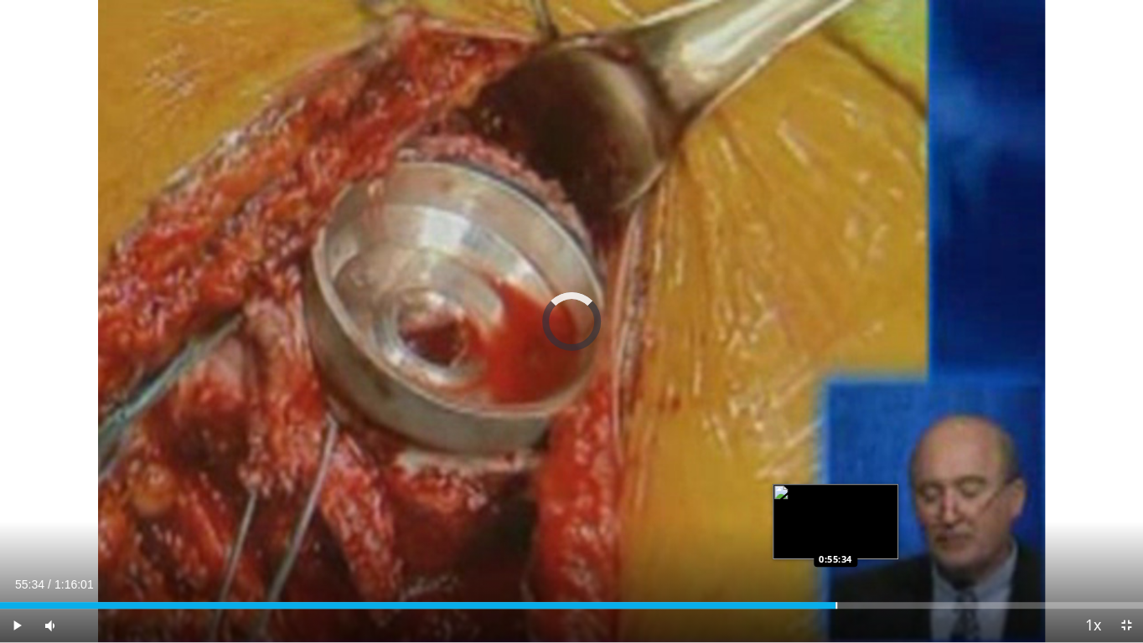
click at [835, 526] on div "Progress Bar" at bounding box center [836, 605] width 2 height 7
click at [857, 526] on div "Progress Bar" at bounding box center [858, 605] width 2 height 7
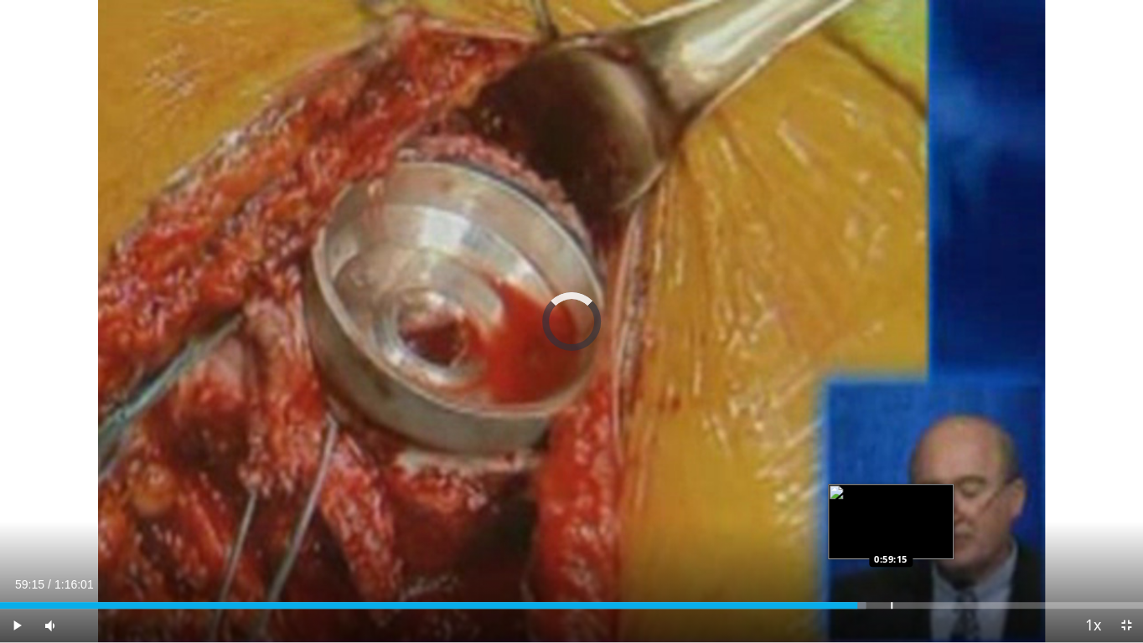
click at [891, 526] on div "Progress Bar" at bounding box center [892, 605] width 2 height 7
click at [915, 526] on div "Progress Bar" at bounding box center [916, 605] width 2 height 7
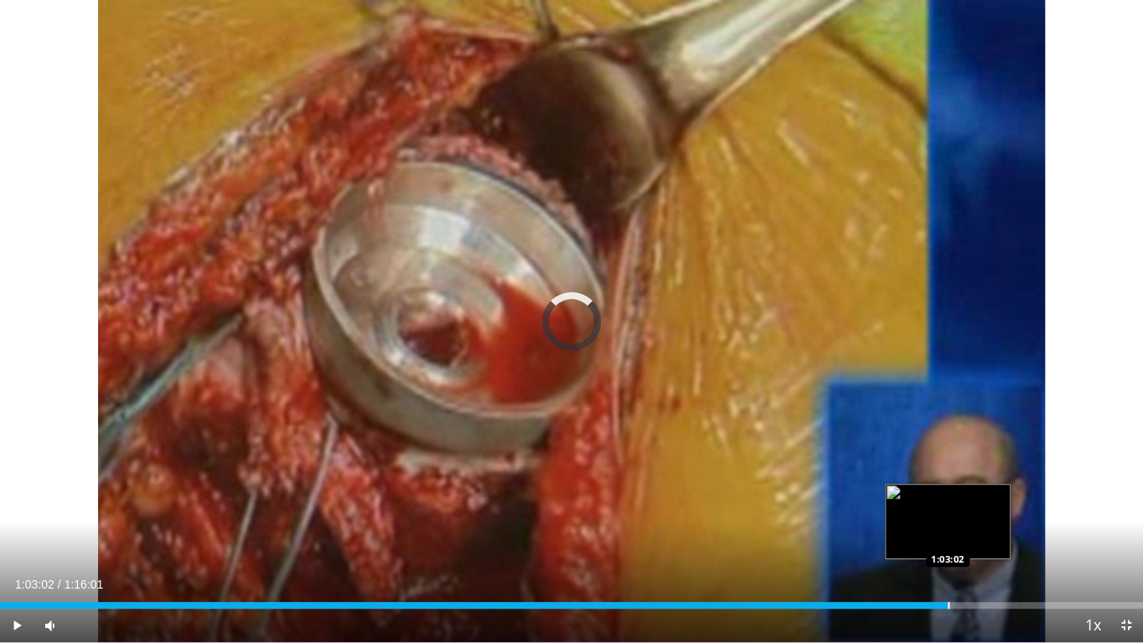
click at [948, 526] on div "Progress Bar" at bounding box center [949, 605] width 2 height 7
click at [961, 526] on video-js "**********" at bounding box center [571, 321] width 1143 height 643
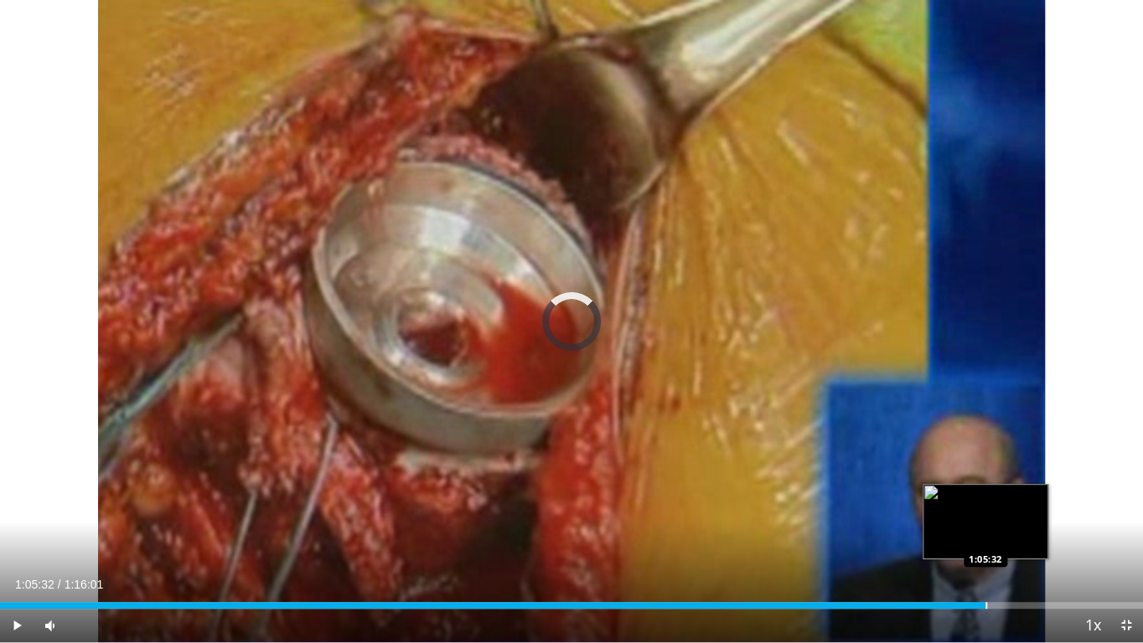
click at [985, 526] on div "Progress Bar" at bounding box center [986, 605] width 2 height 7
click at [1001, 526] on div "Progress Bar" at bounding box center [1002, 605] width 2 height 7
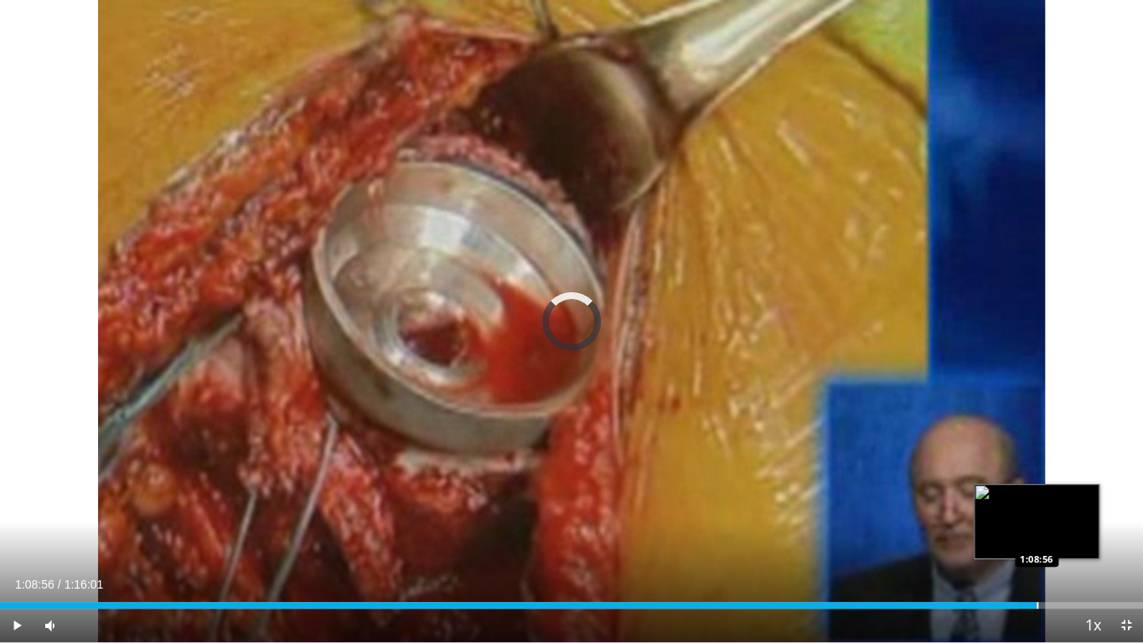
click at [1036, 526] on div "Progress Bar" at bounding box center [1037, 605] width 2 height 7
click at [1063, 526] on div "Progress Bar" at bounding box center [1064, 605] width 2 height 7
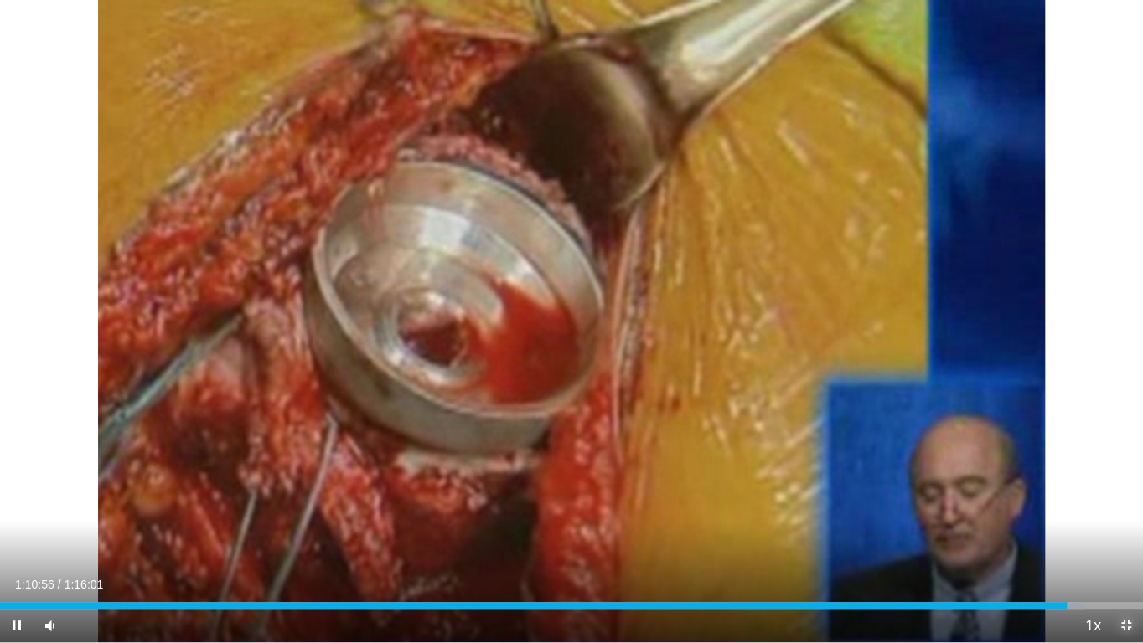
click at [1123, 526] on span "Video Player" at bounding box center [1126, 626] width 34 height 34
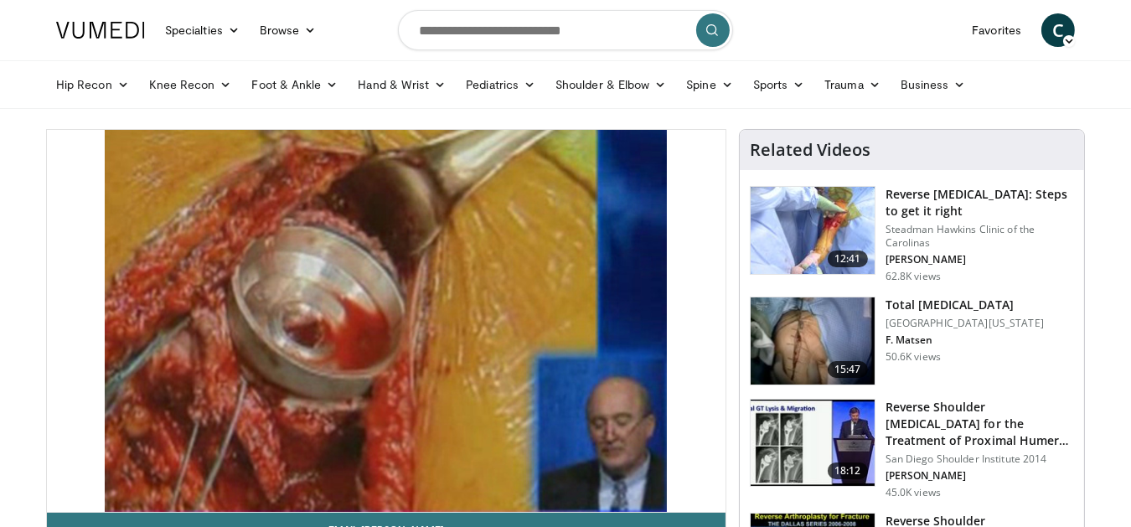
click at [849, 227] on img at bounding box center [813, 230] width 124 height 87
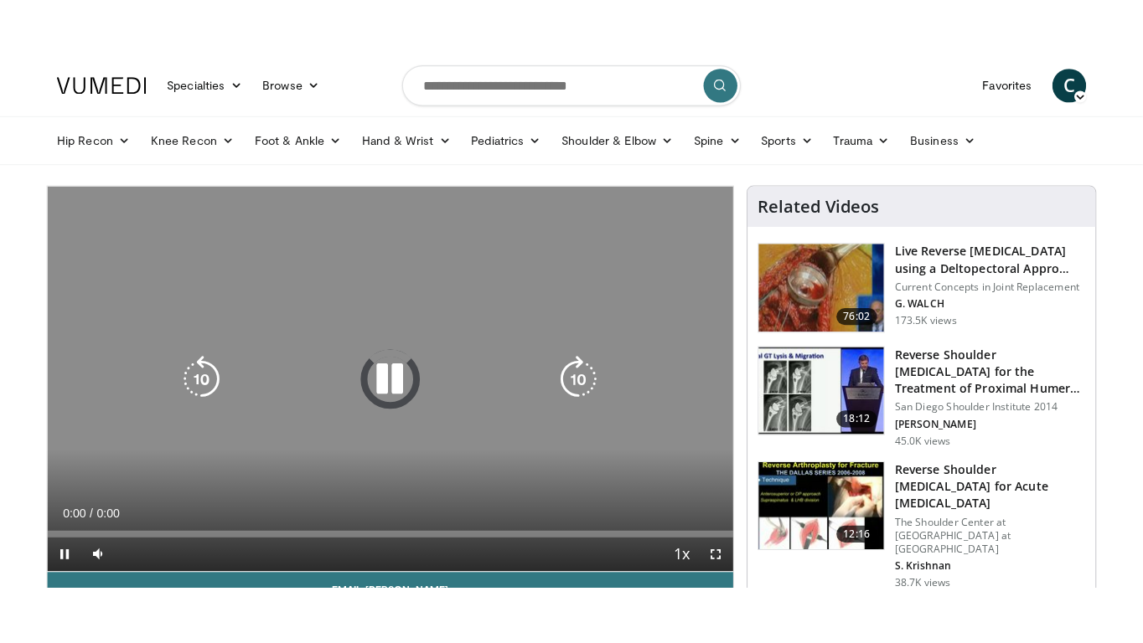
scroll to position [152, 0]
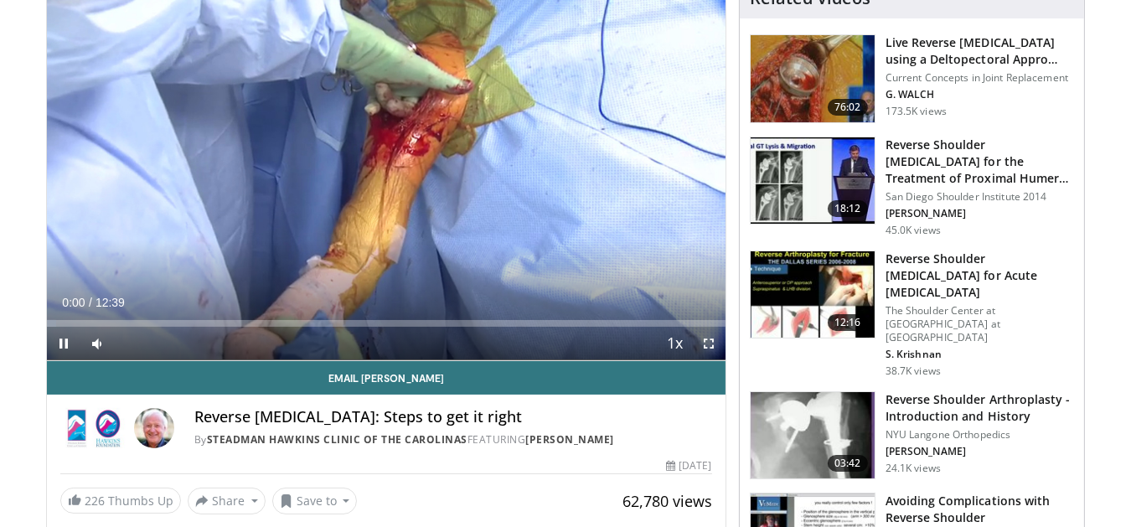
click at [706, 341] on span "Video Player" at bounding box center [709, 344] width 34 height 34
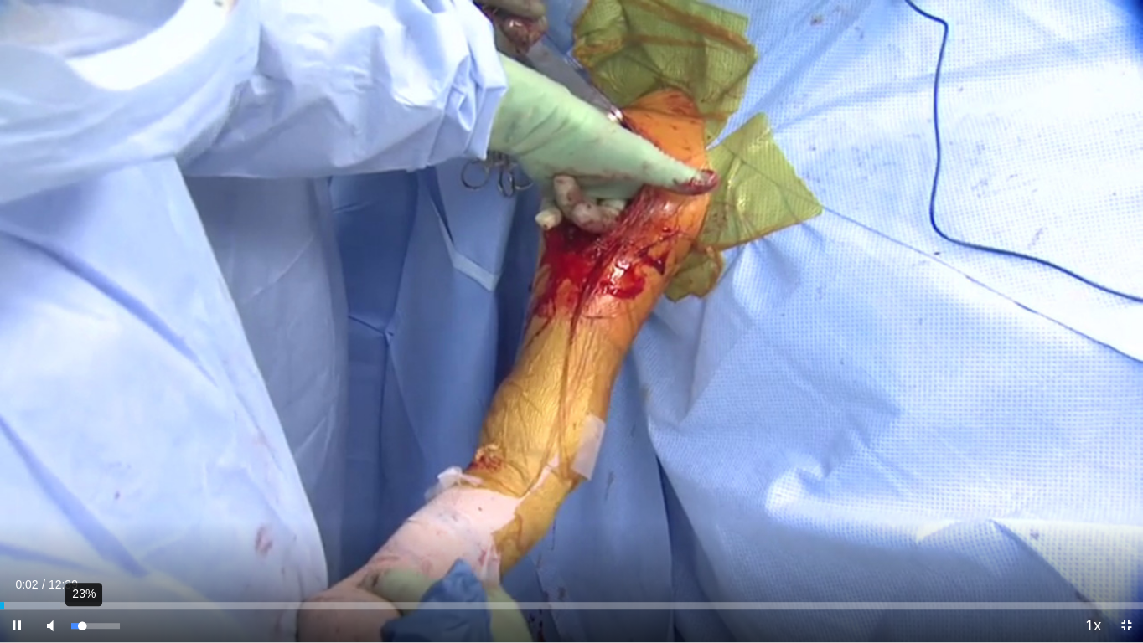
click at [82, 526] on div "23%" at bounding box center [95, 626] width 48 height 6
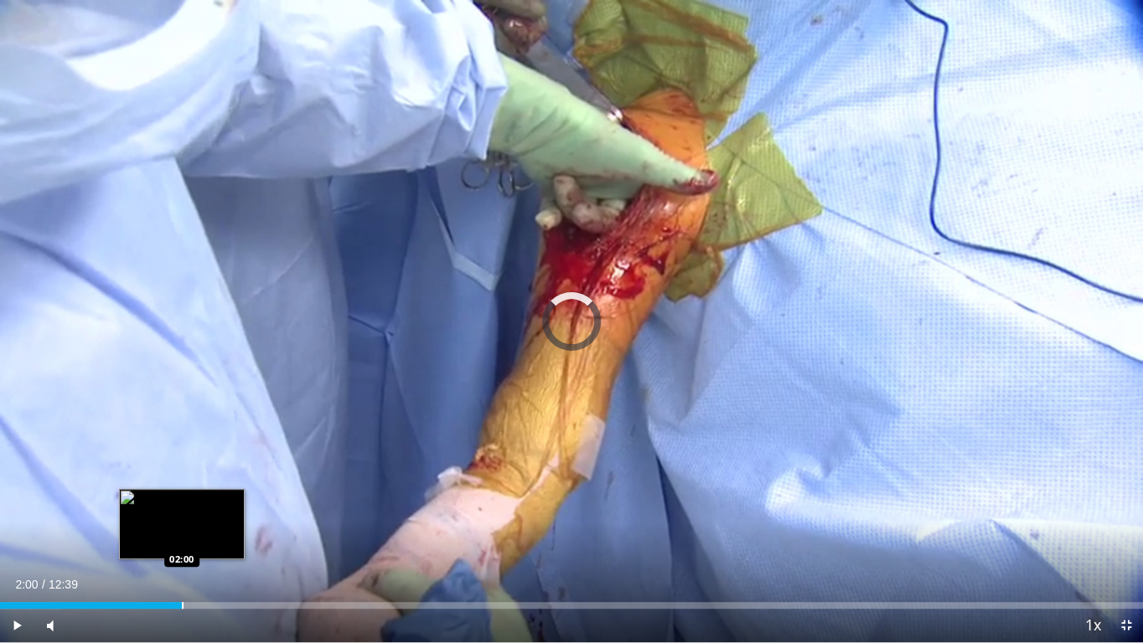
click at [182, 526] on div "Progress Bar" at bounding box center [183, 605] width 2 height 7
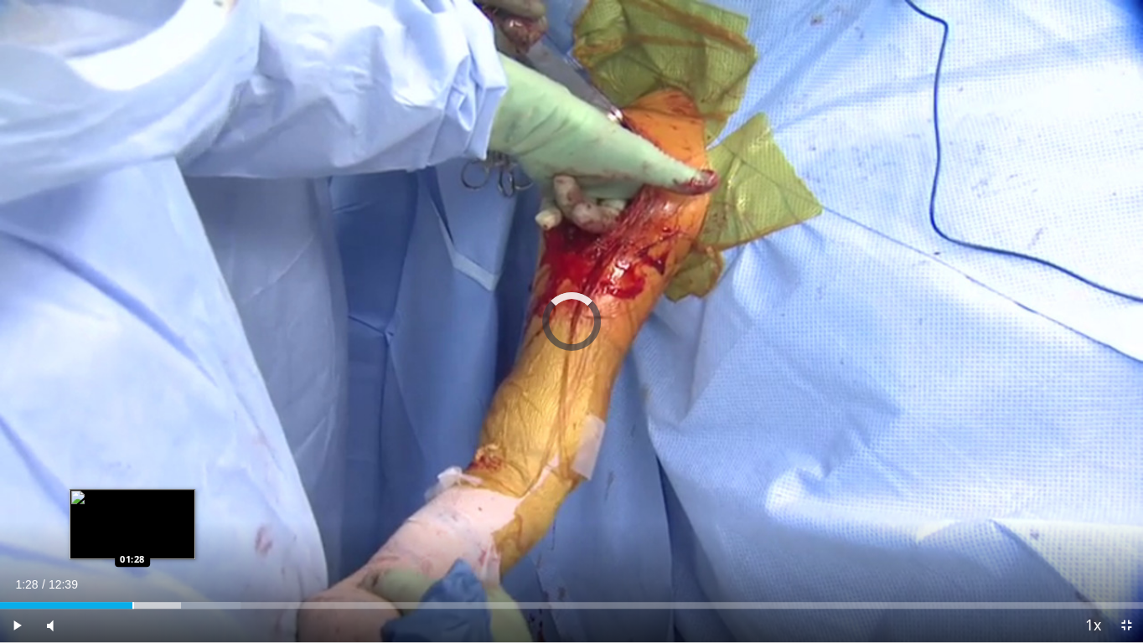
click at [132, 526] on div "Progress Bar" at bounding box center [133, 605] width 2 height 7
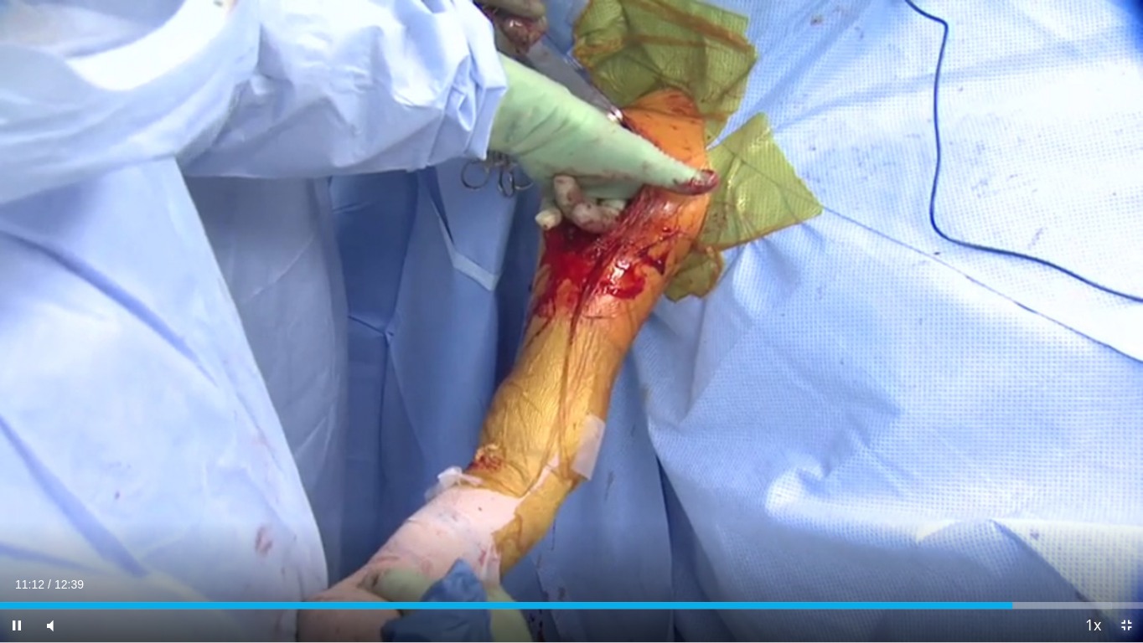
click at [1129, 526] on span "Video Player" at bounding box center [1126, 626] width 34 height 34
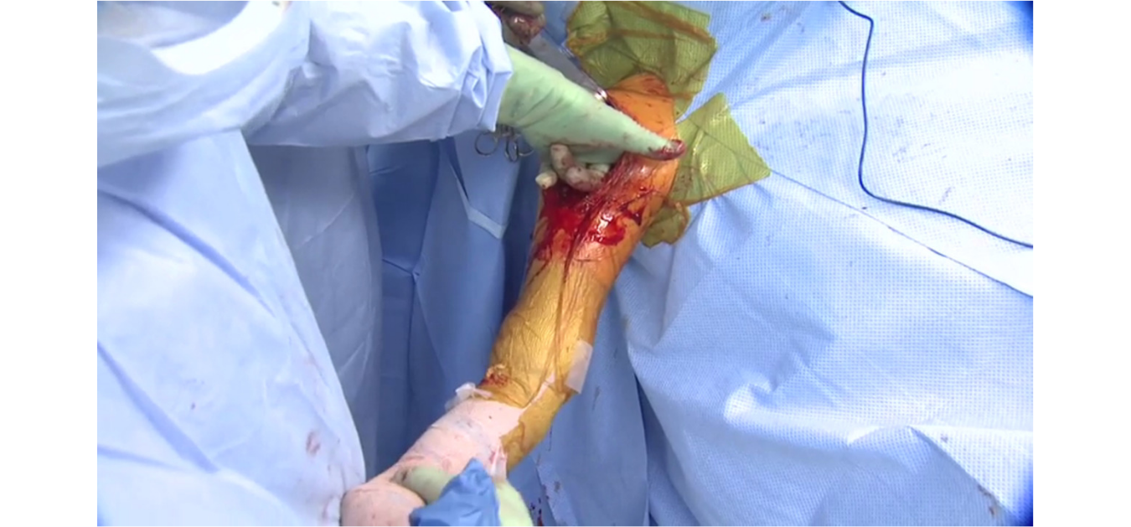
scroll to position [534, 0]
